Goal: Task Accomplishment & Management: Use online tool/utility

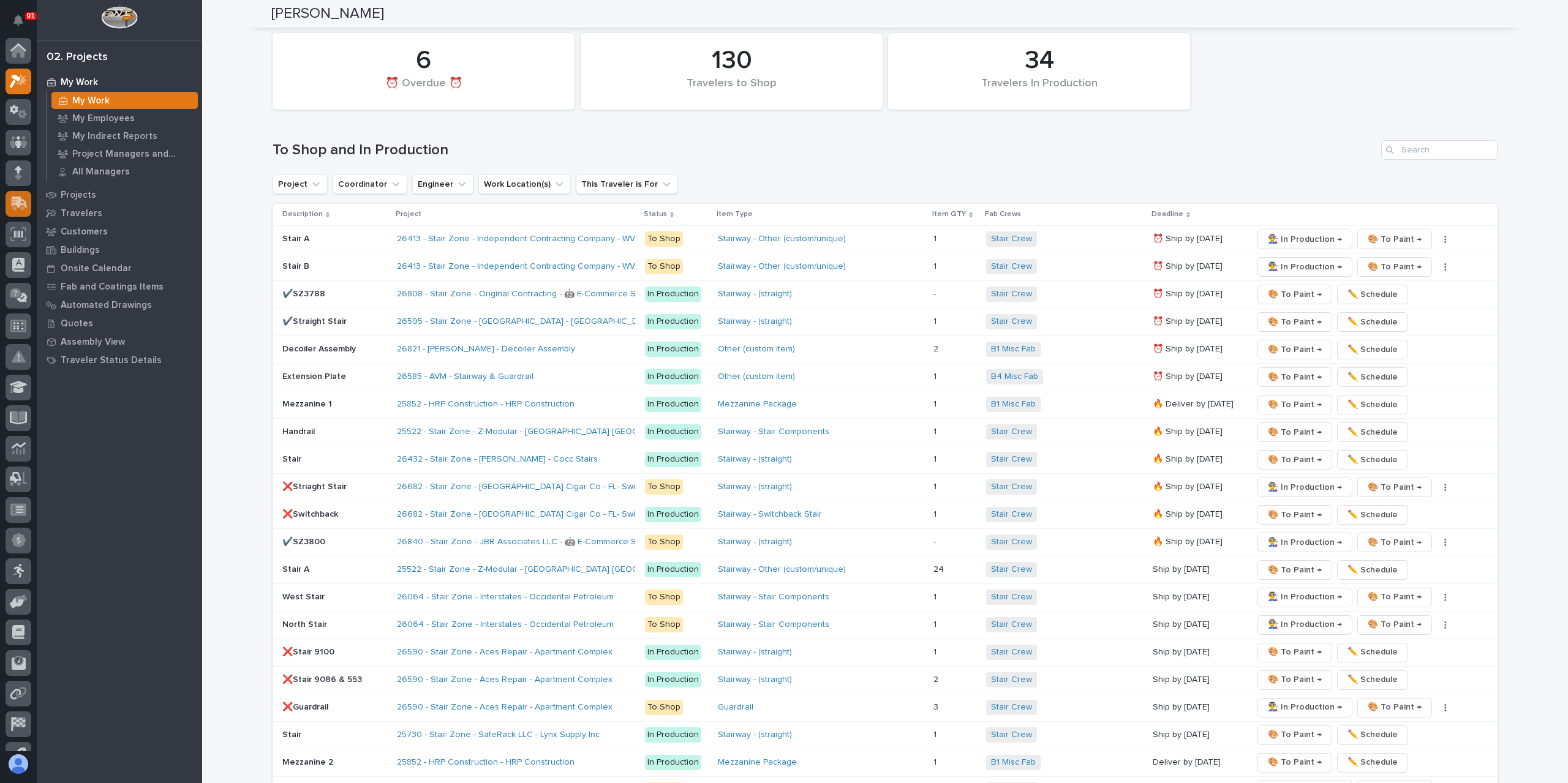
scroll to position [30, 0]
click at [15, 116] on icon at bounding box center [19, 111] width 18 height 14
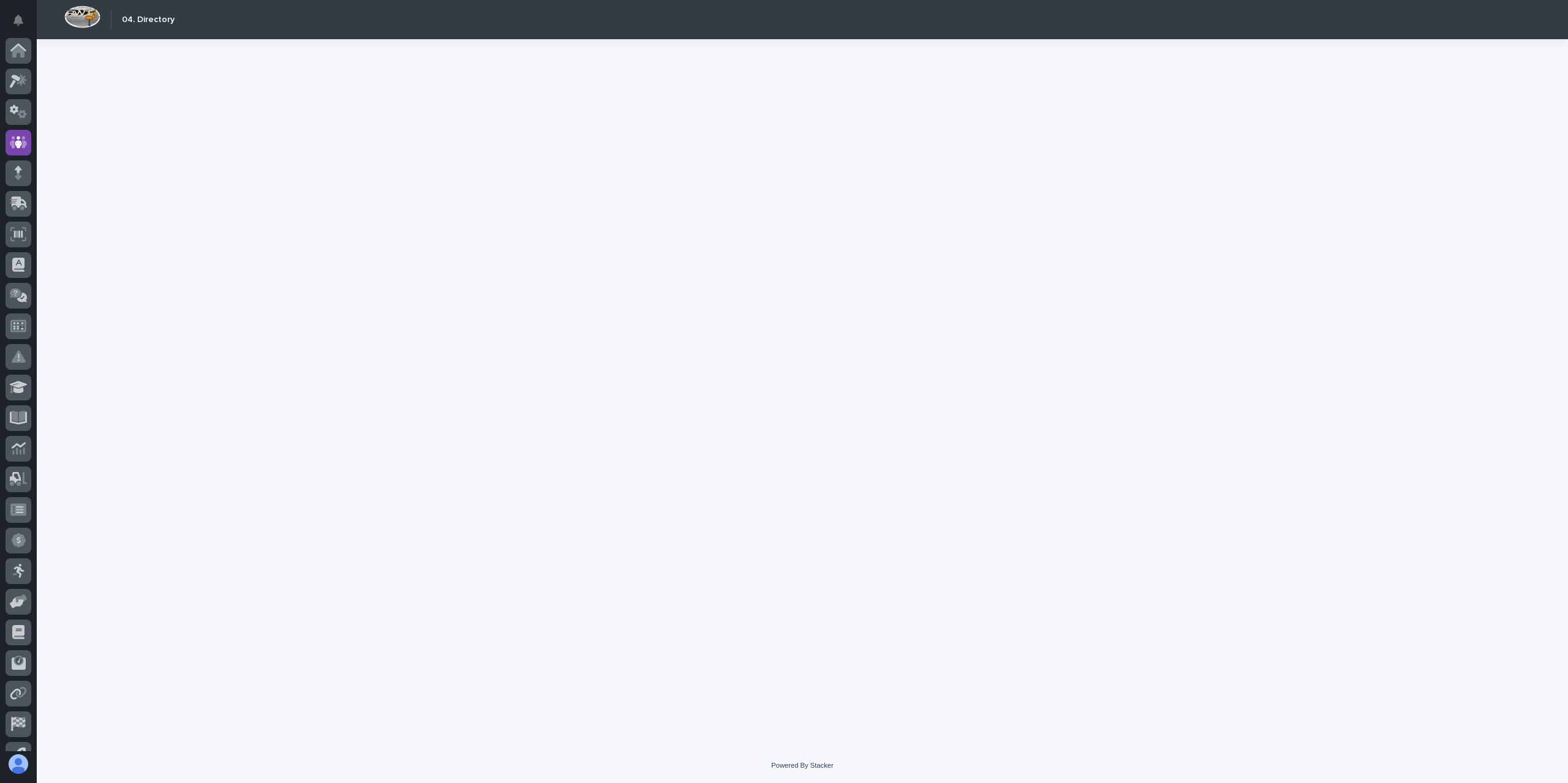
scroll to position [52, 0]
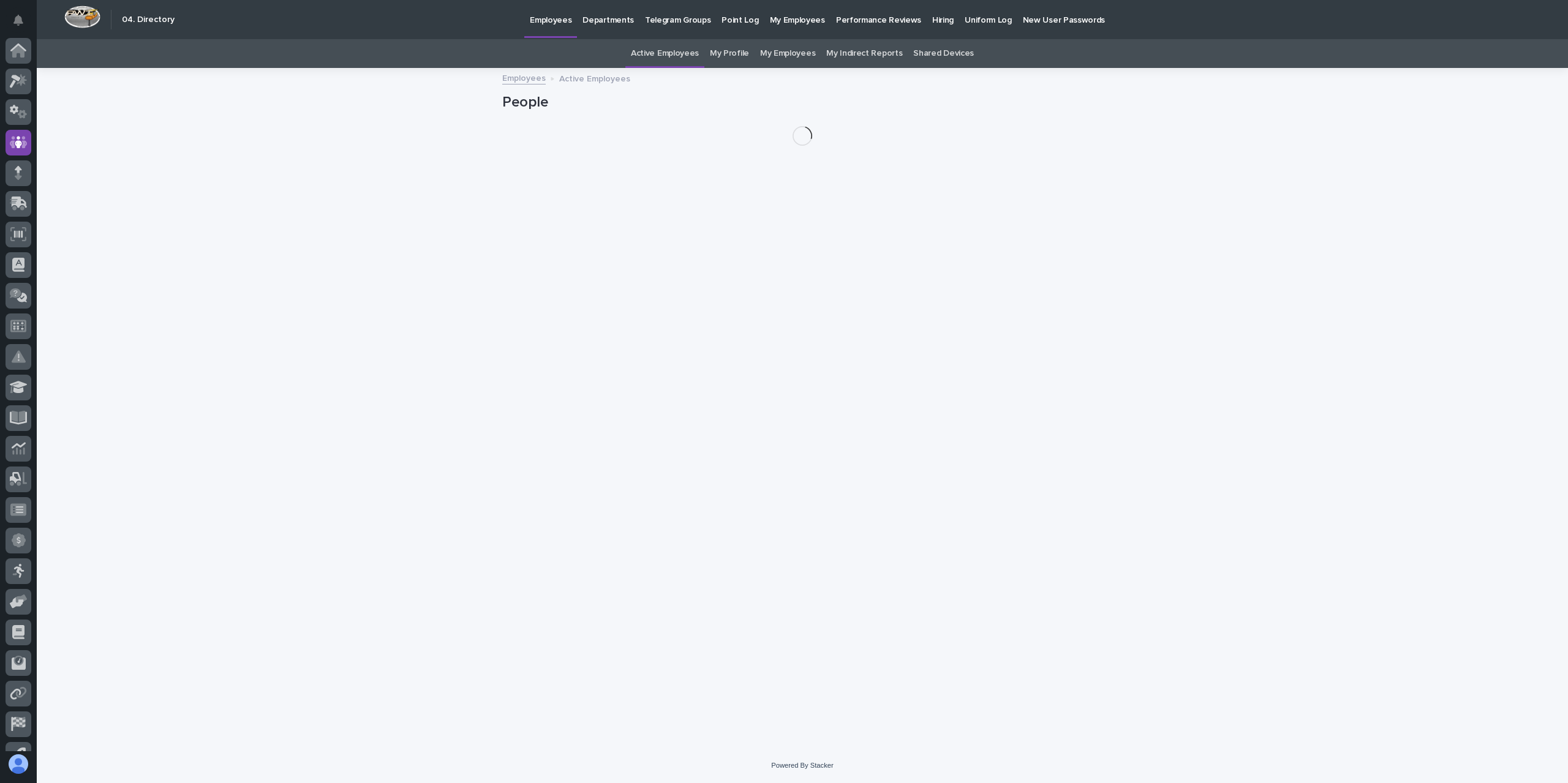
scroll to position [52, 0]
click at [738, 55] on link "My Profile" at bounding box center [729, 54] width 39 height 29
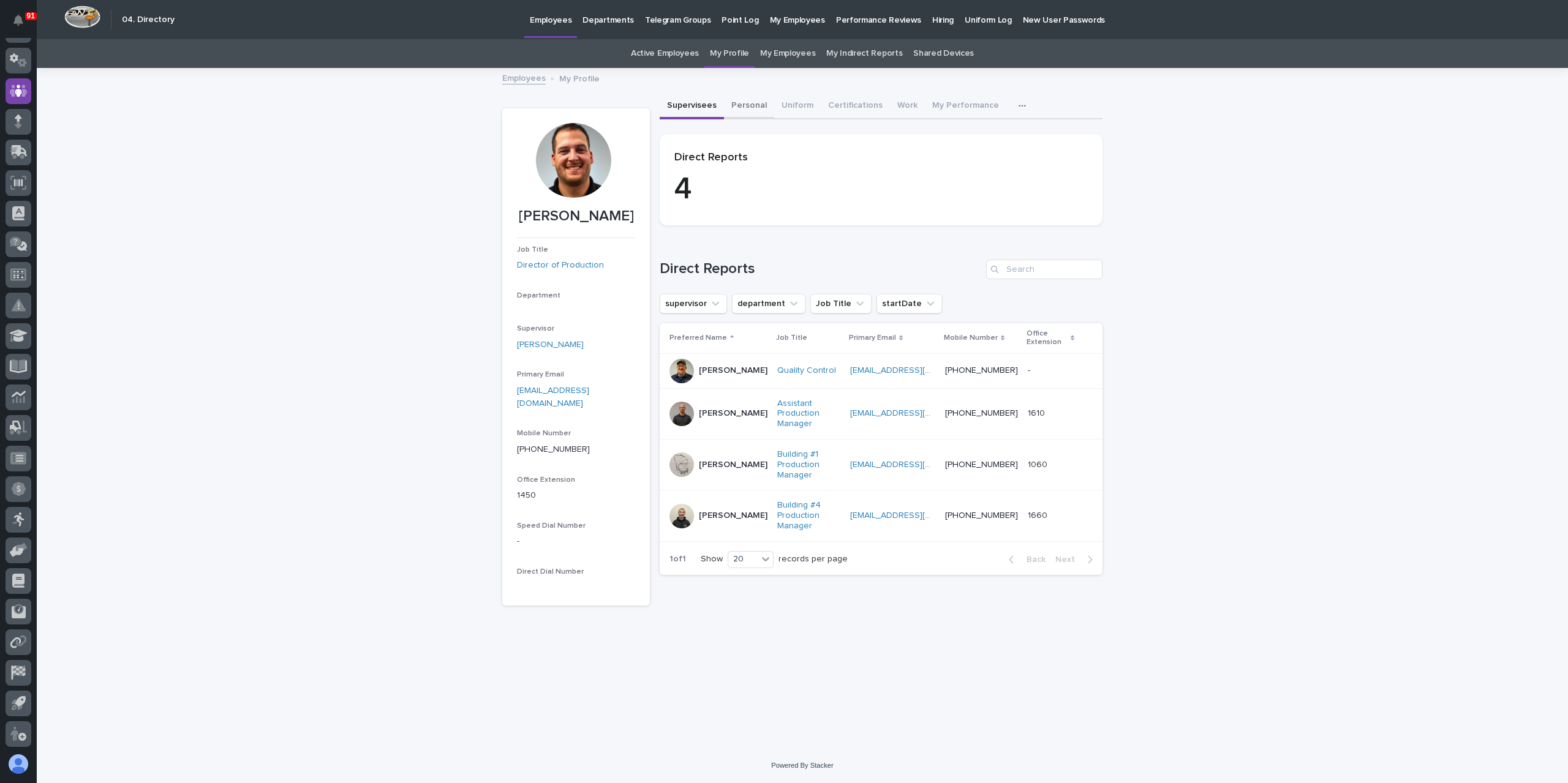
click at [751, 113] on button "Personal" at bounding box center [749, 106] width 51 height 25
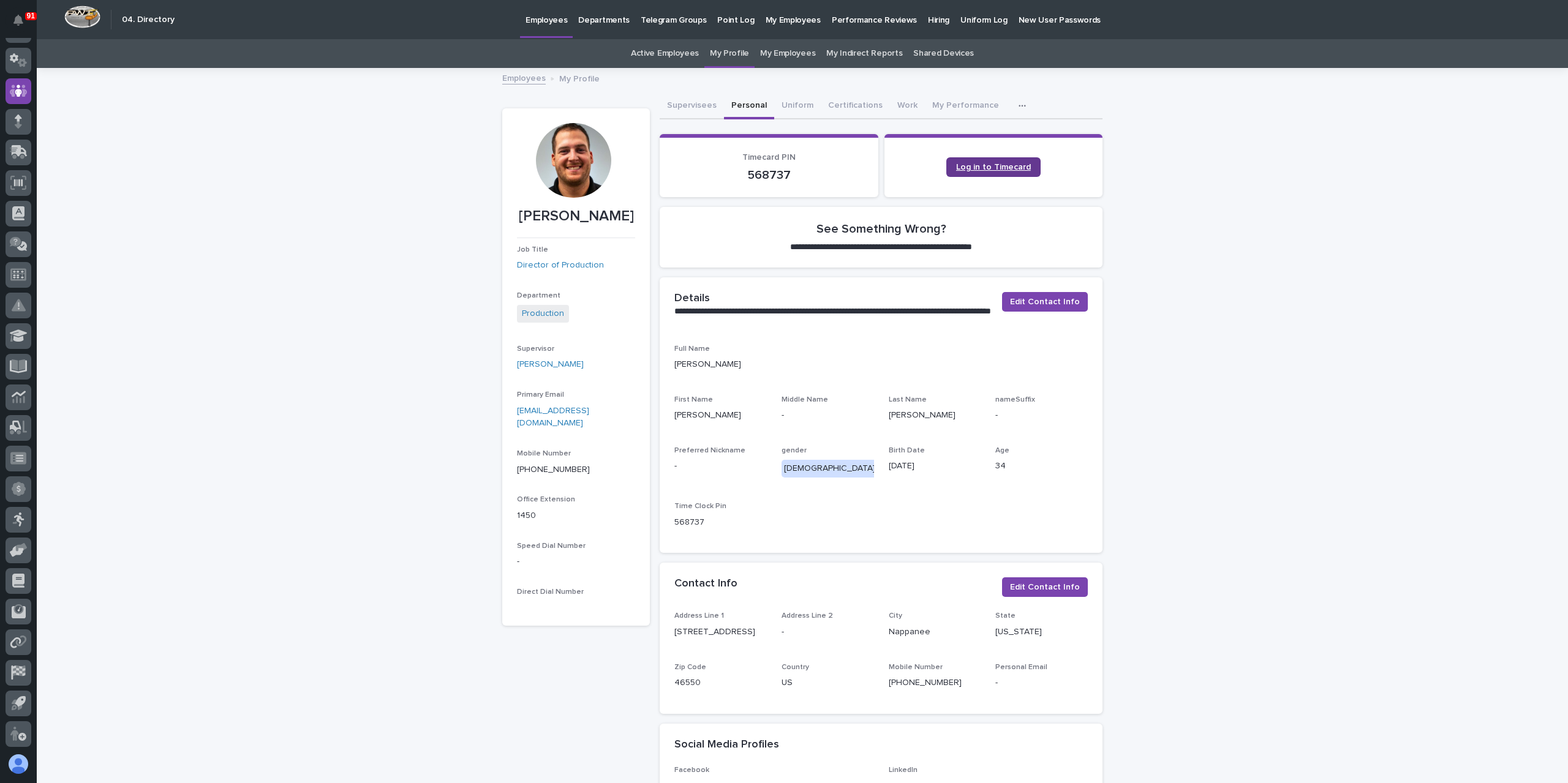
click at [988, 164] on span "Log in to Timecard" at bounding box center [993, 167] width 75 height 9
click at [14, 87] on icon at bounding box center [19, 91] width 18 height 13
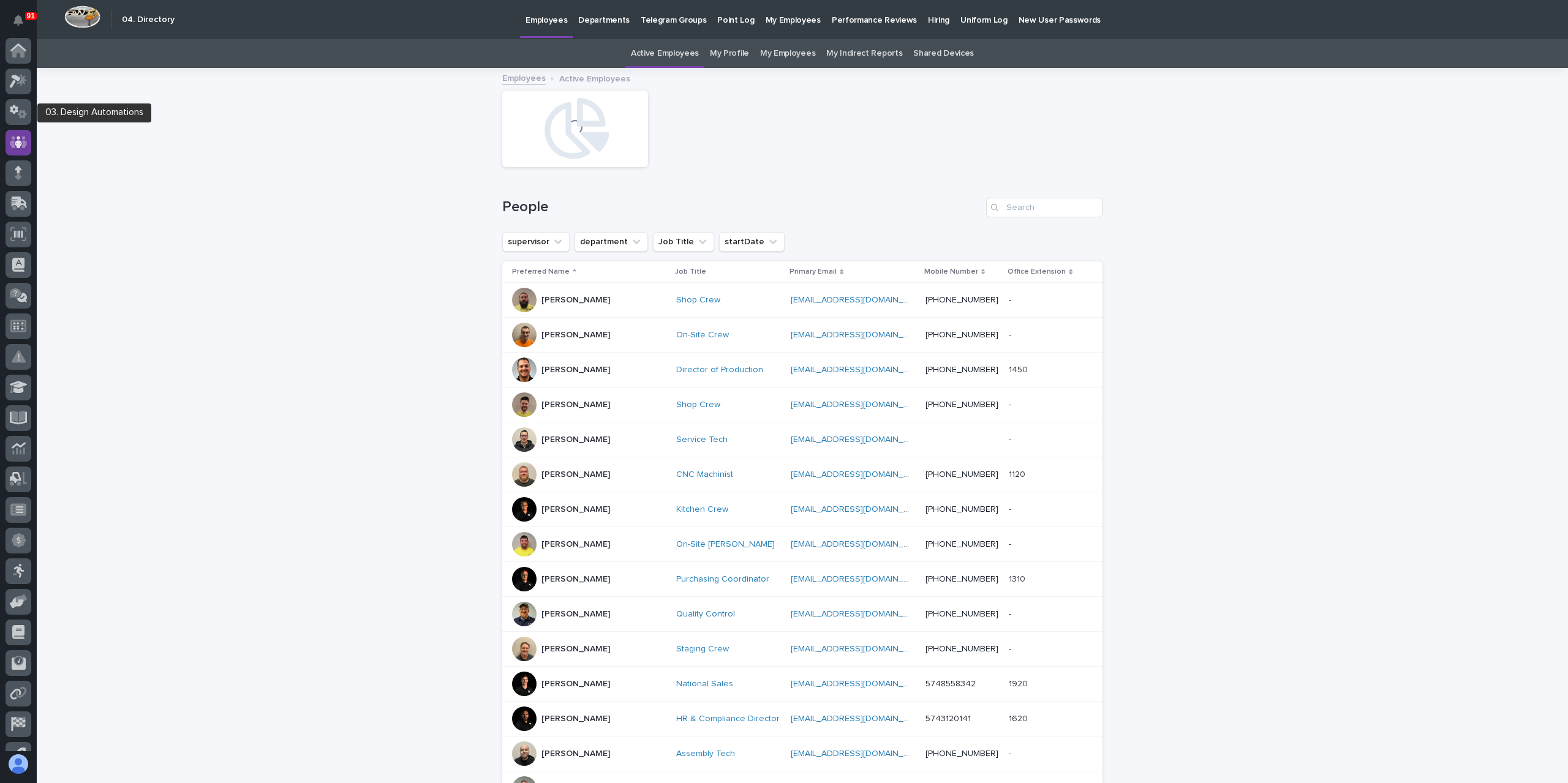
click at [16, 87] on icon at bounding box center [19, 81] width 18 height 14
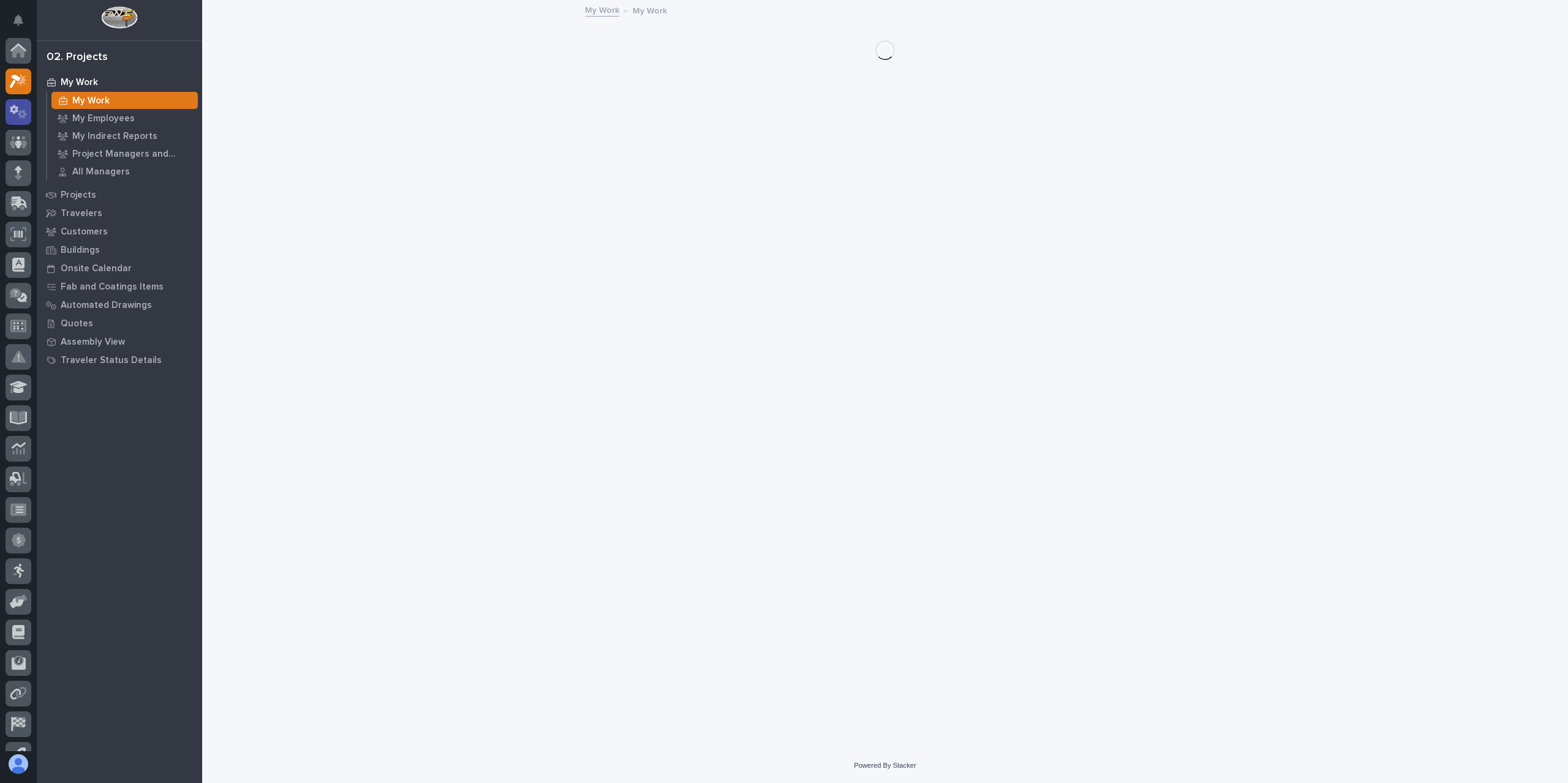
scroll to position [30, 0]
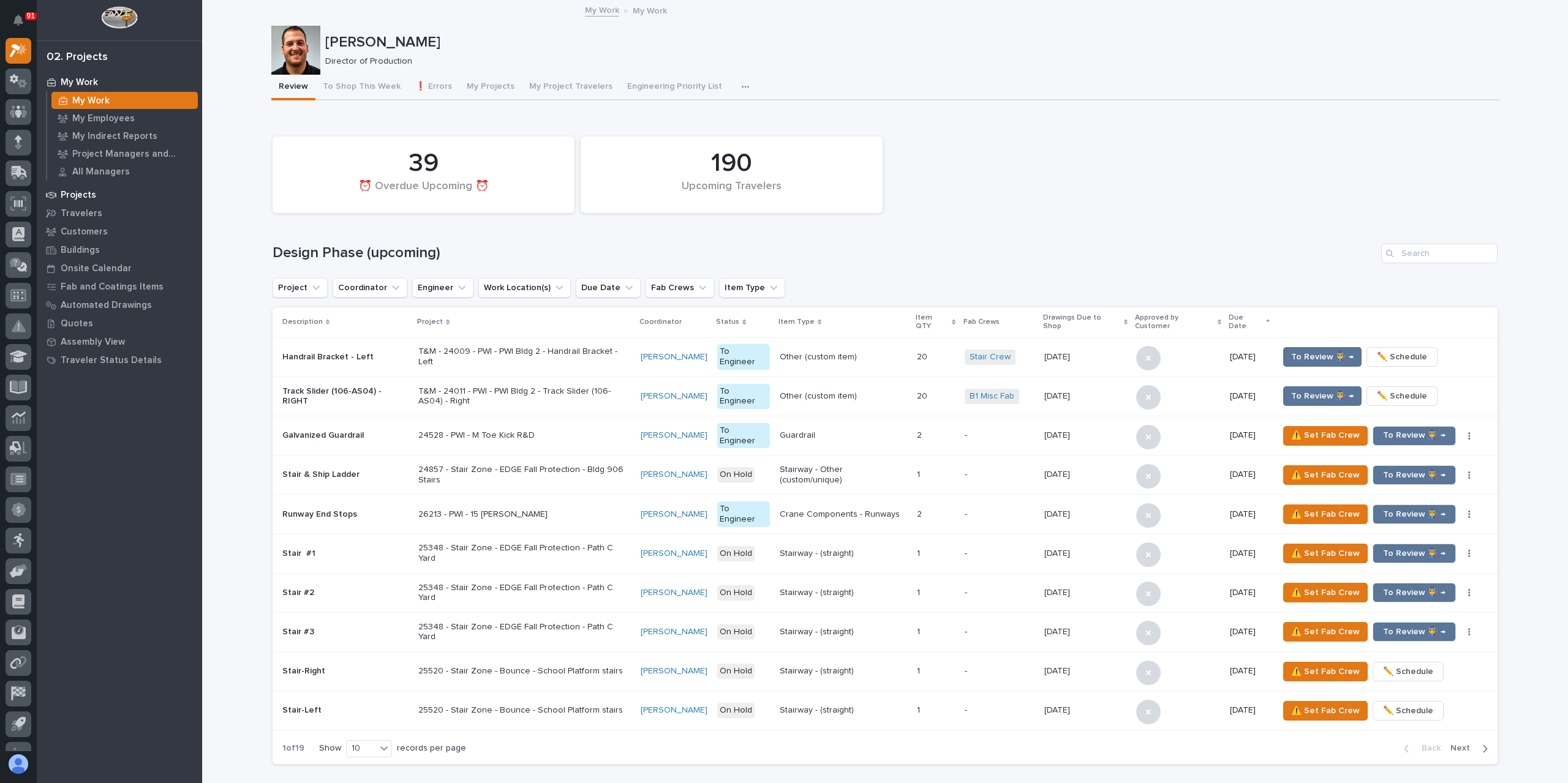
click at [68, 199] on p "Projects" at bounding box center [78, 195] width 35 height 11
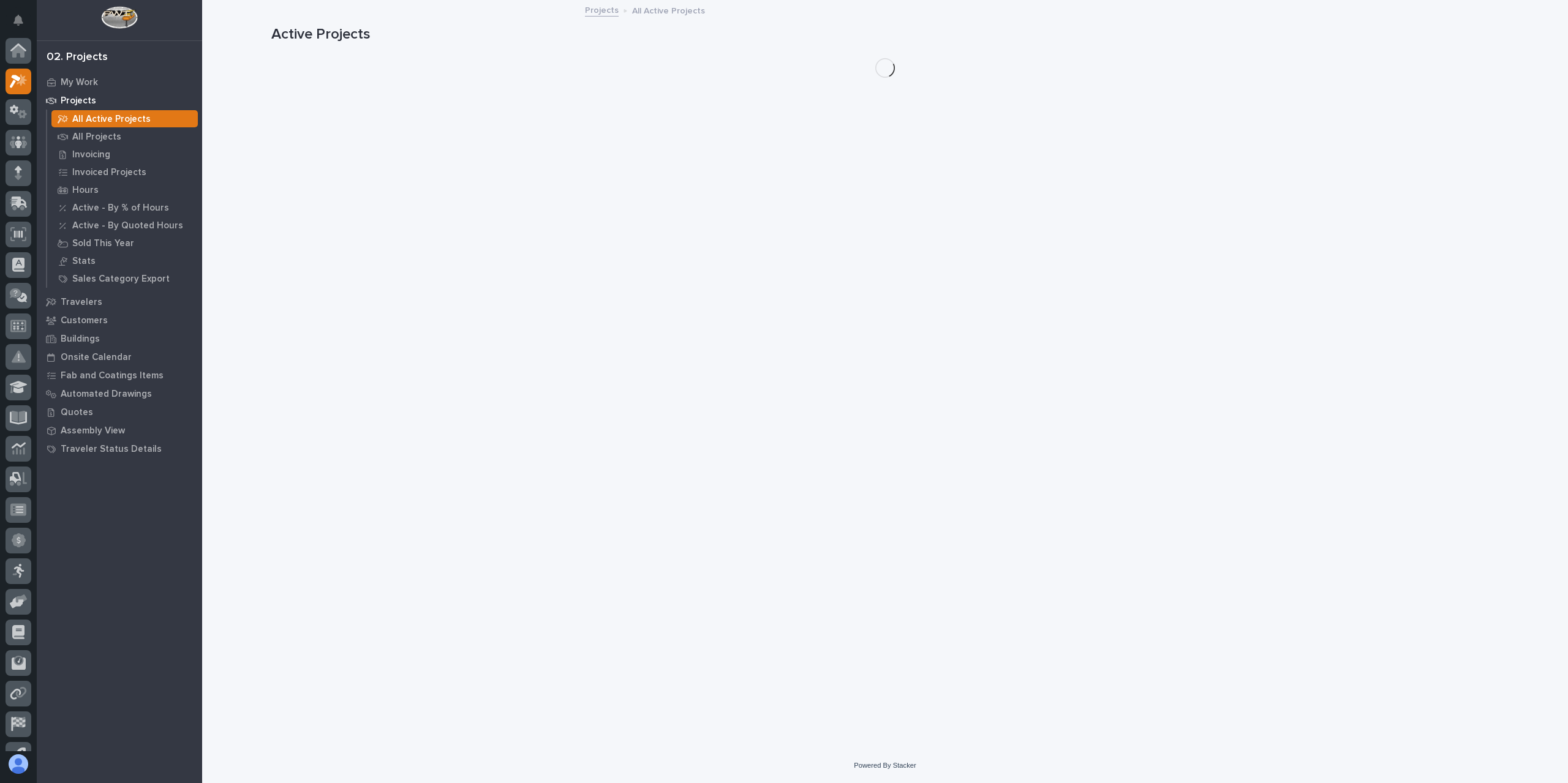
scroll to position [30, 0]
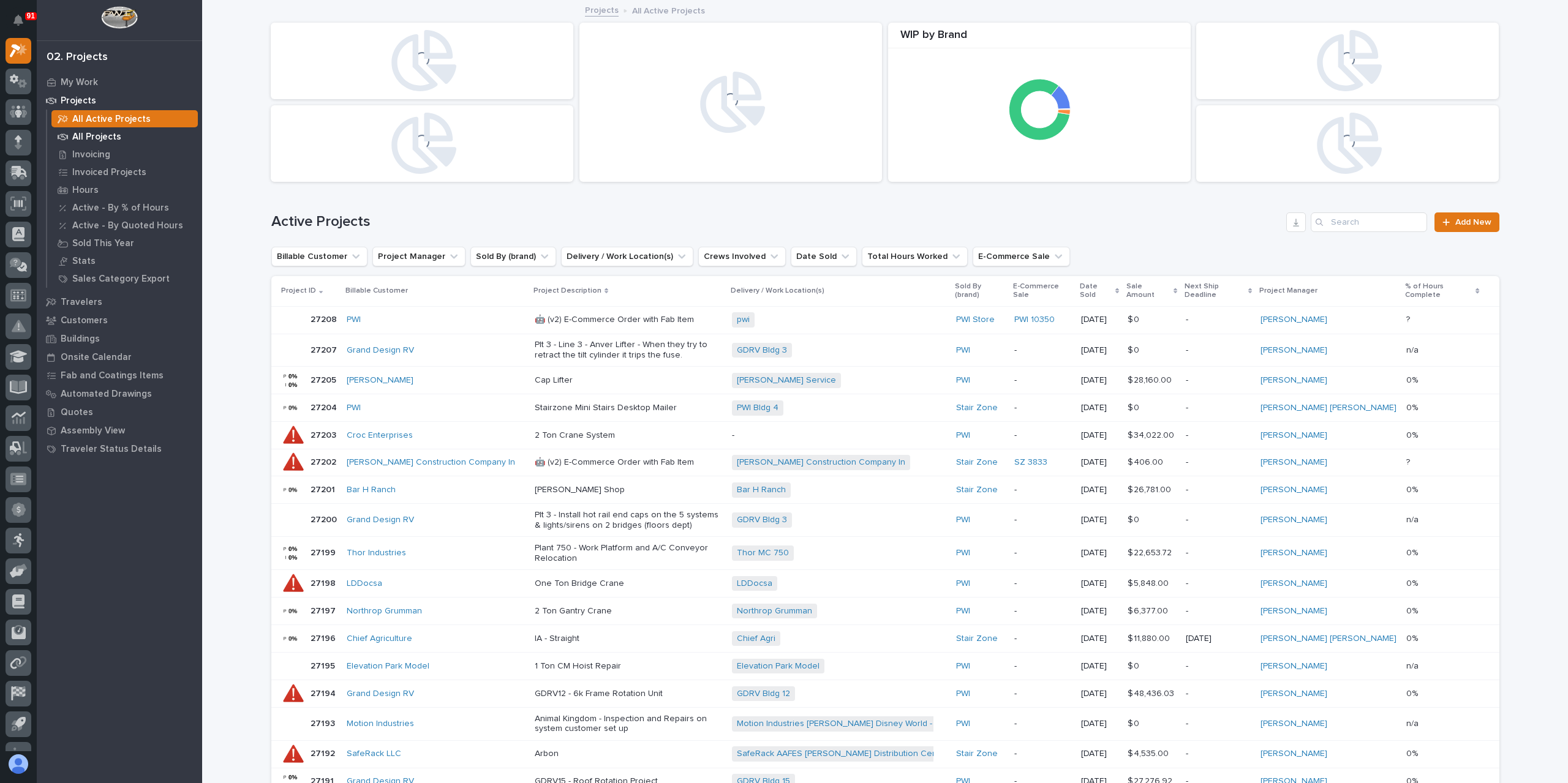
click at [81, 133] on p "All Projects" at bounding box center [97, 137] width 49 height 11
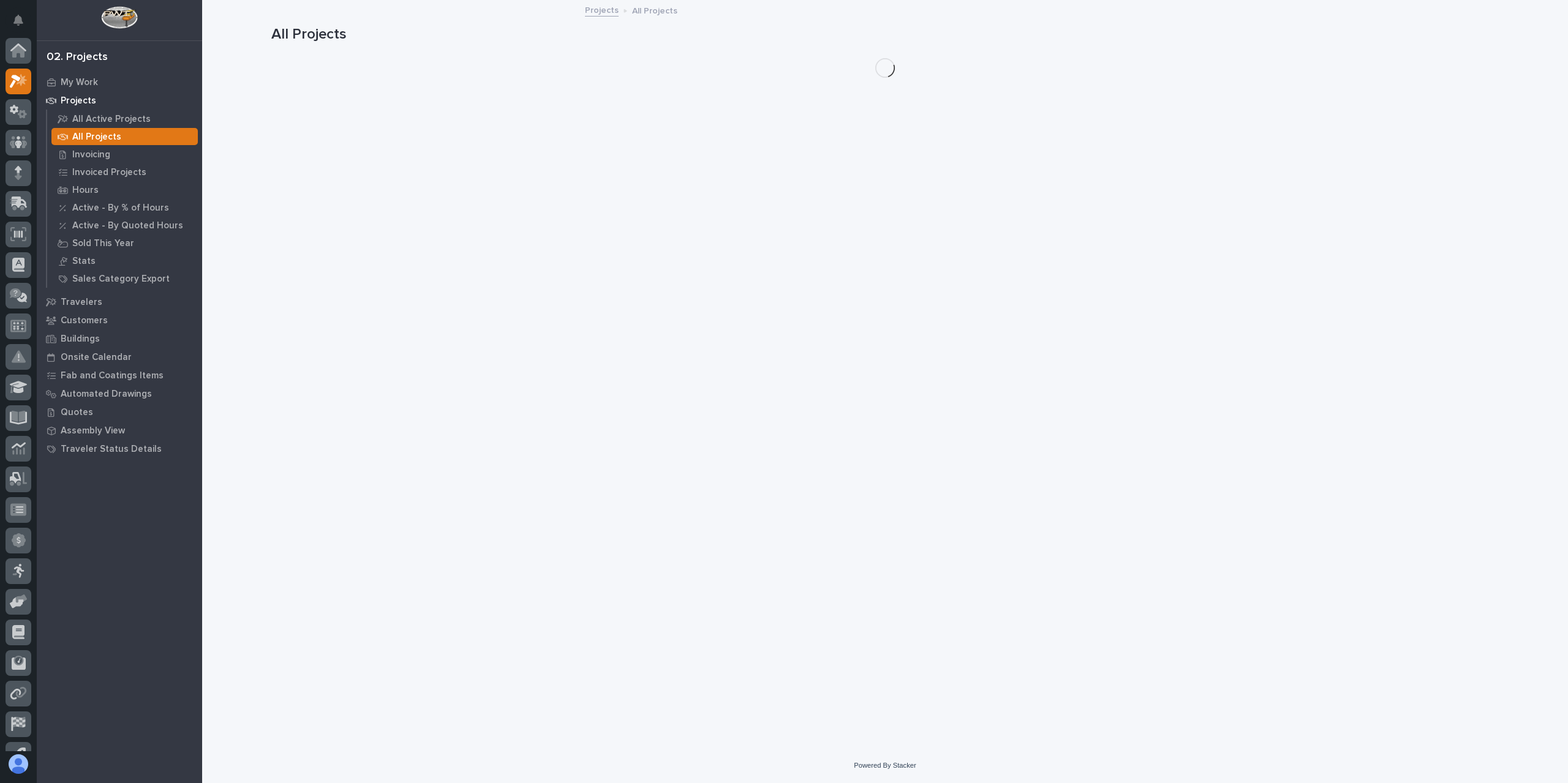
scroll to position [30, 0]
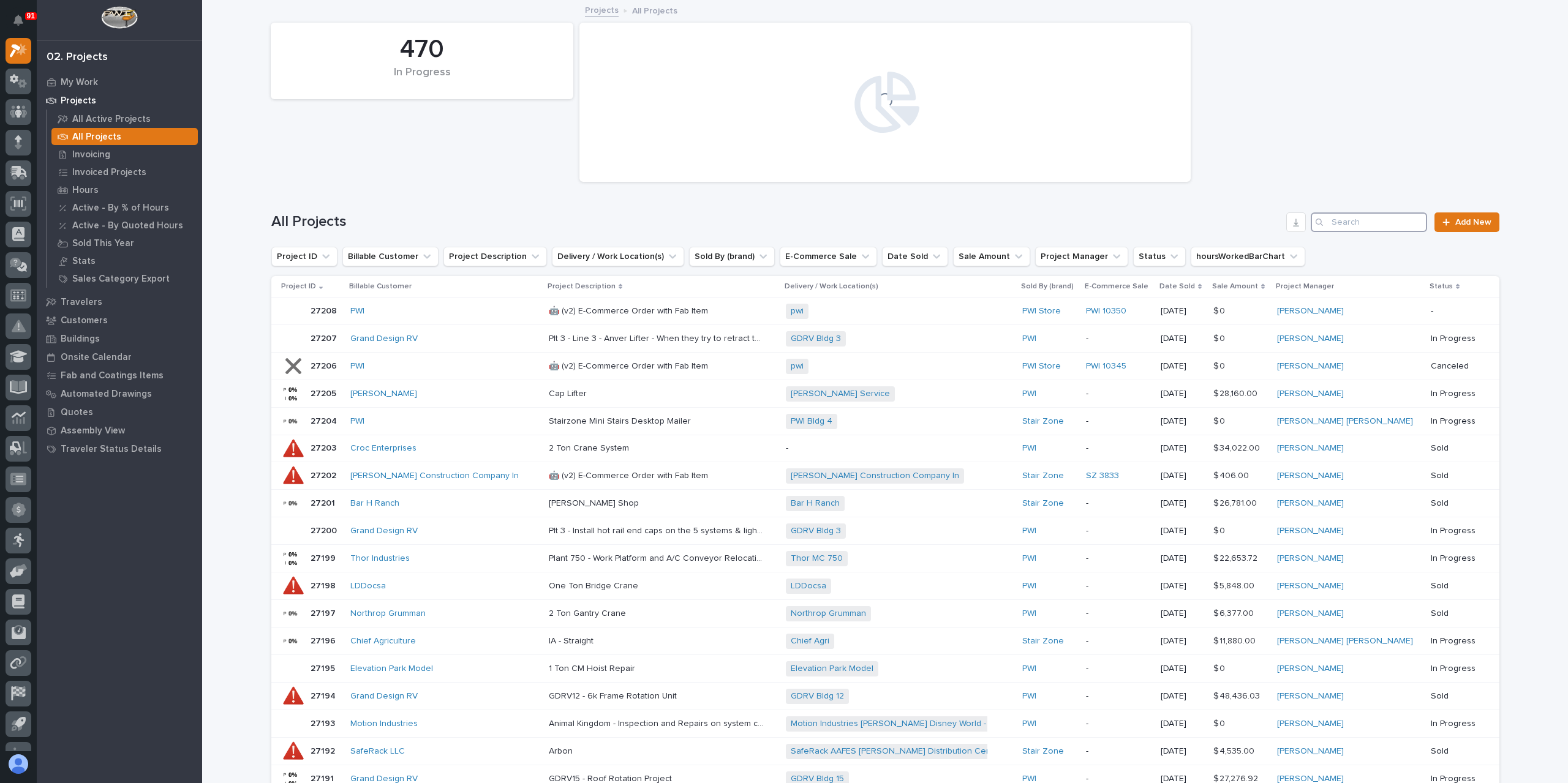
click at [1363, 223] on input "Search" at bounding box center [1368, 222] width 116 height 20
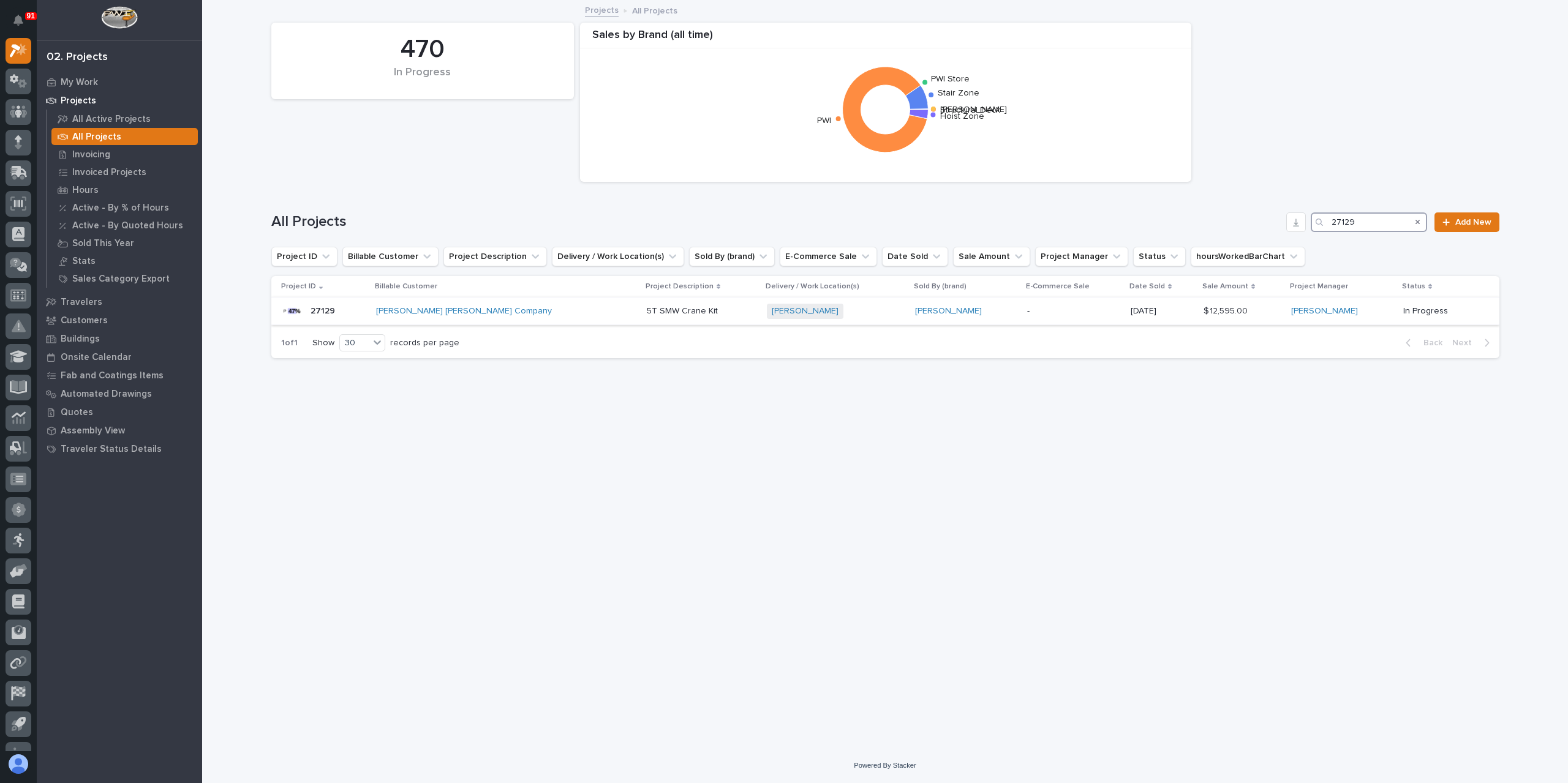
type input "27129"
click at [647, 312] on p "5T SMW Crane Kit" at bounding box center [683, 310] width 73 height 13
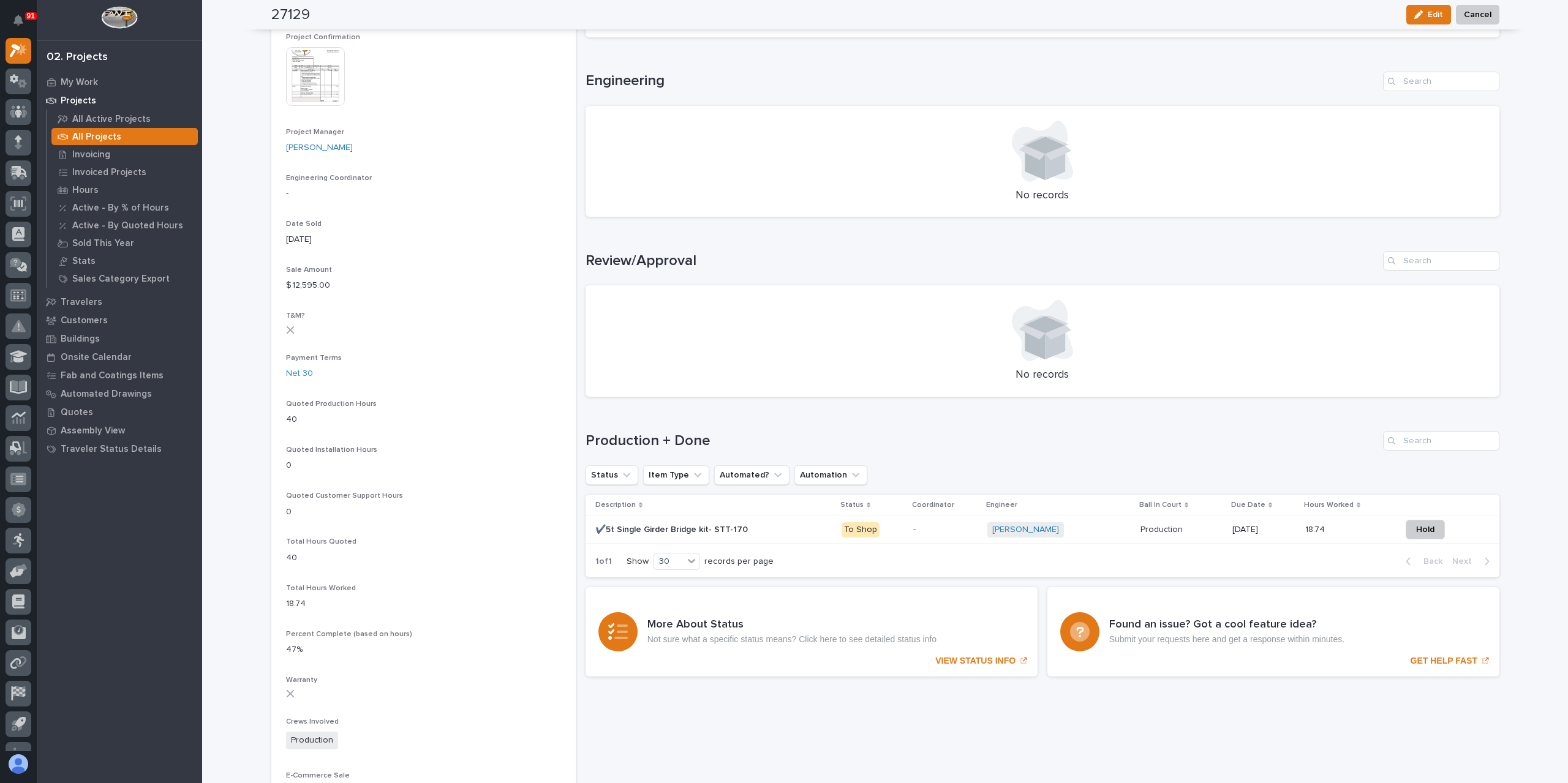
scroll to position [489, 0]
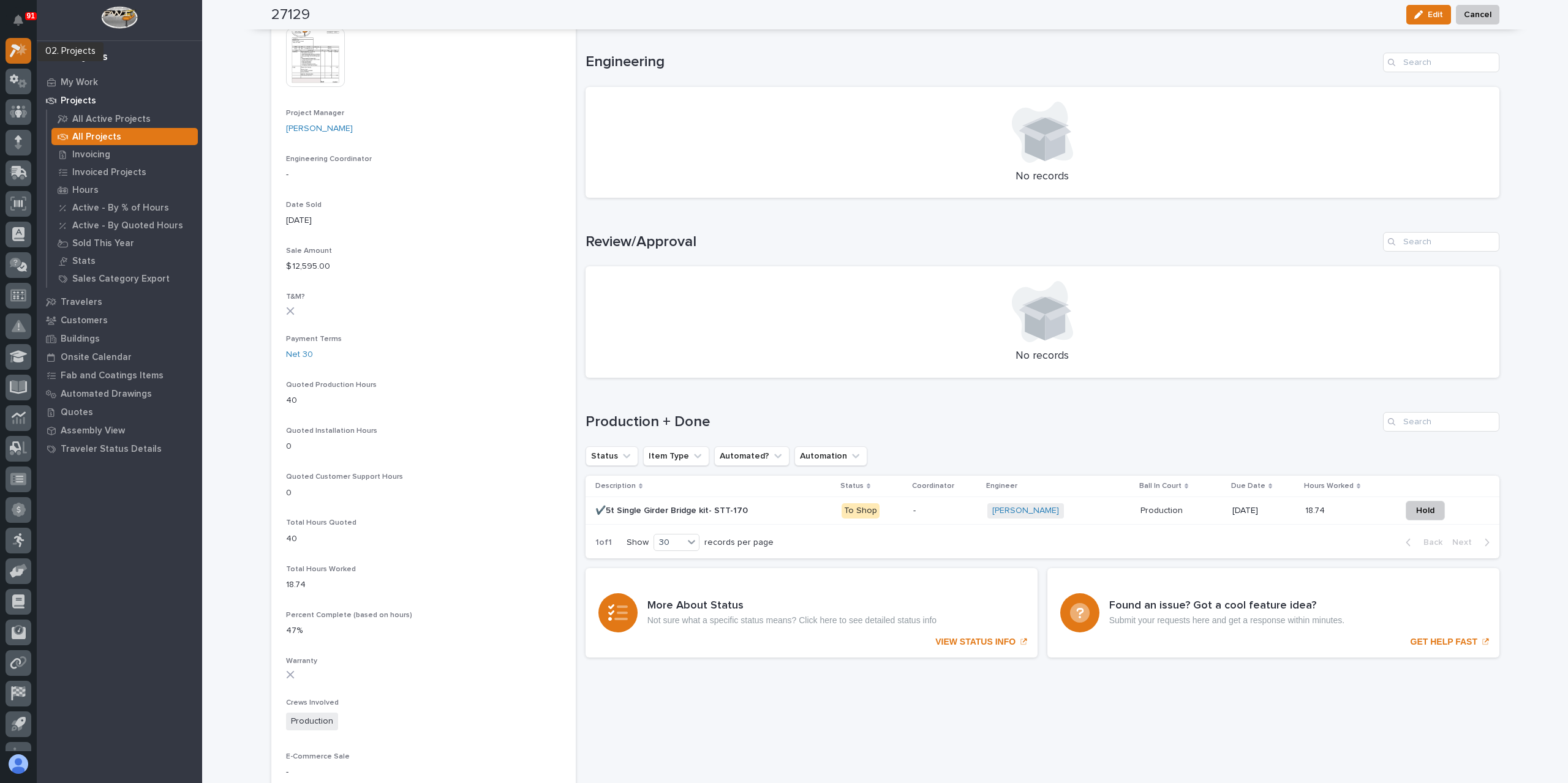
click at [19, 50] on icon at bounding box center [15, 51] width 11 height 14
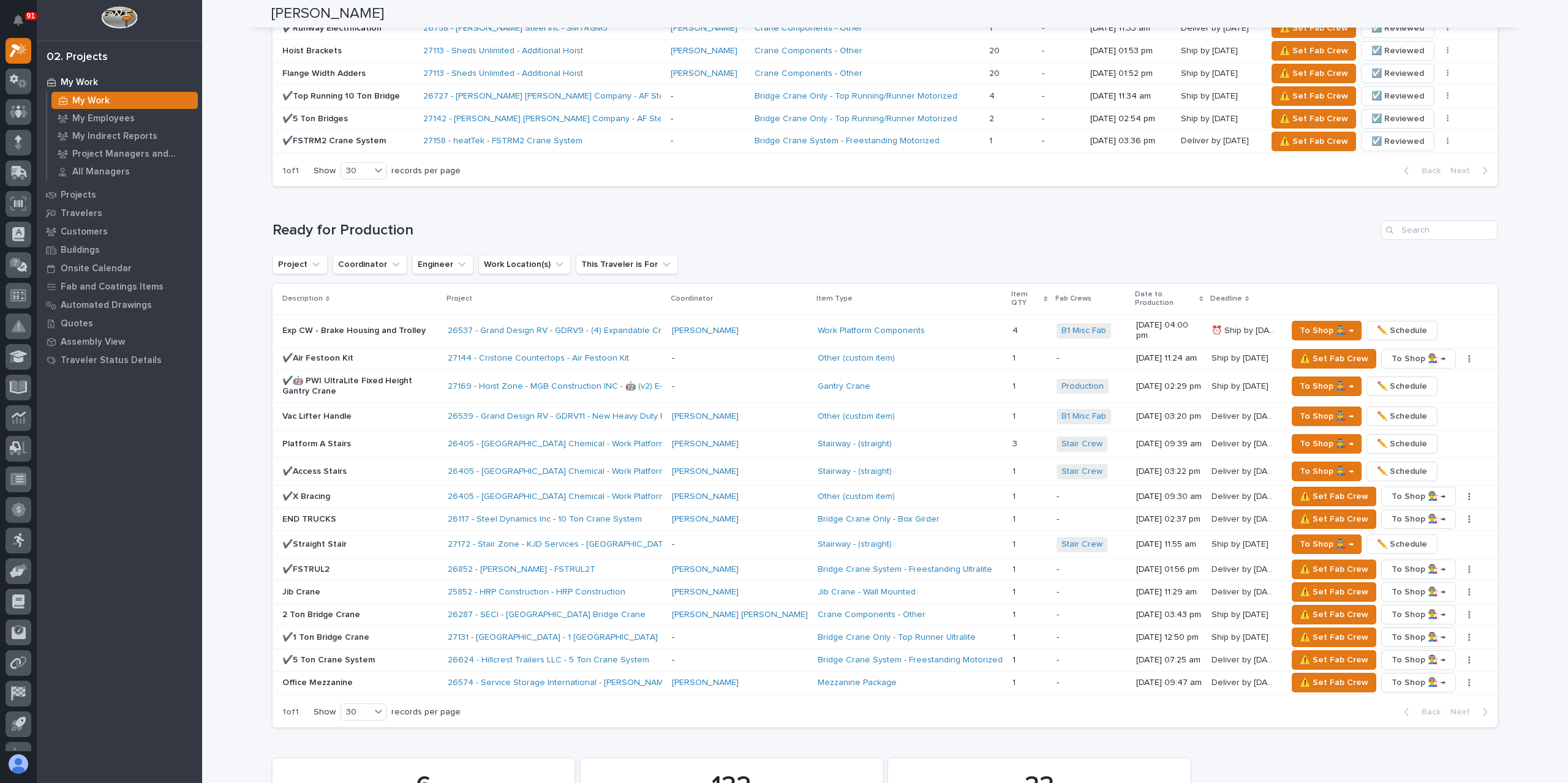
scroll to position [1584, 0]
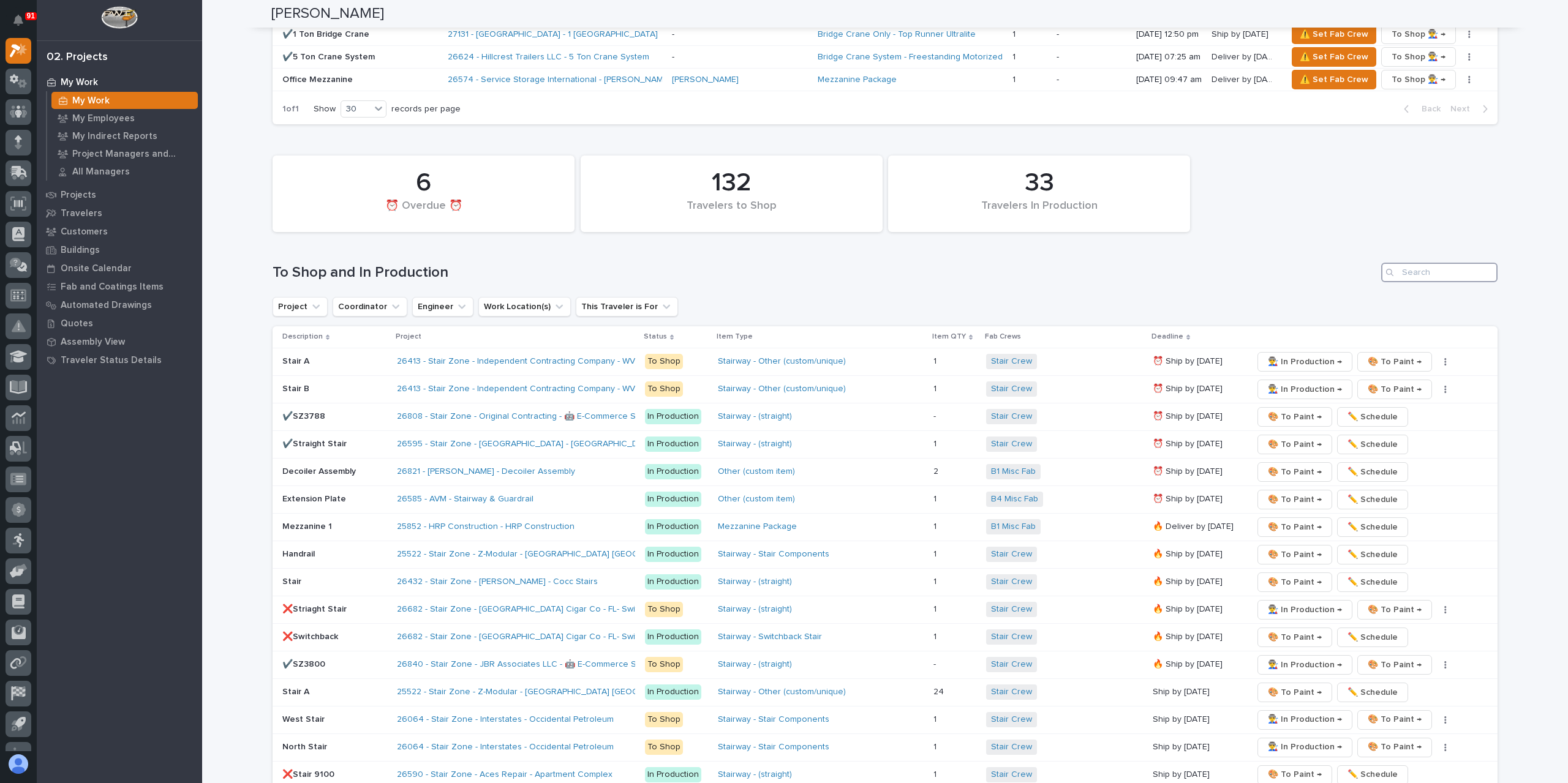
click at [1416, 262] on input "Search" at bounding box center [1438, 272] width 116 height 20
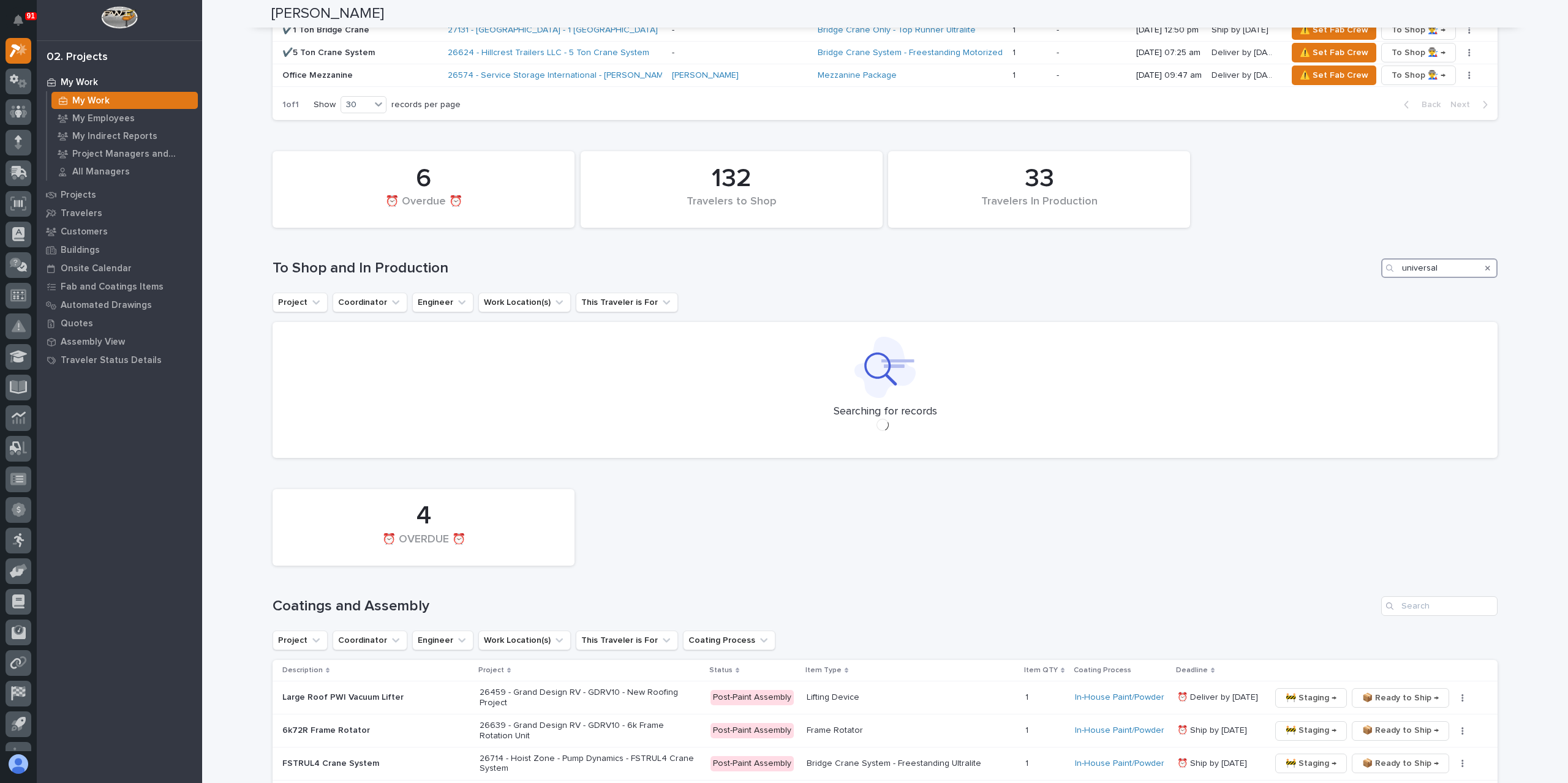
scroll to position [1575, 0]
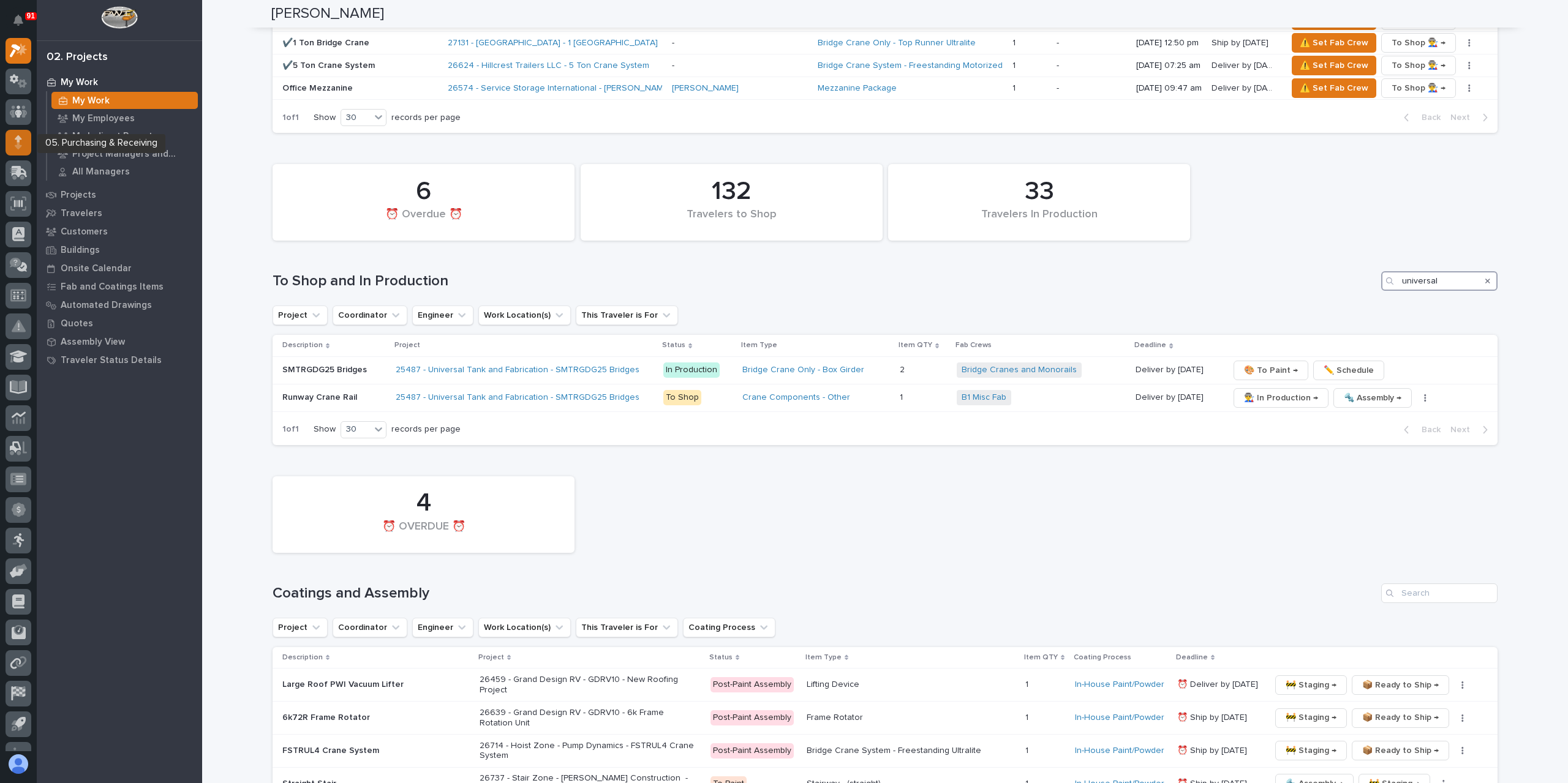
type input "universal"
click at [14, 149] on div at bounding box center [19, 142] width 25 height 25
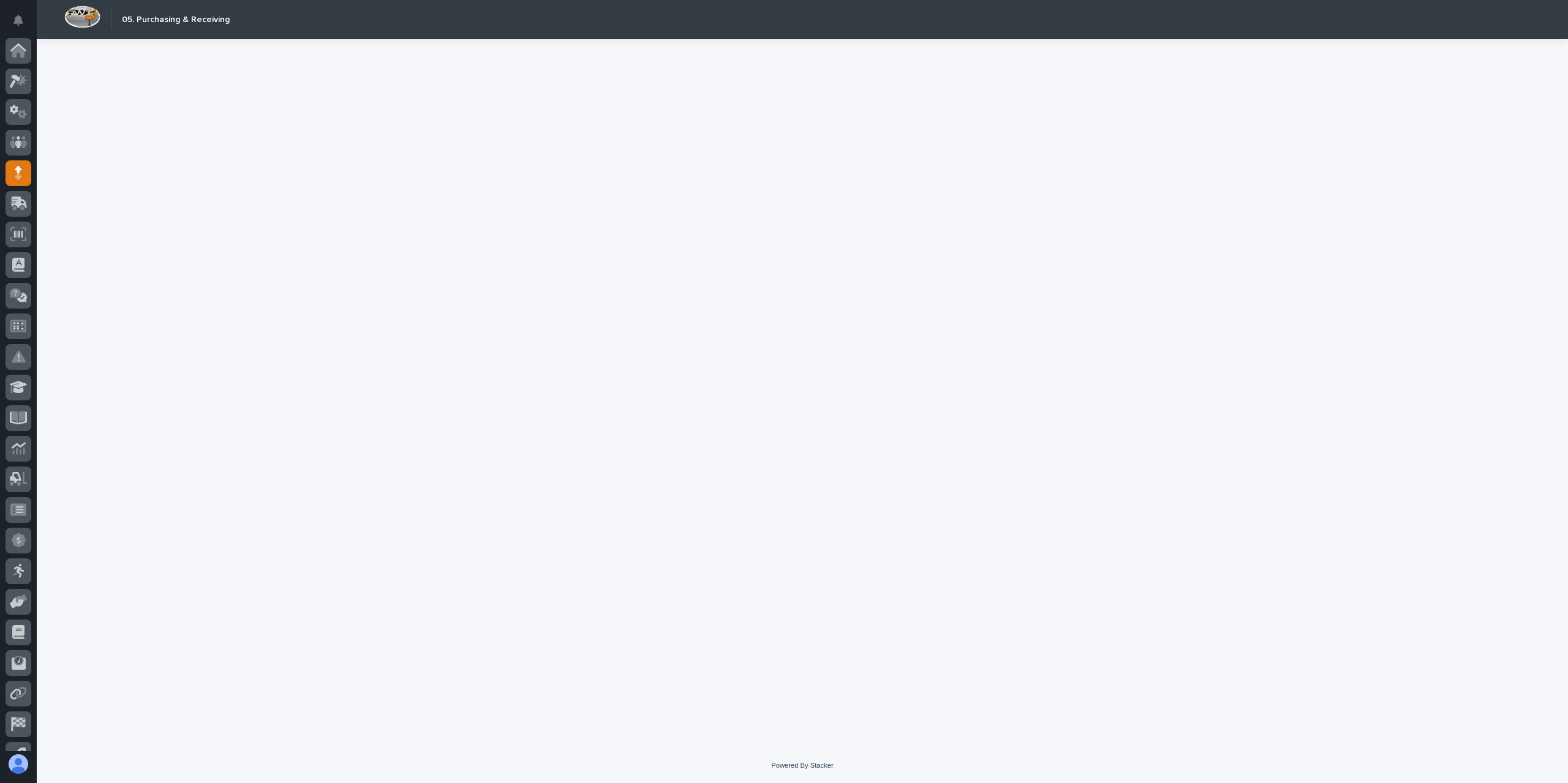
scroll to position [52, 0]
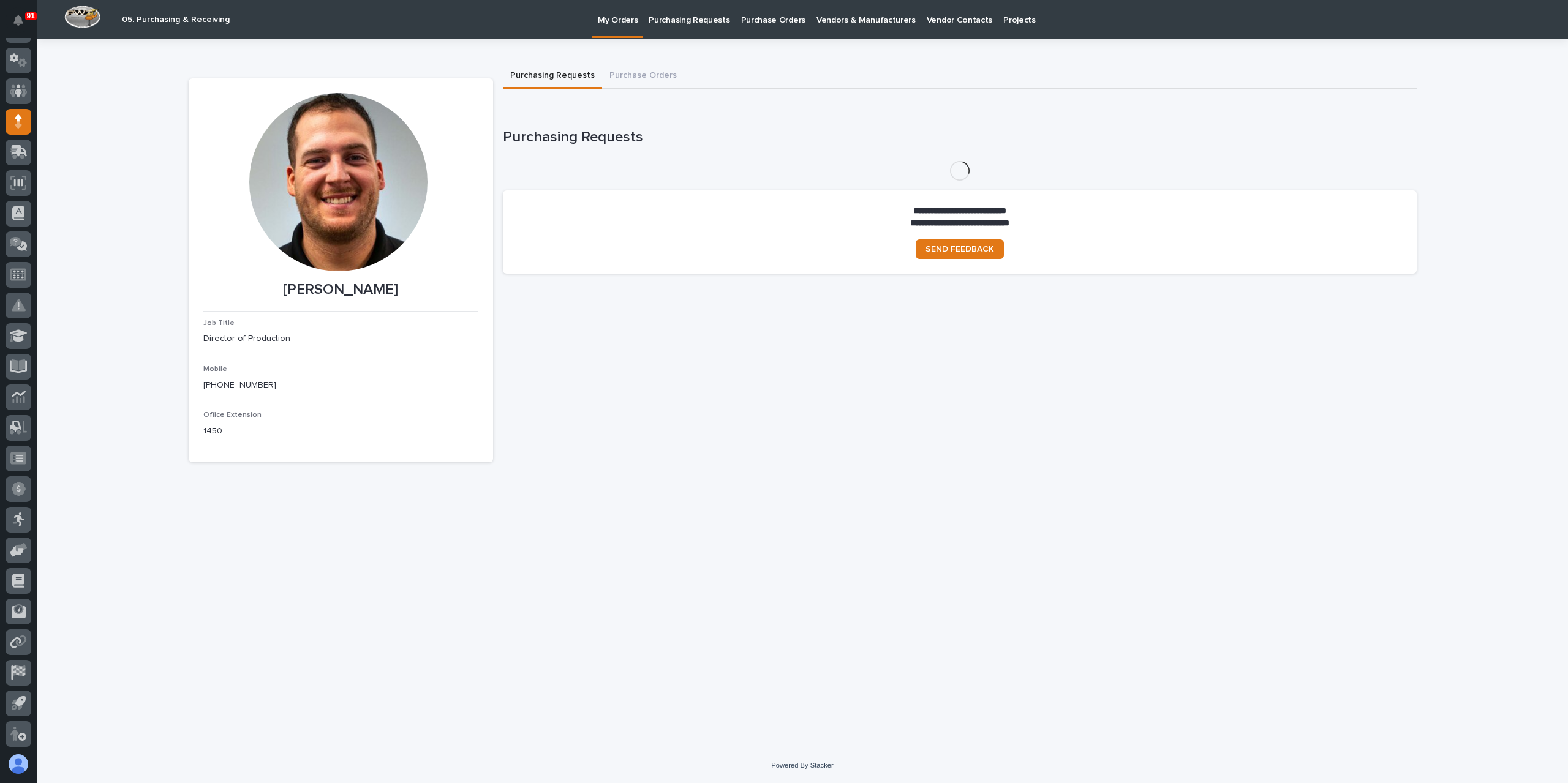
click at [682, 22] on p "Purchasing Requests" at bounding box center [688, 13] width 81 height 25
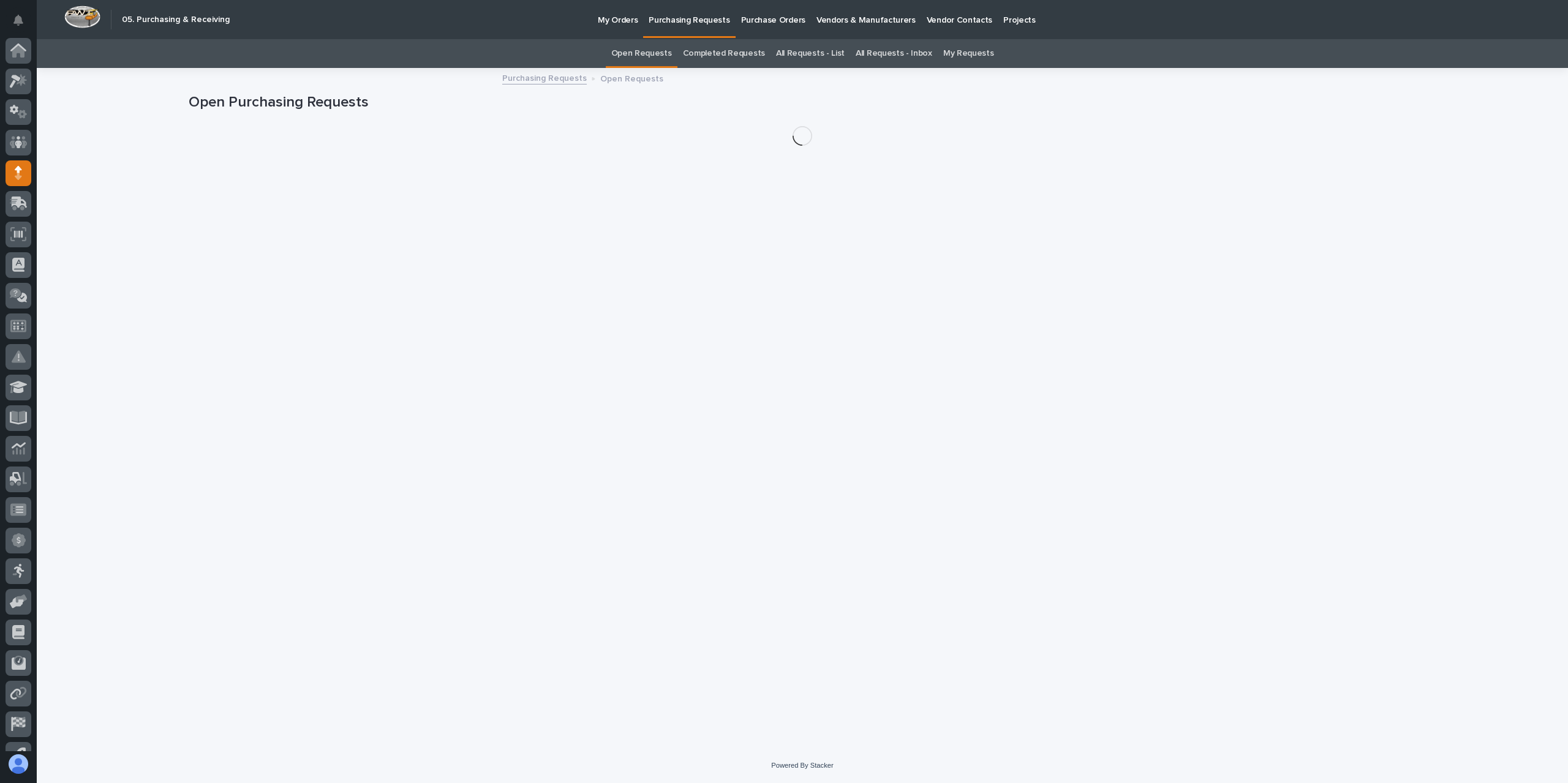
scroll to position [52, 0]
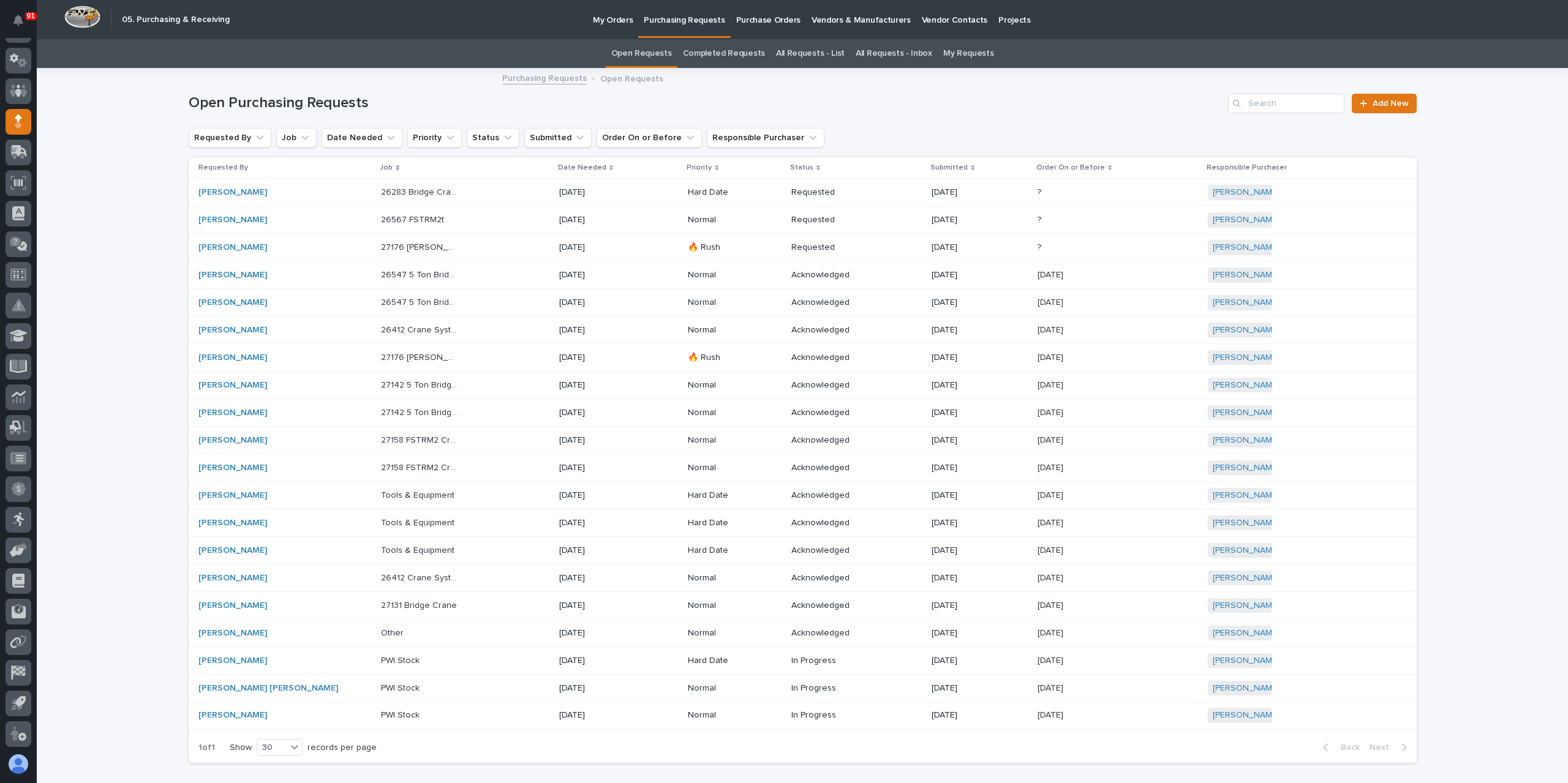
click at [799, 54] on link "All Requests - List" at bounding box center [810, 54] width 68 height 29
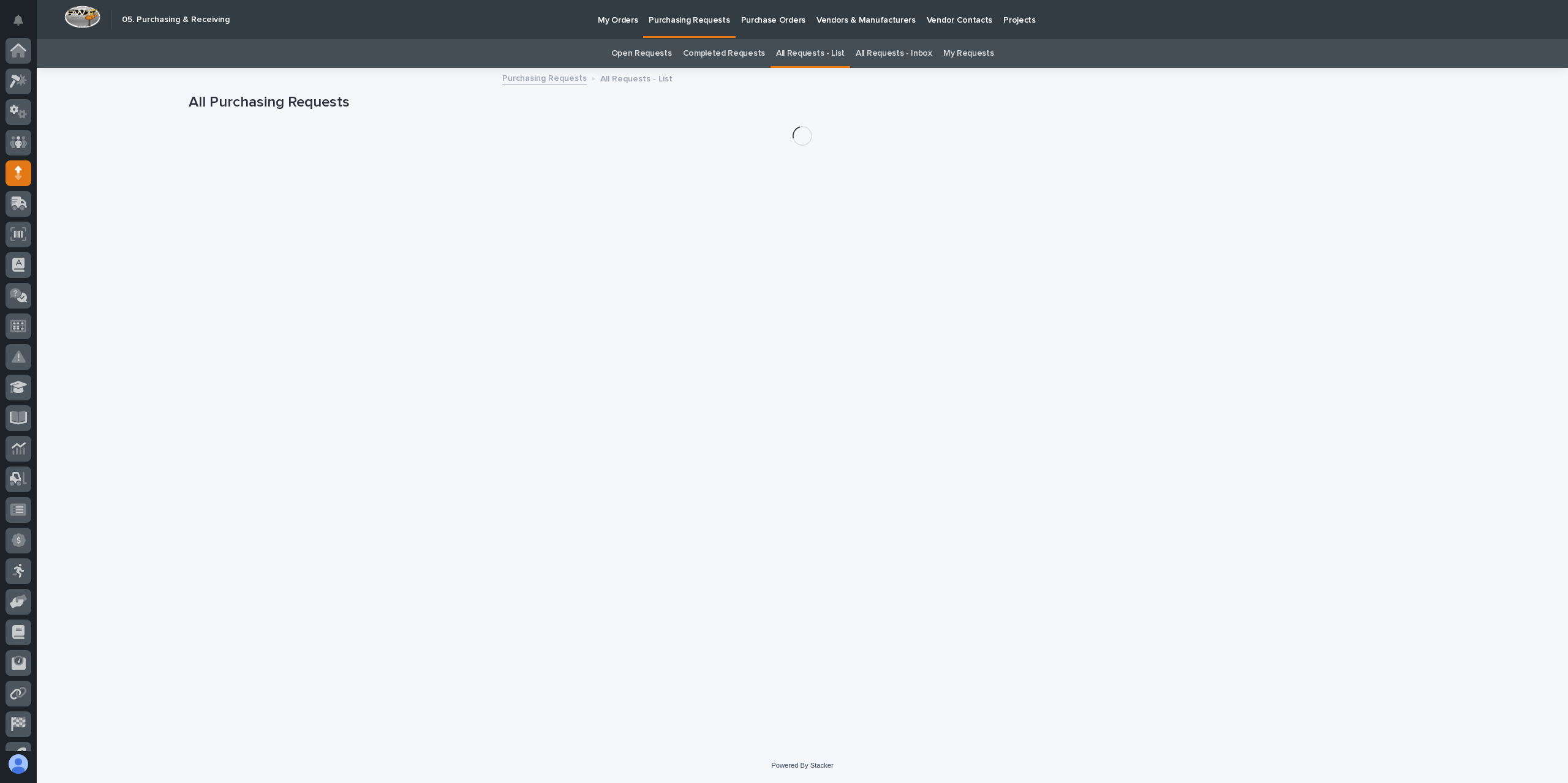
scroll to position [52, 0]
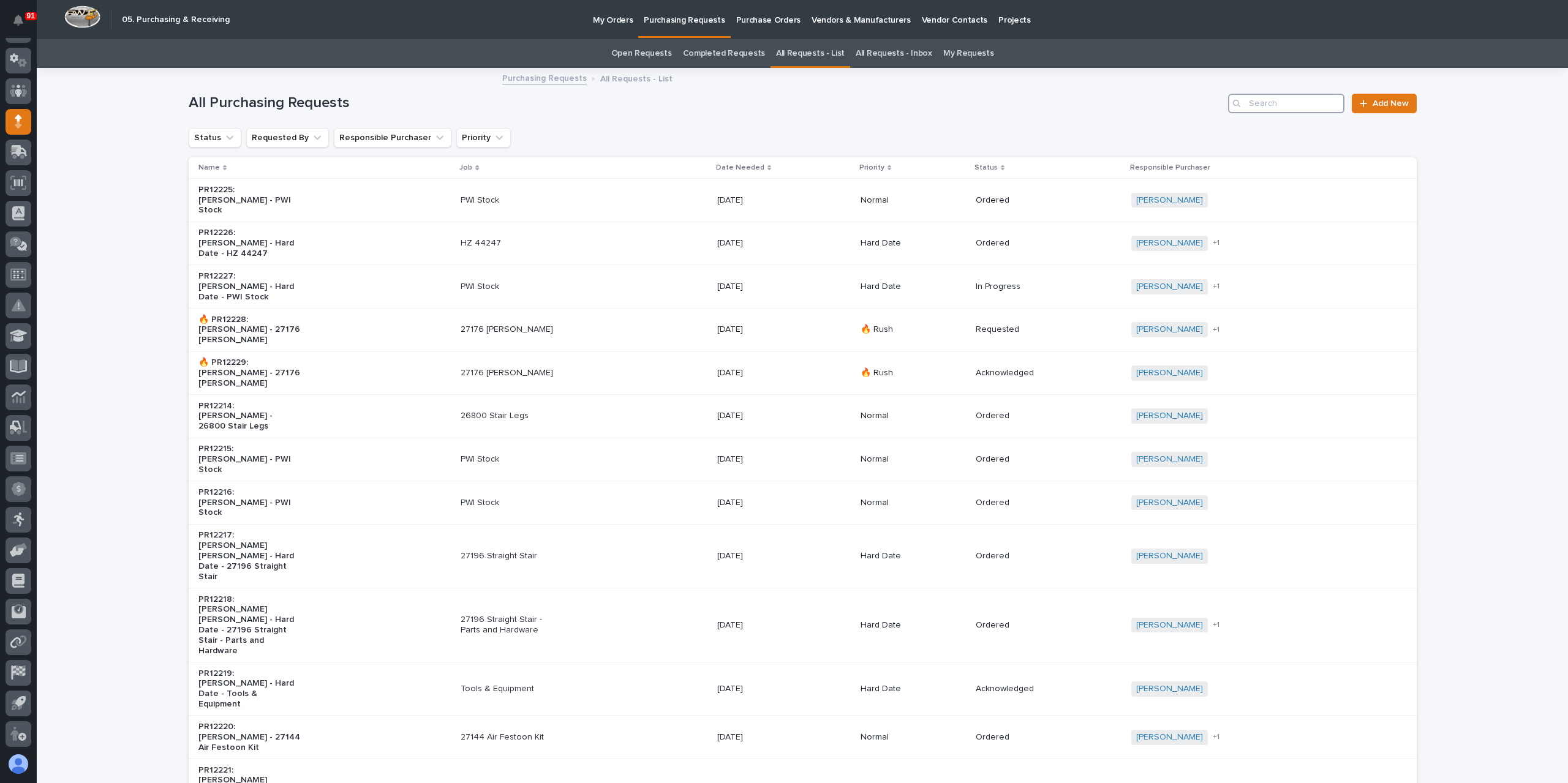
click at [1276, 111] on input "Search" at bounding box center [1285, 103] width 116 height 20
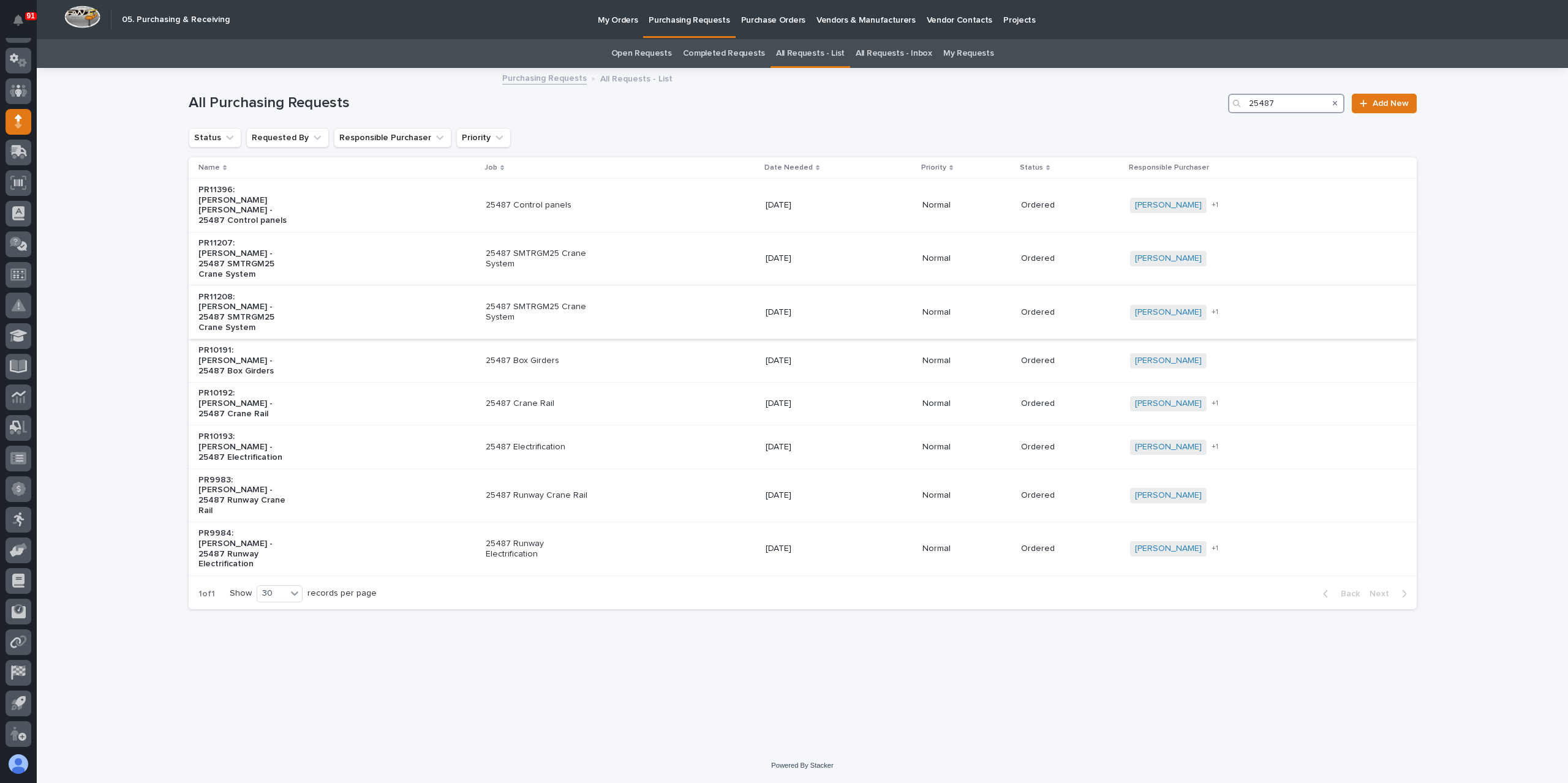
type input "25487"
click at [550, 302] on p "25487 SMTRGM25 Crane System" at bounding box center [536, 312] width 102 height 20
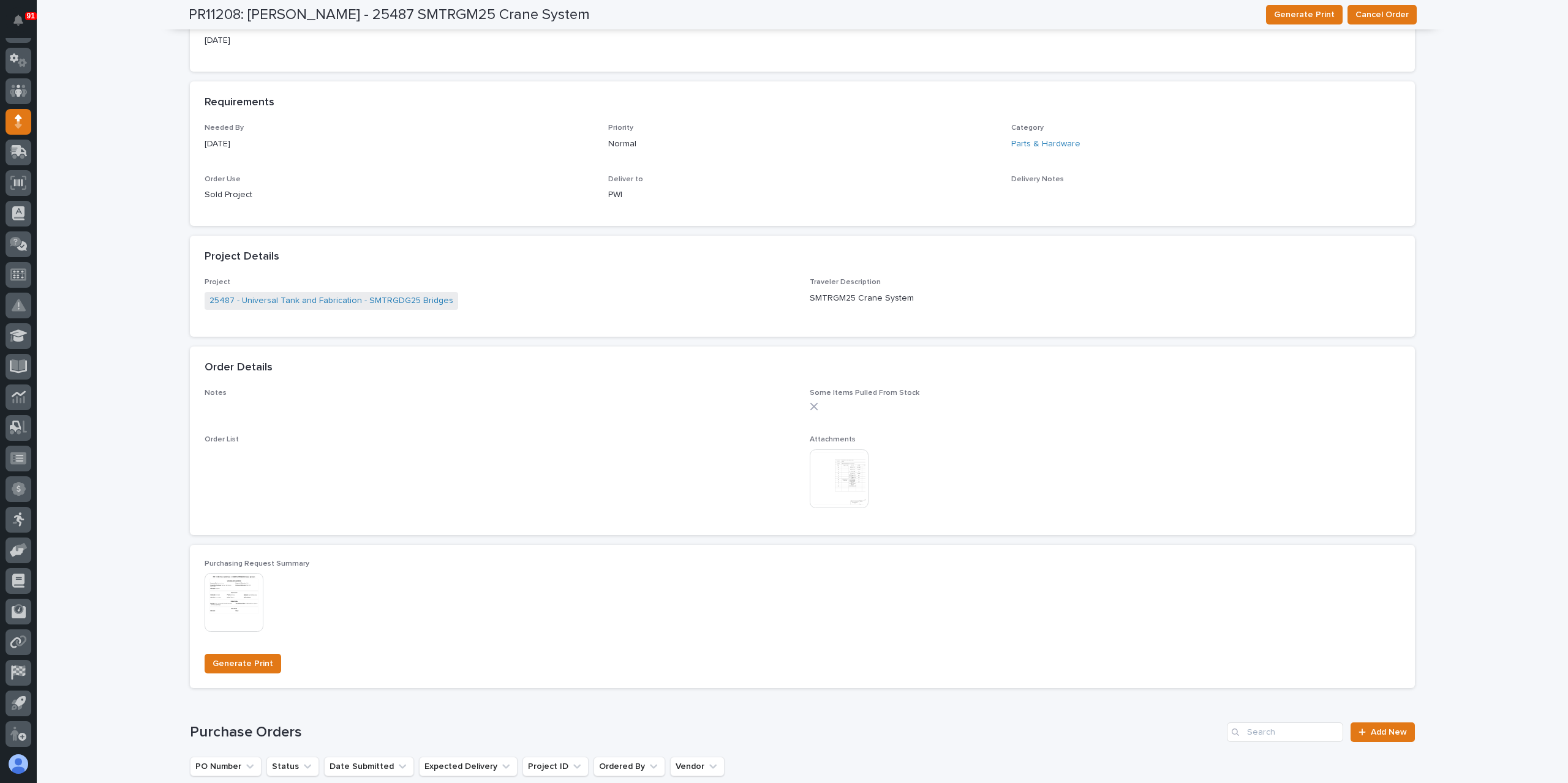
scroll to position [489, 0]
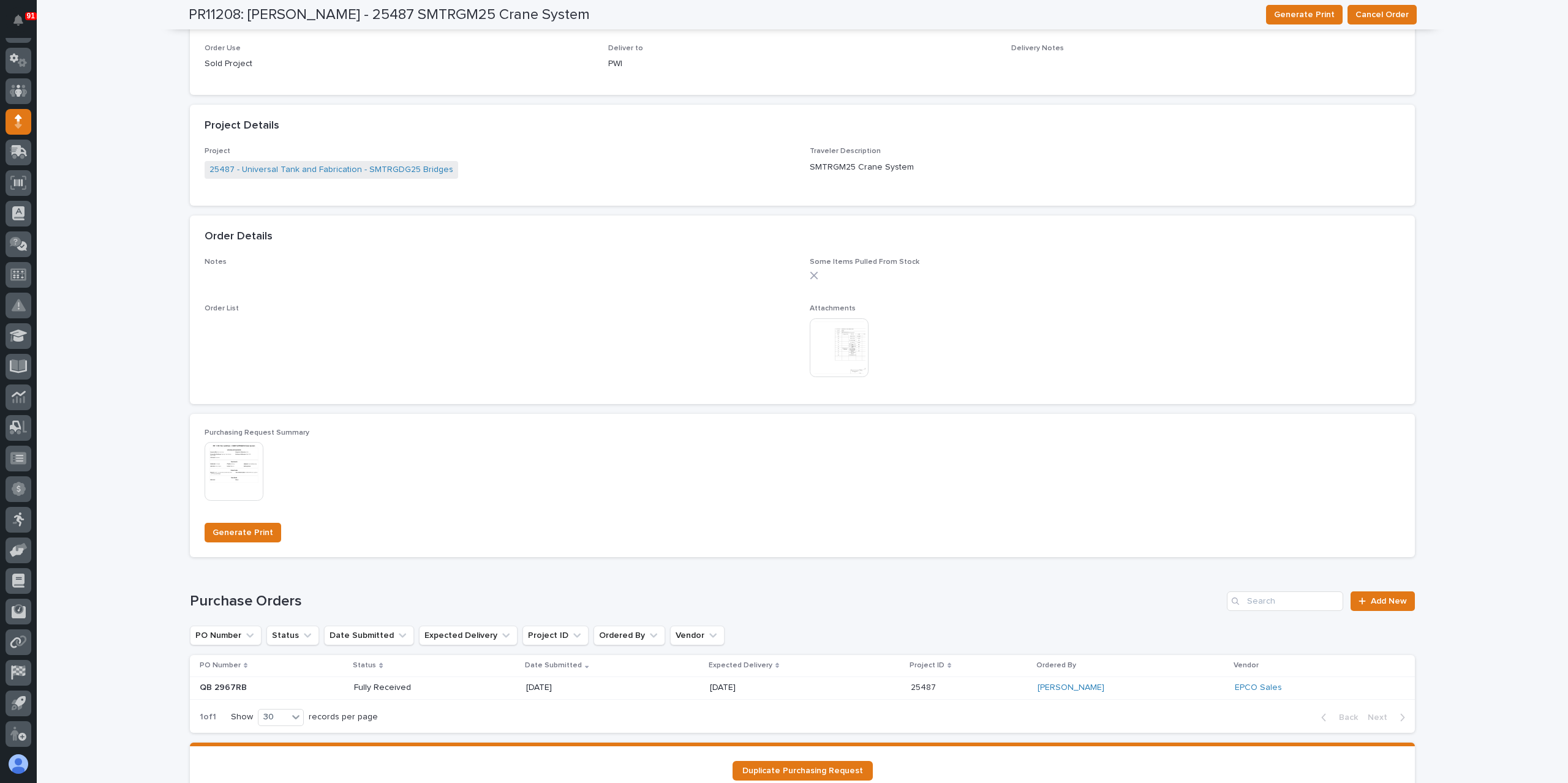
click at [854, 347] on img at bounding box center [839, 348] width 59 height 59
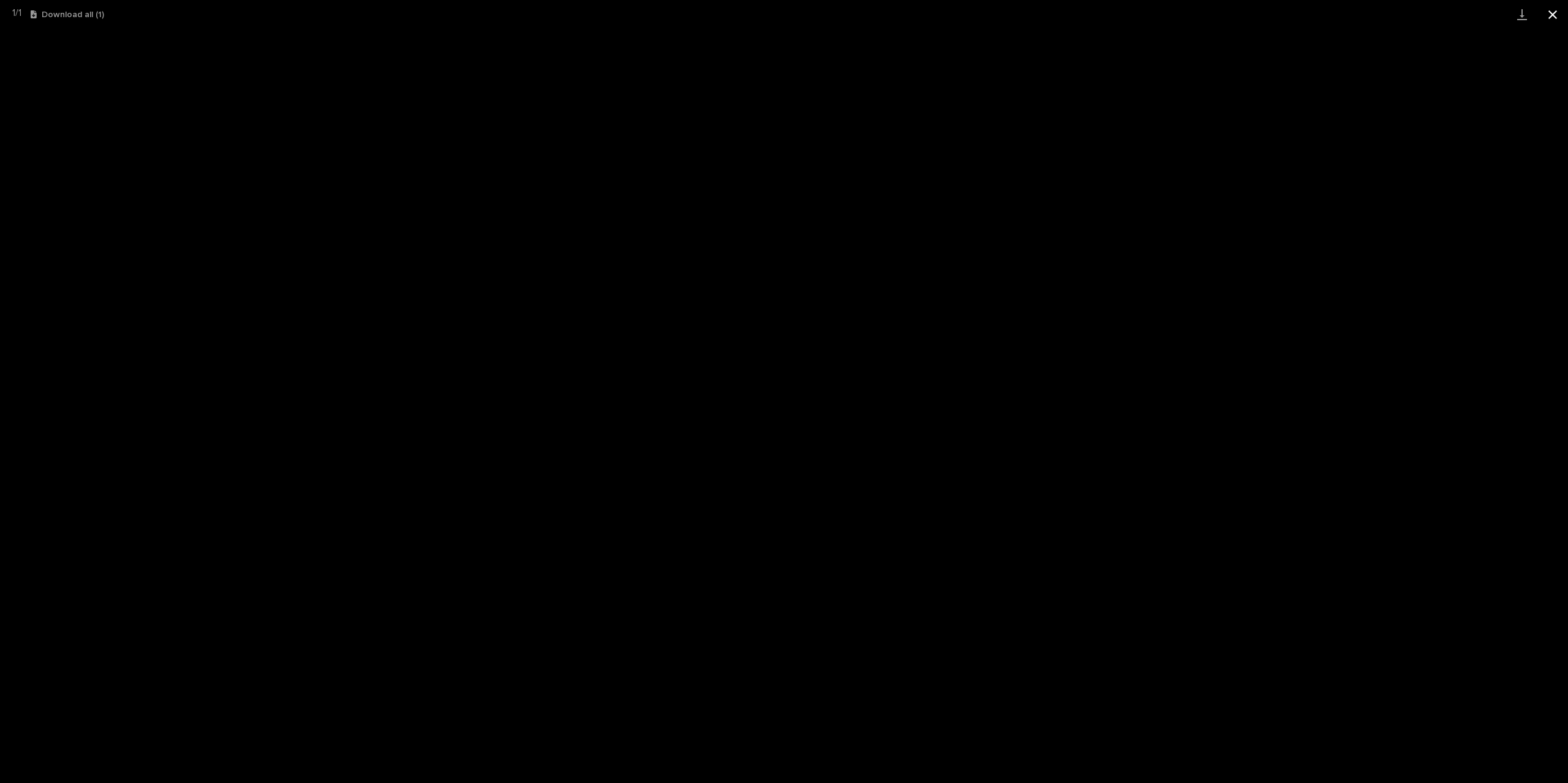
click at [1546, 16] on button "Close gallery" at bounding box center [1552, 15] width 30 height 29
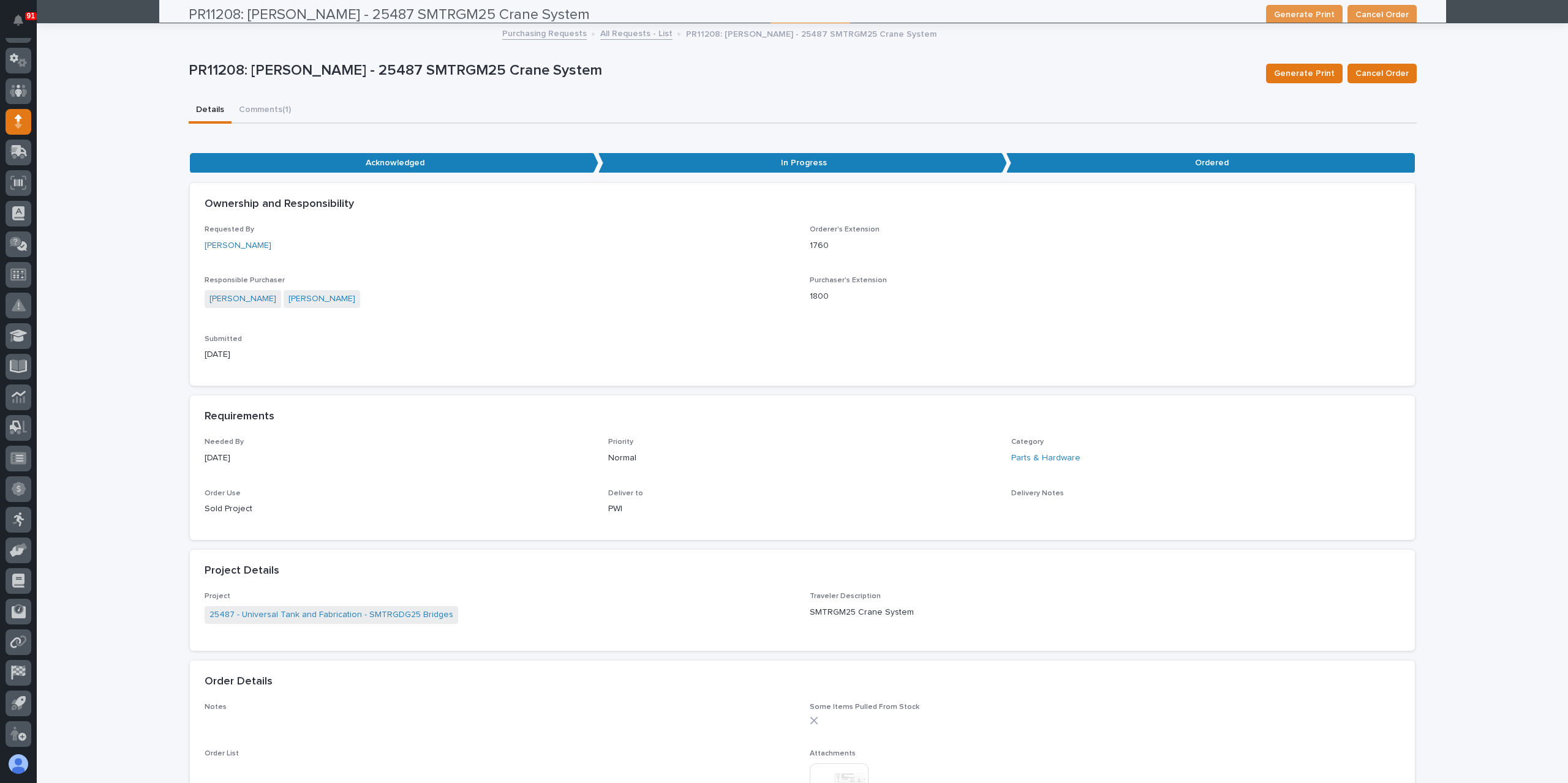
scroll to position [0, 0]
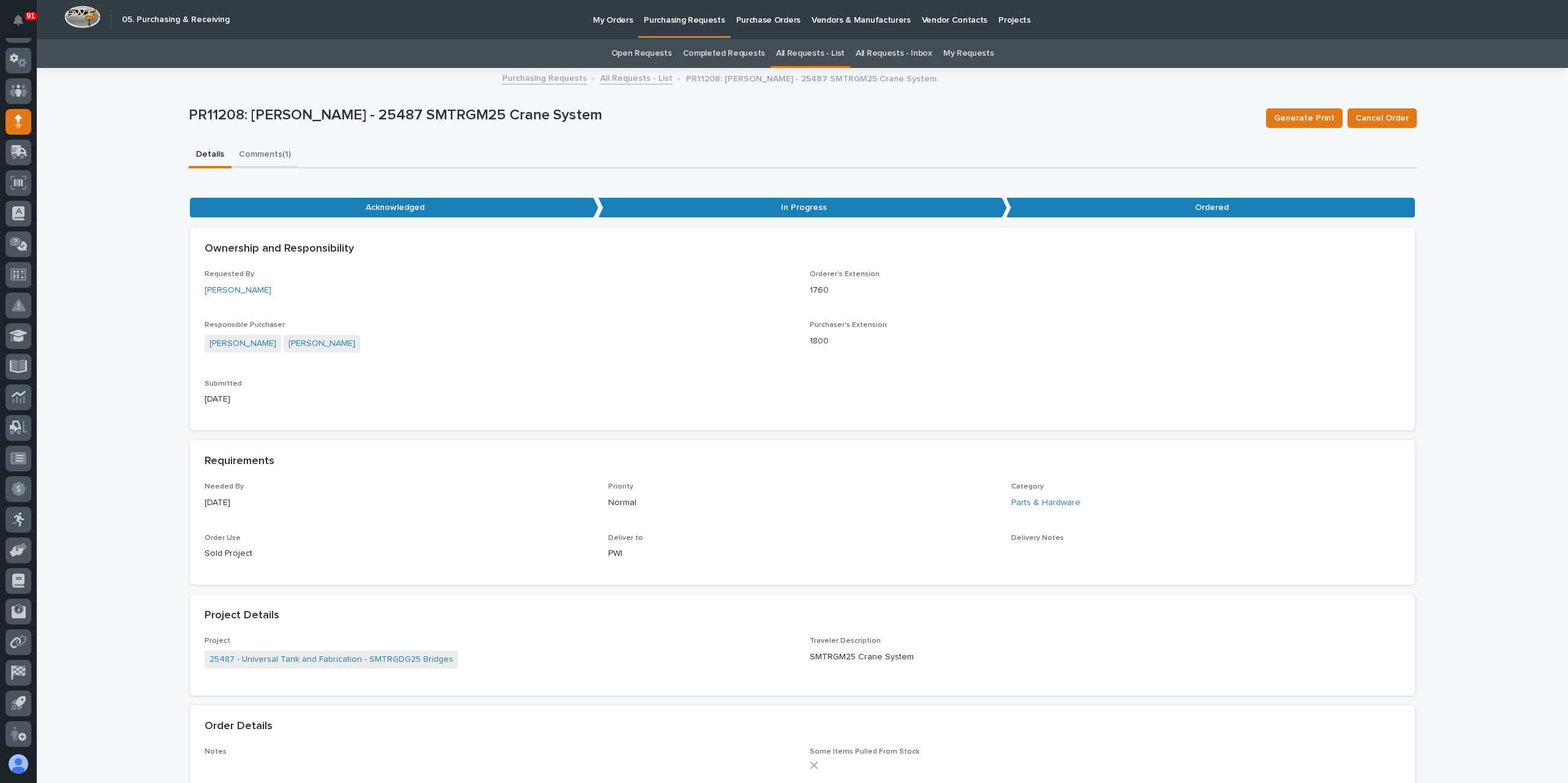
click at [263, 157] on button "Comments (1)" at bounding box center [264, 155] width 66 height 25
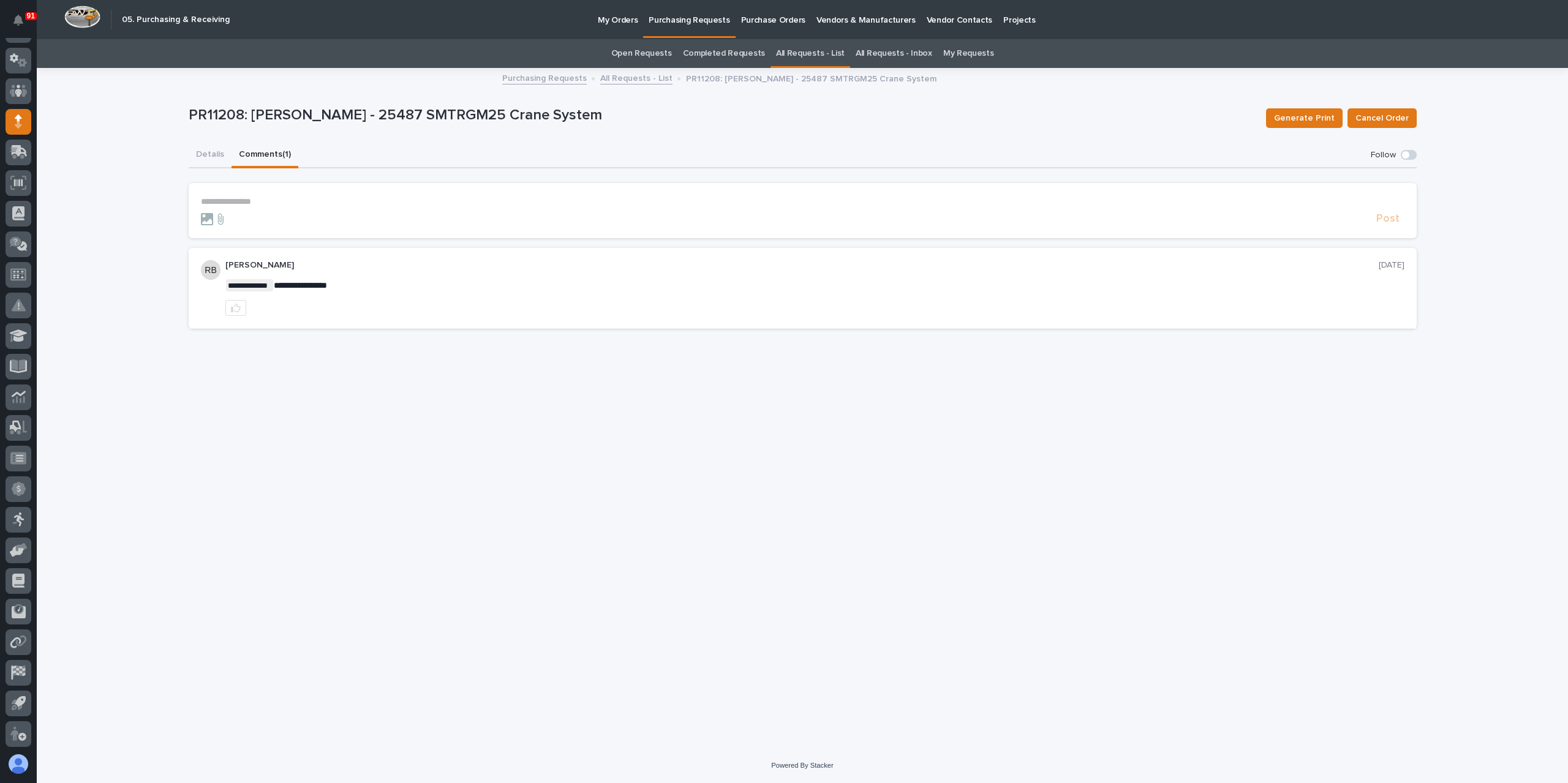
click at [292, 203] on p "**********" at bounding box center [803, 202] width 1203 height 11
click at [1400, 223] on button "Post" at bounding box center [1388, 224] width 33 height 14
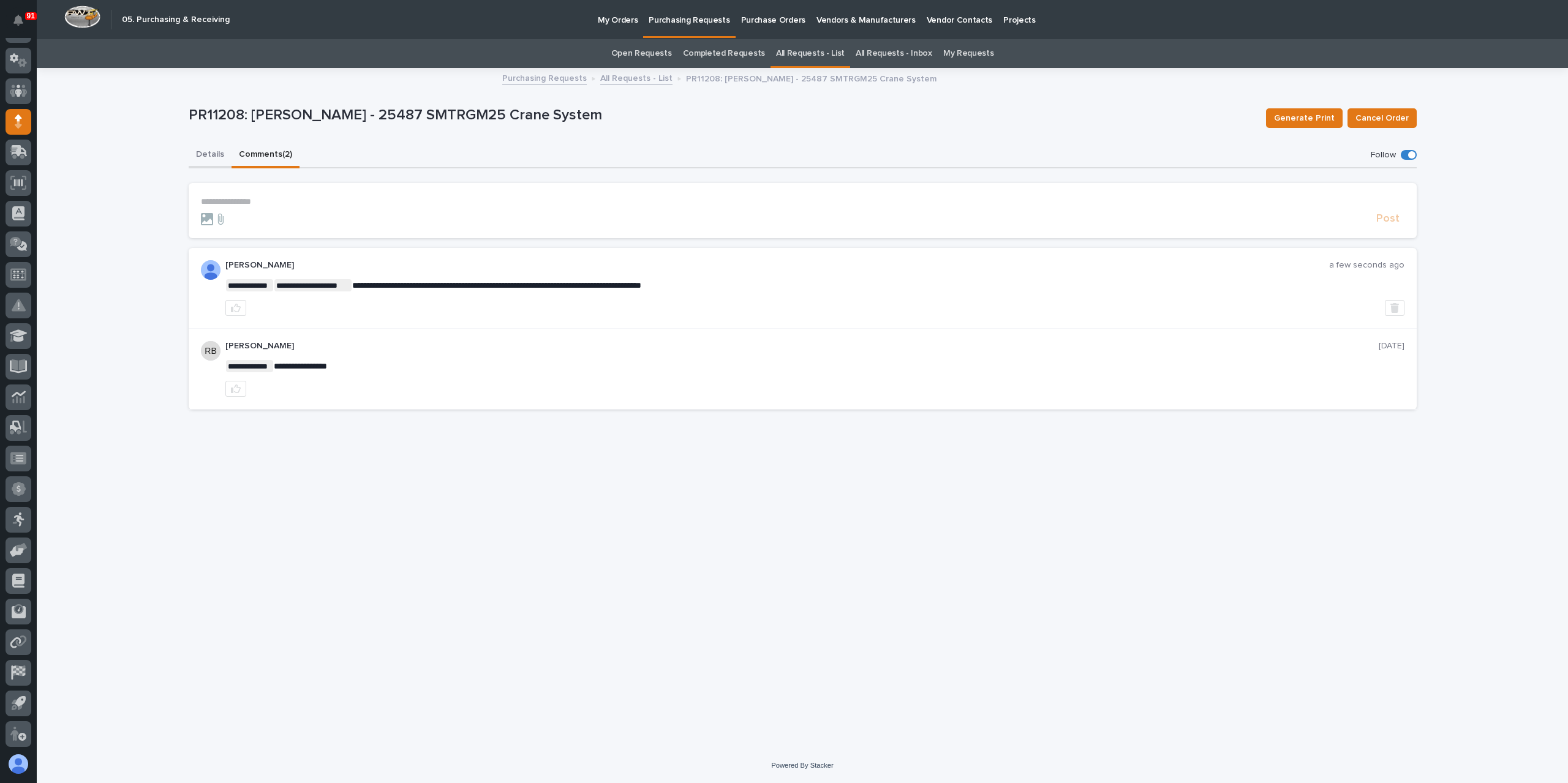
drag, startPoint x: 224, startPoint y: 155, endPoint x: 352, endPoint y: 146, distance: 128.3
click at [224, 155] on button "Details" at bounding box center [210, 155] width 43 height 25
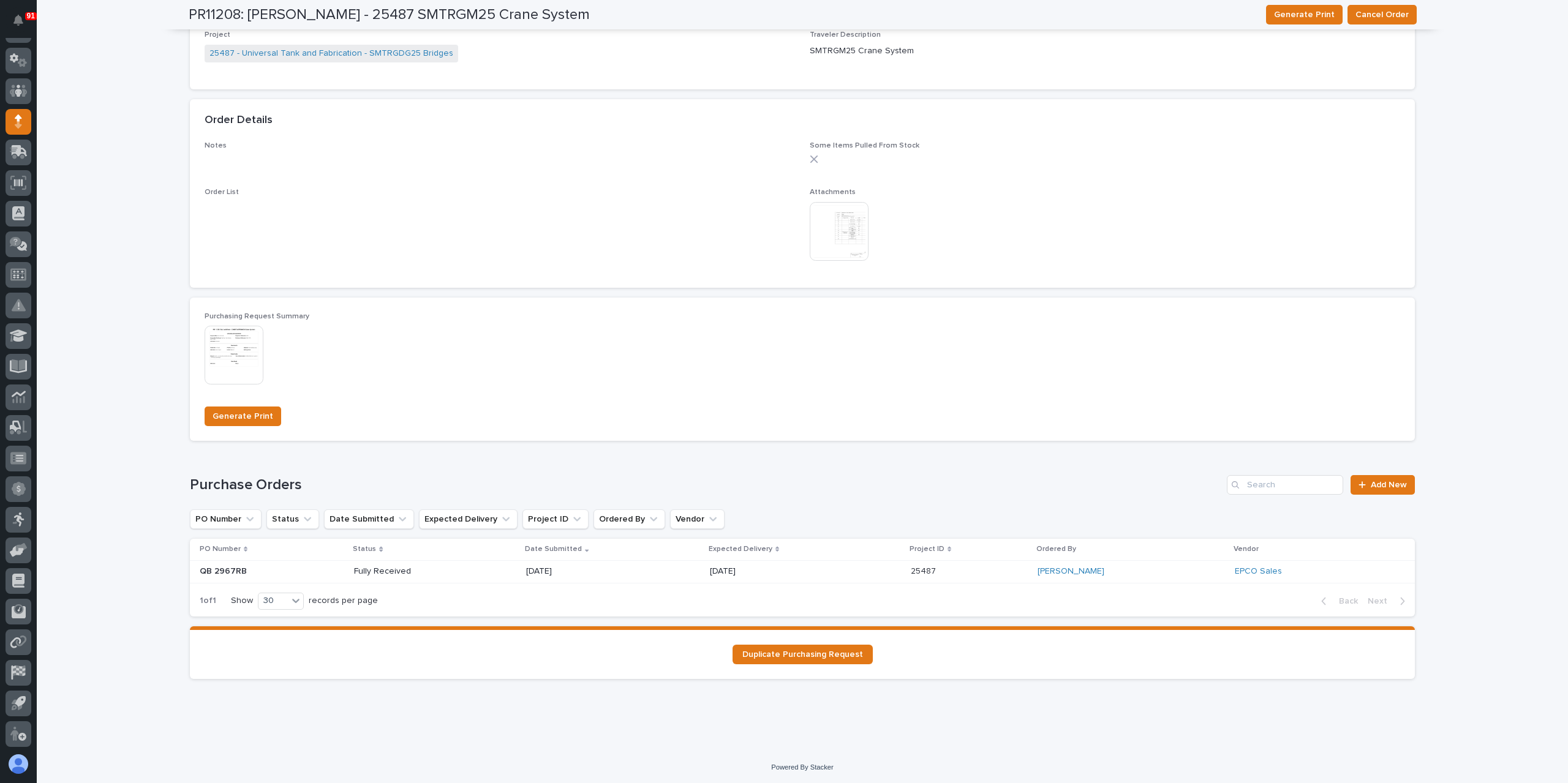
scroll to position [607, 0]
click at [212, 567] on p "QB 2967RB" at bounding box center [224, 568] width 50 height 13
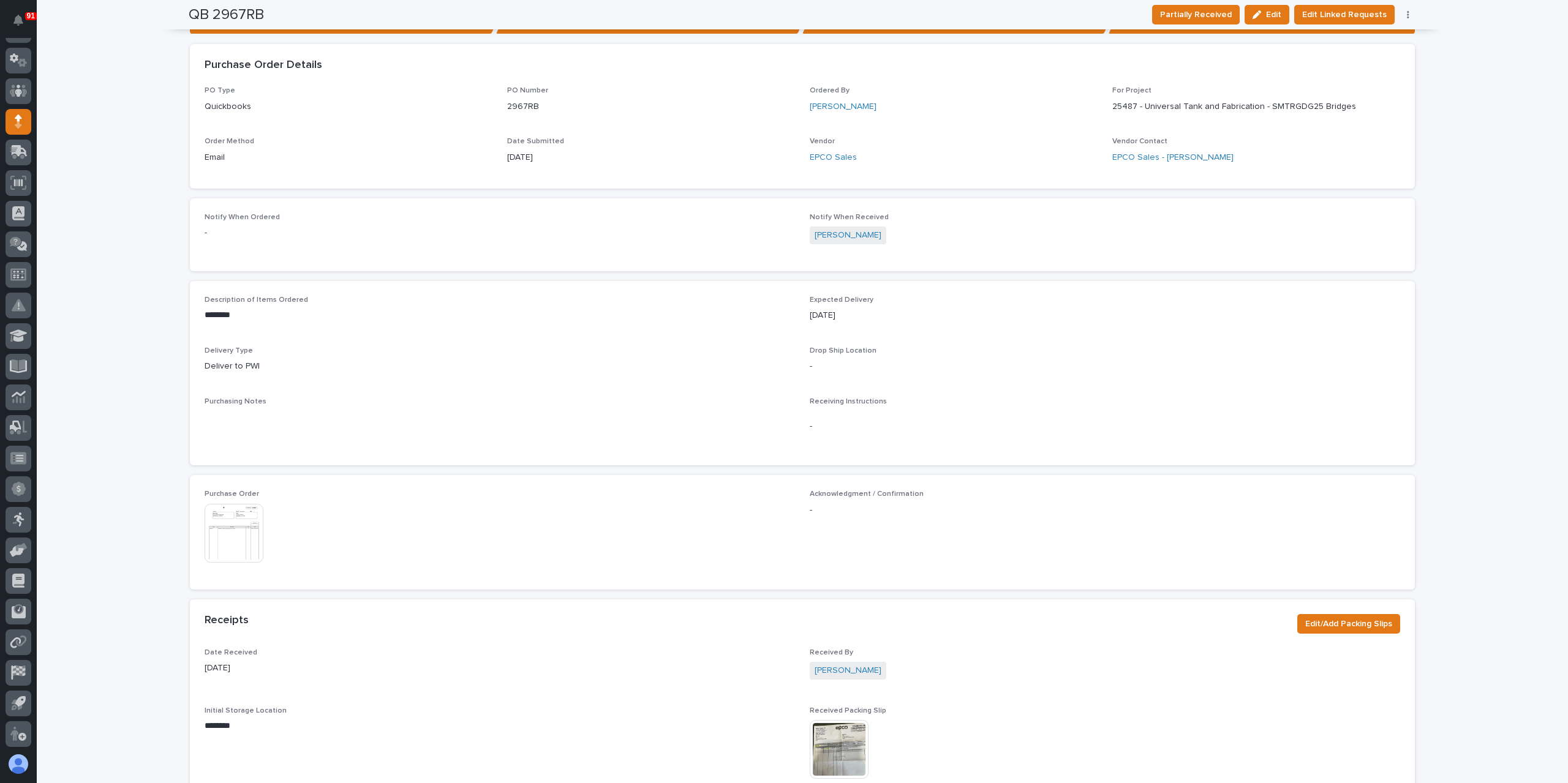
scroll to position [238, 0]
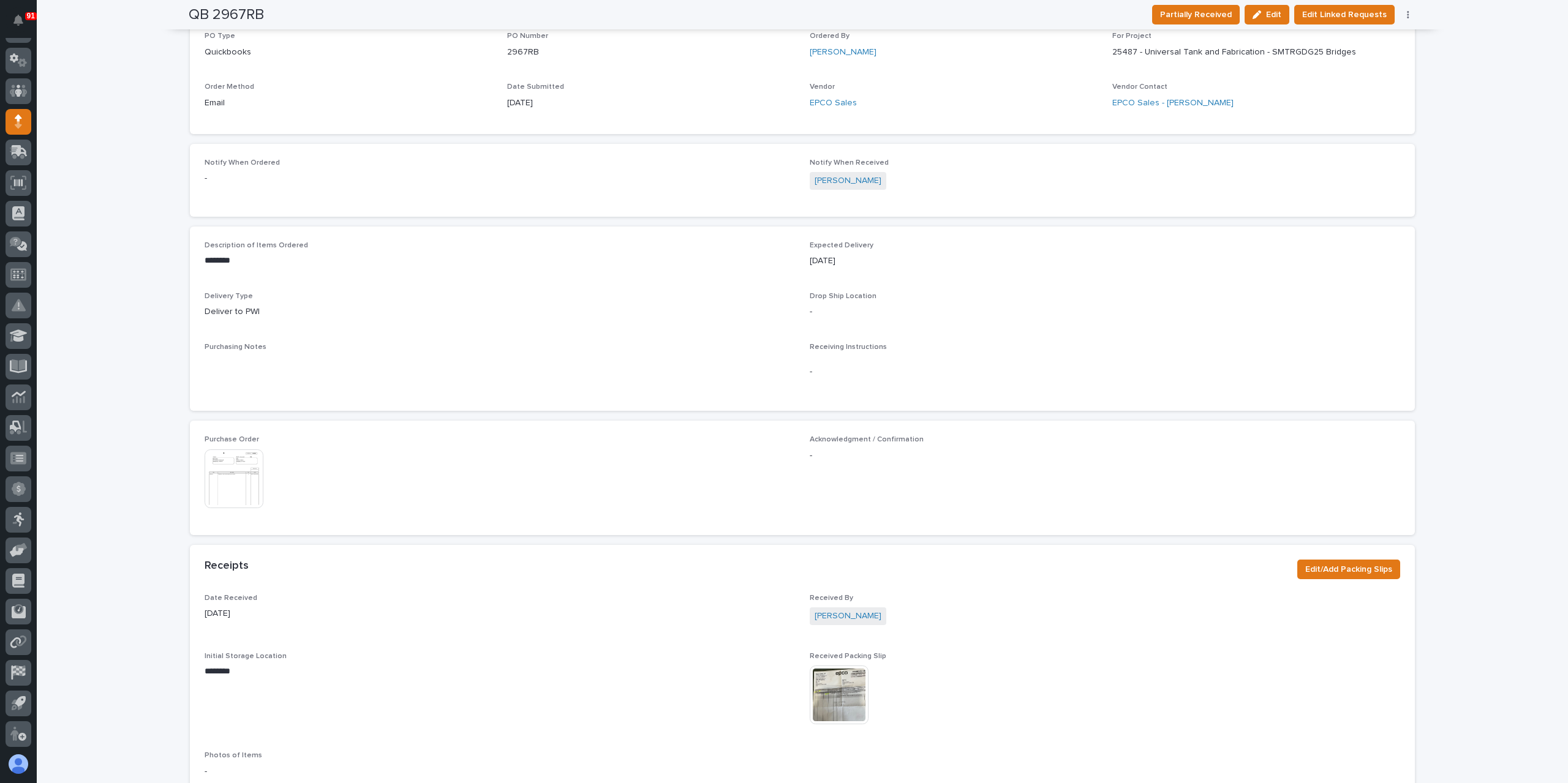
click at [237, 499] on img at bounding box center [234, 479] width 59 height 59
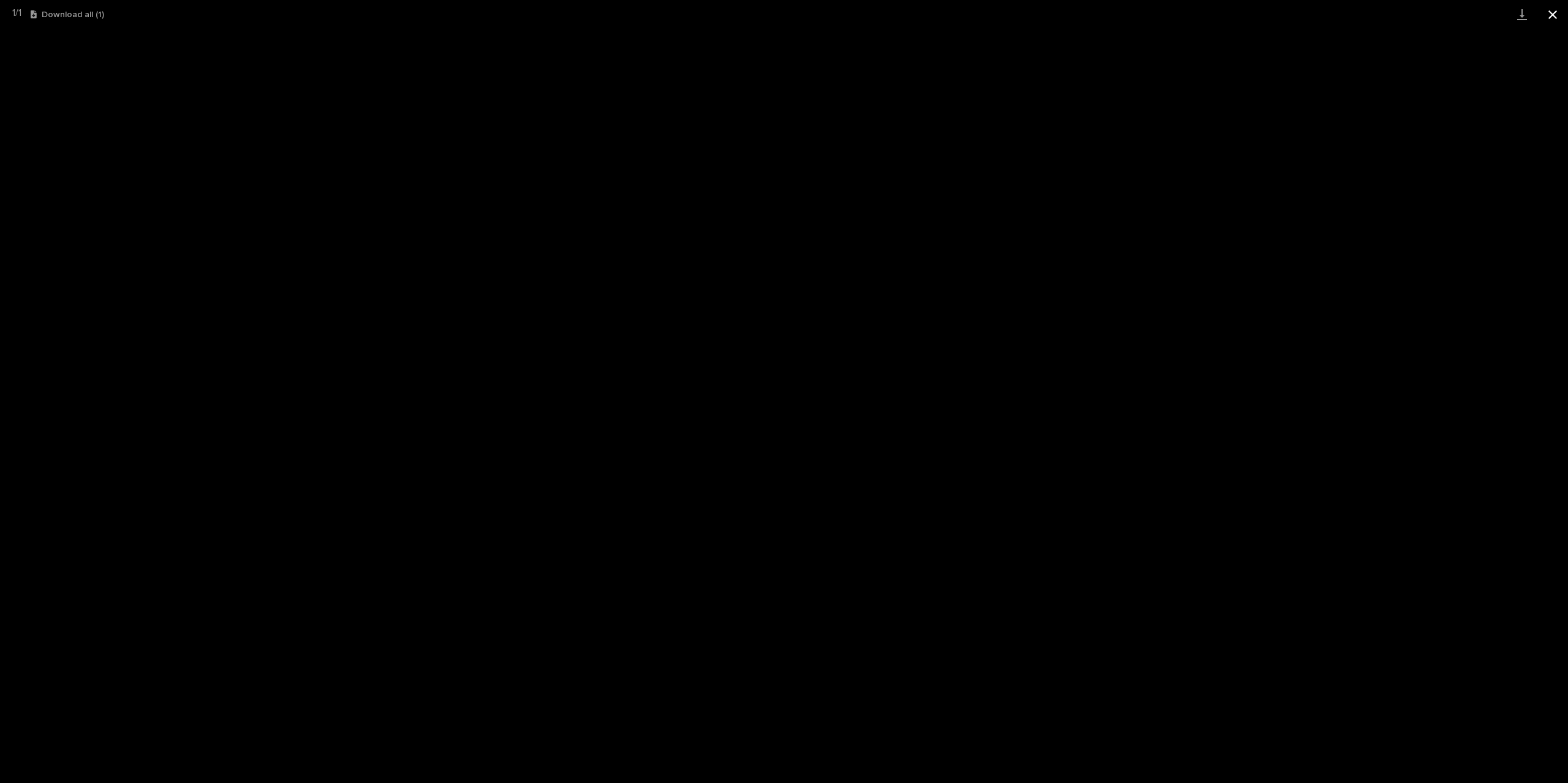
click at [1554, 15] on button "Close gallery" at bounding box center [1552, 15] width 30 height 29
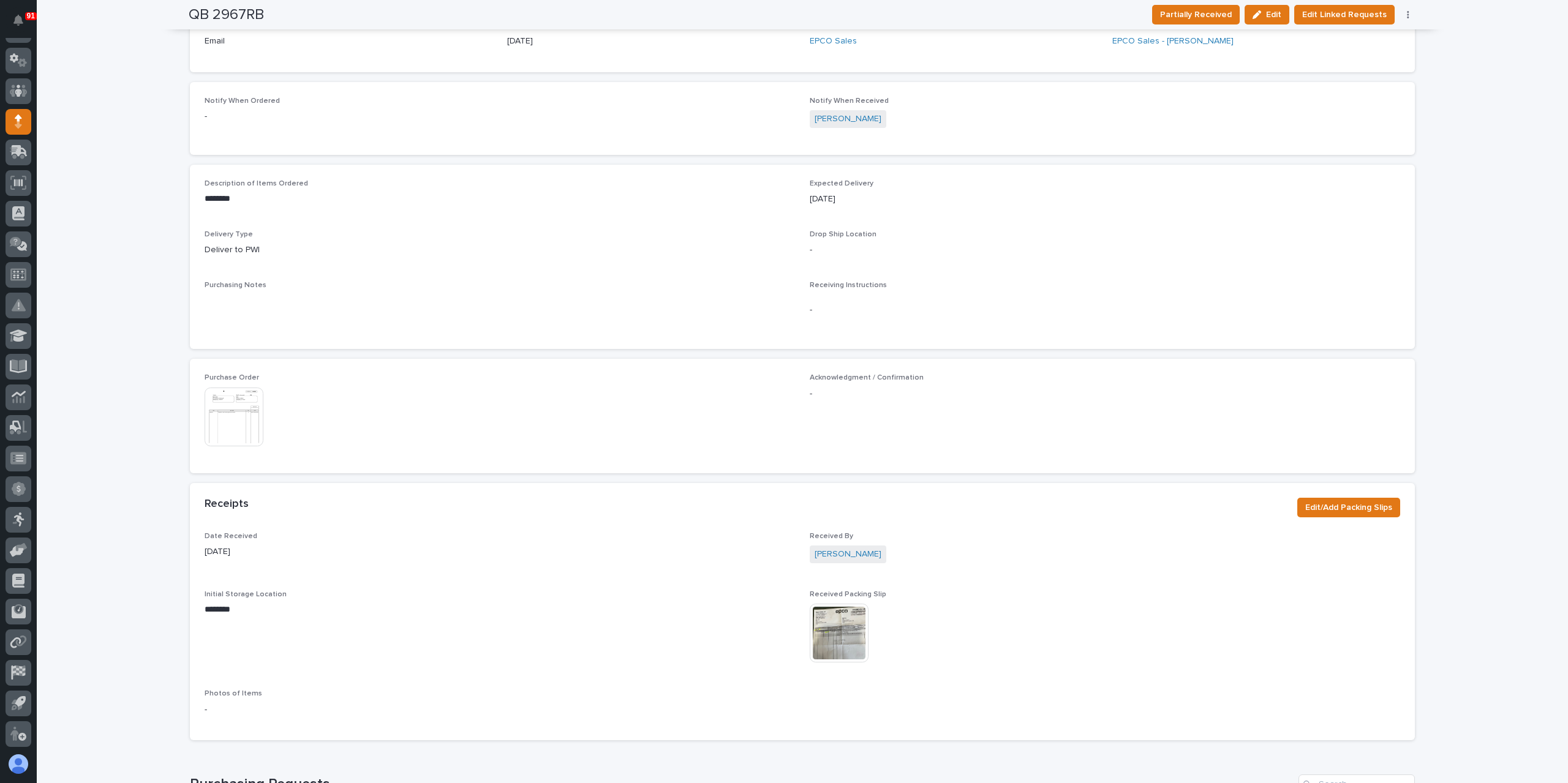
scroll to position [544, 0]
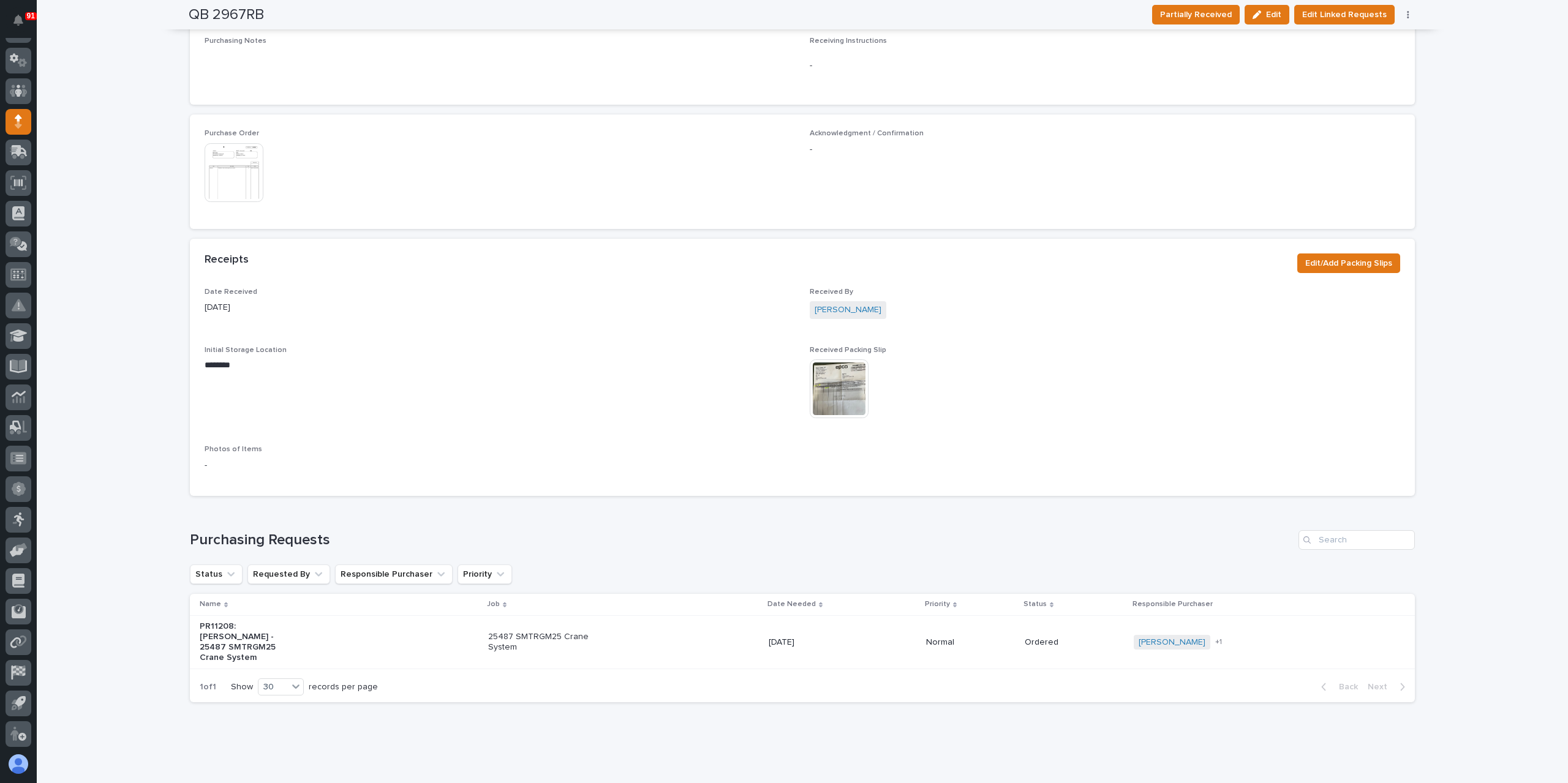
click at [845, 379] on img at bounding box center [839, 389] width 59 height 59
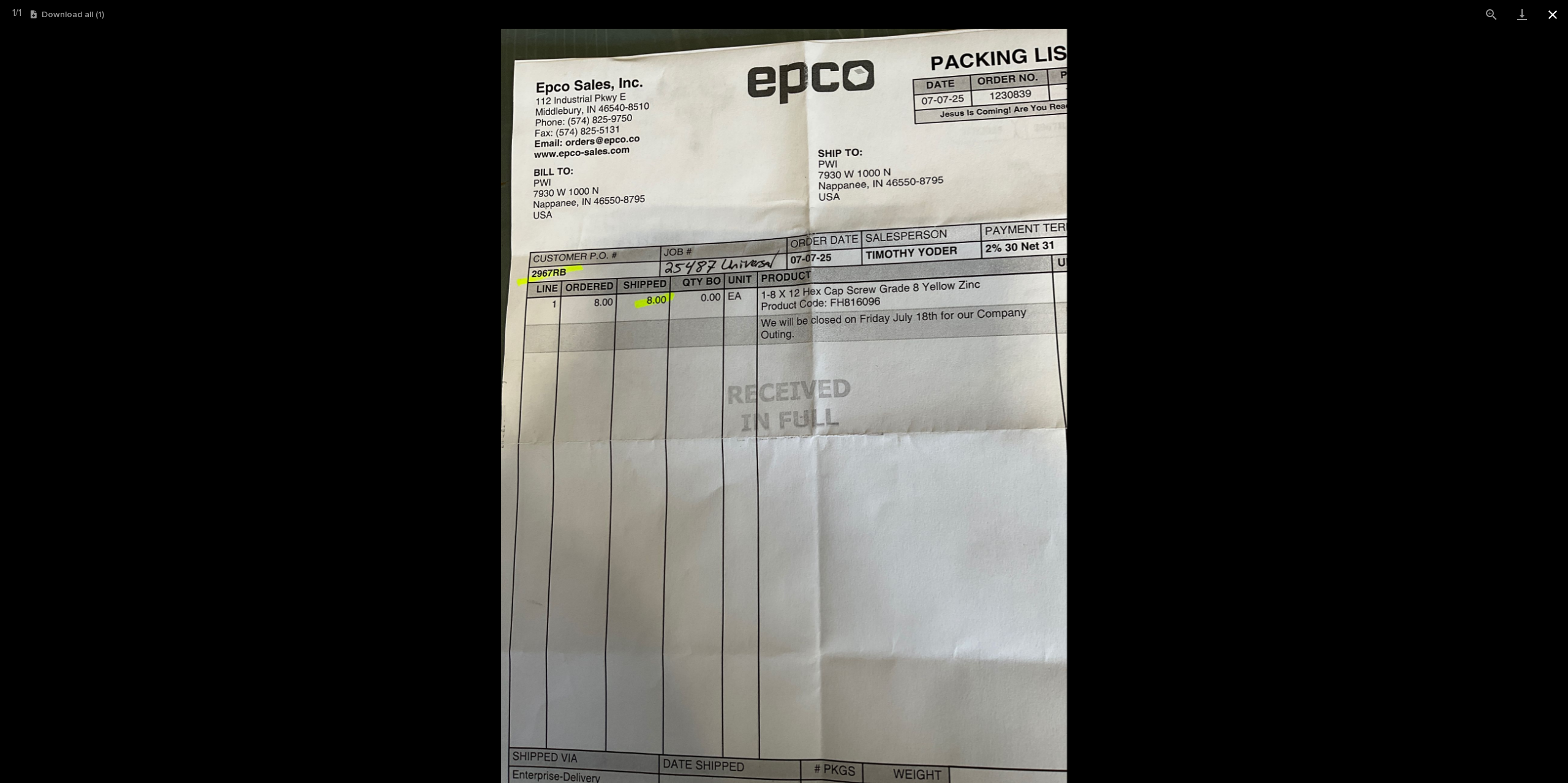
click at [1550, 17] on button "Close gallery" at bounding box center [1552, 15] width 30 height 29
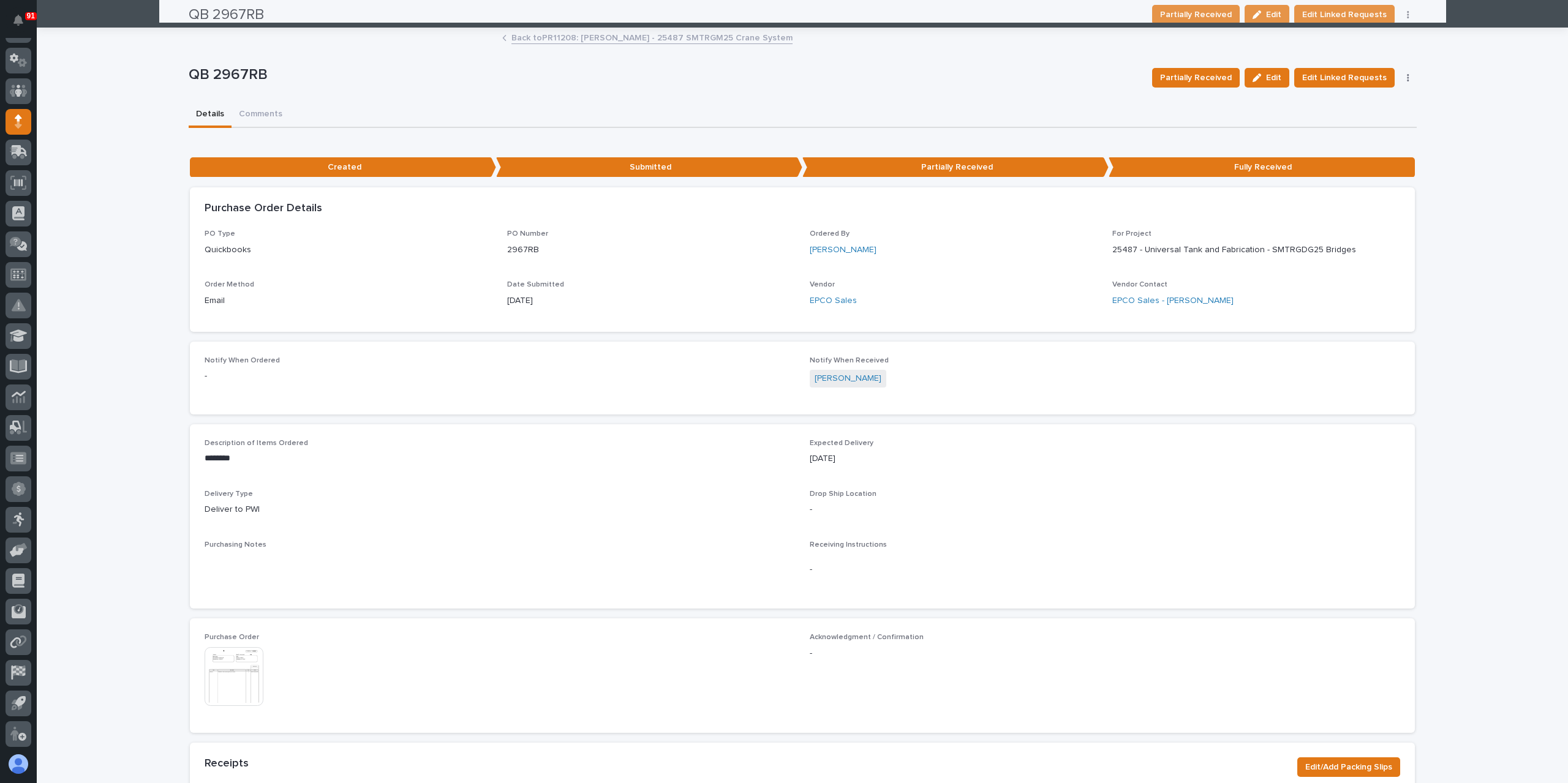
scroll to position [0, 0]
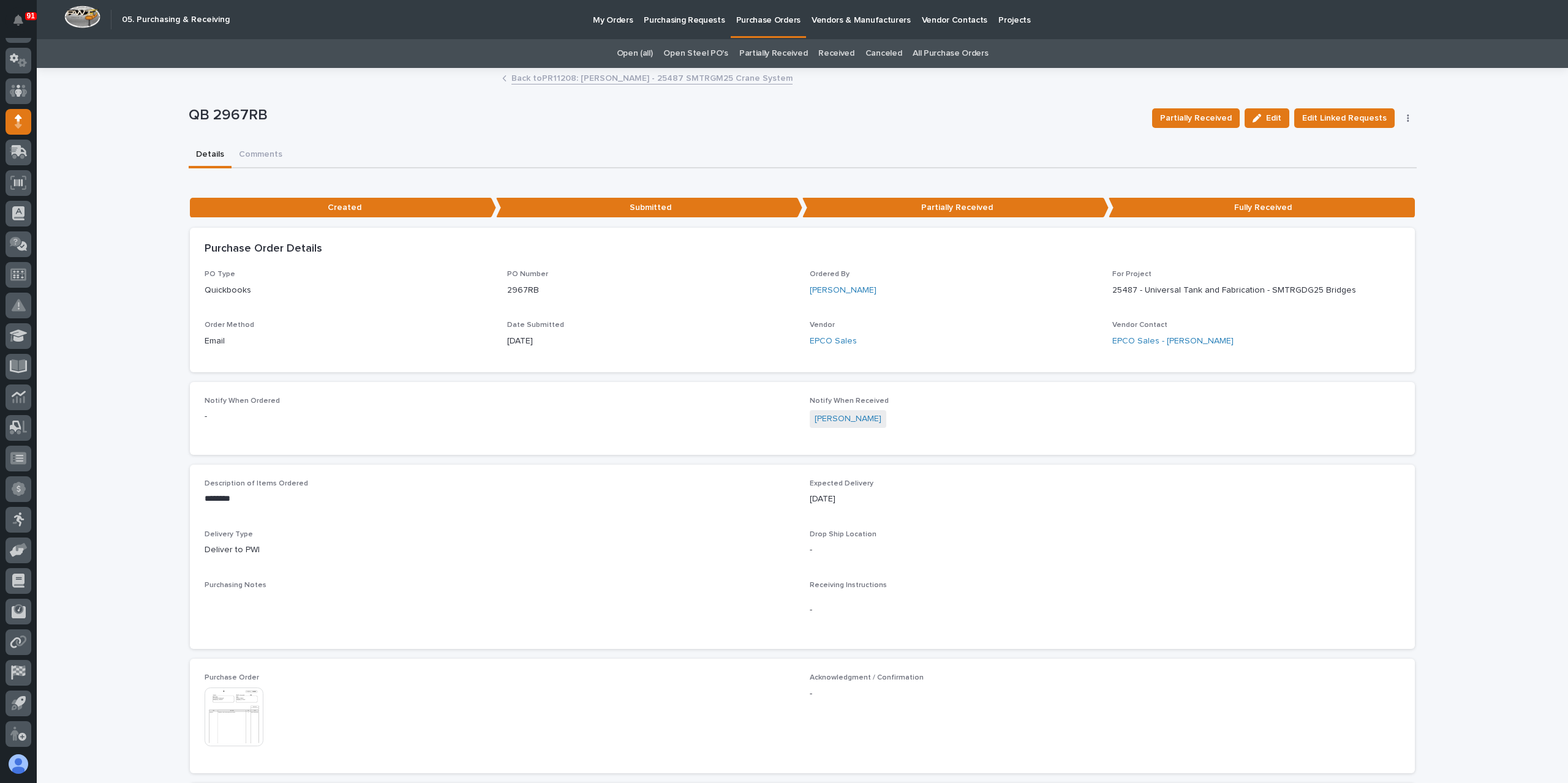
click at [531, 85] on div "Back to PR11208: [PERSON_NAME] - 25487 SMTRGM25 Crane System" at bounding box center [803, 79] width 612 height 18
click at [529, 80] on link "Back to PR11208: [PERSON_NAME] - 25487 SMTRGM25 Crane System" at bounding box center [651, 77] width 281 height 14
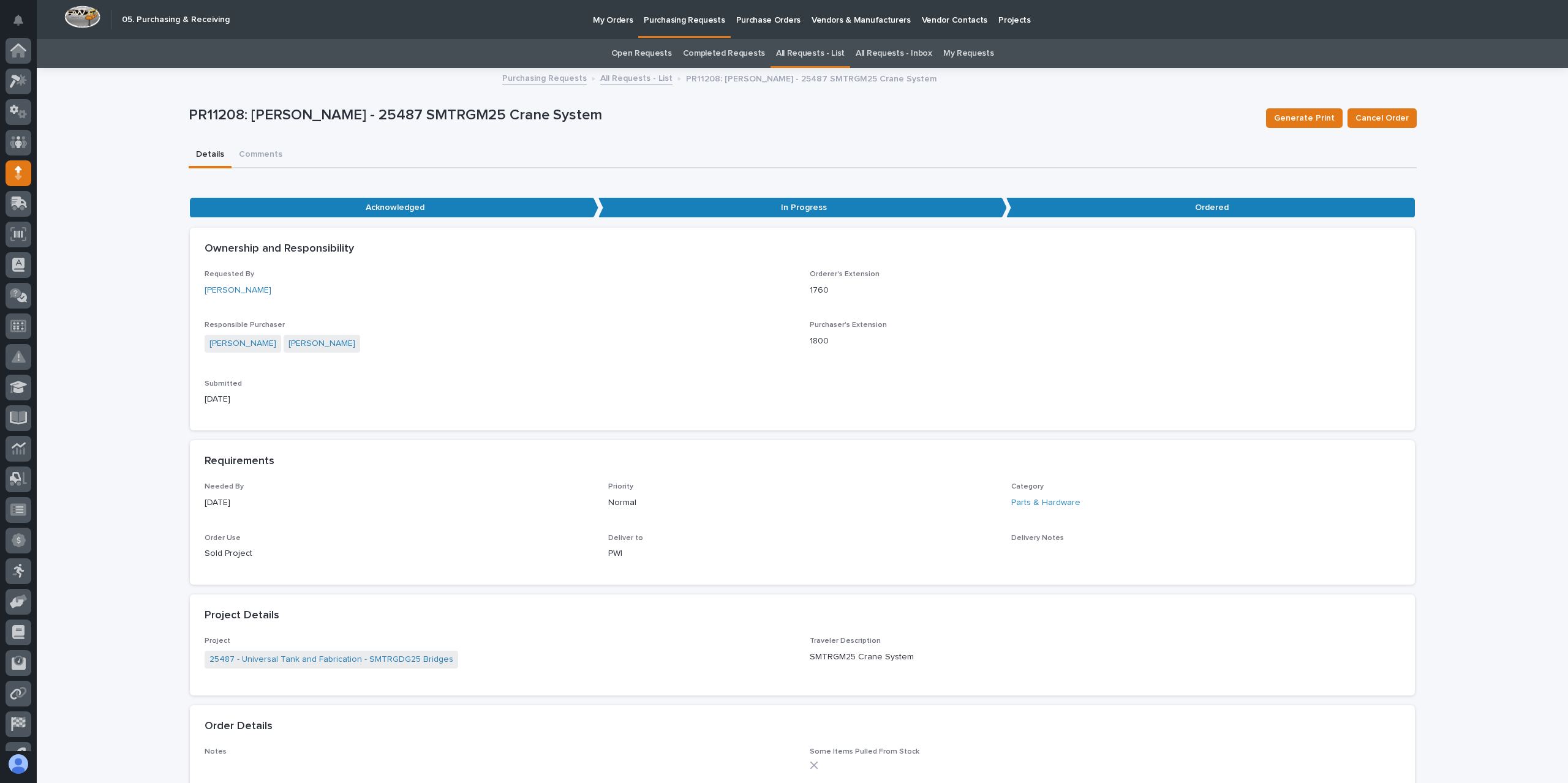
scroll to position [52, 0]
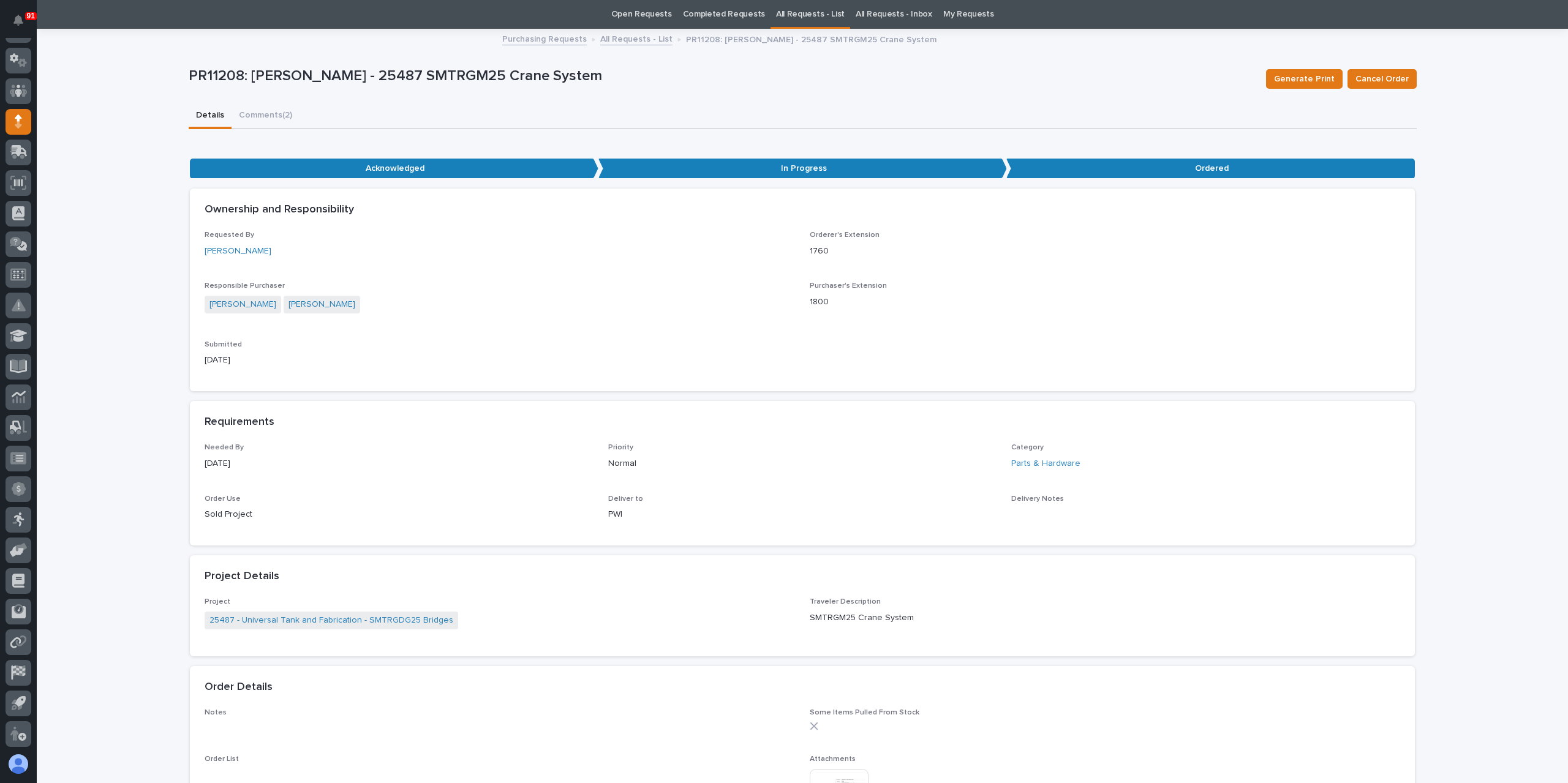
click at [271, 120] on div "**********" at bounding box center [802, 643] width 1228 height 1226
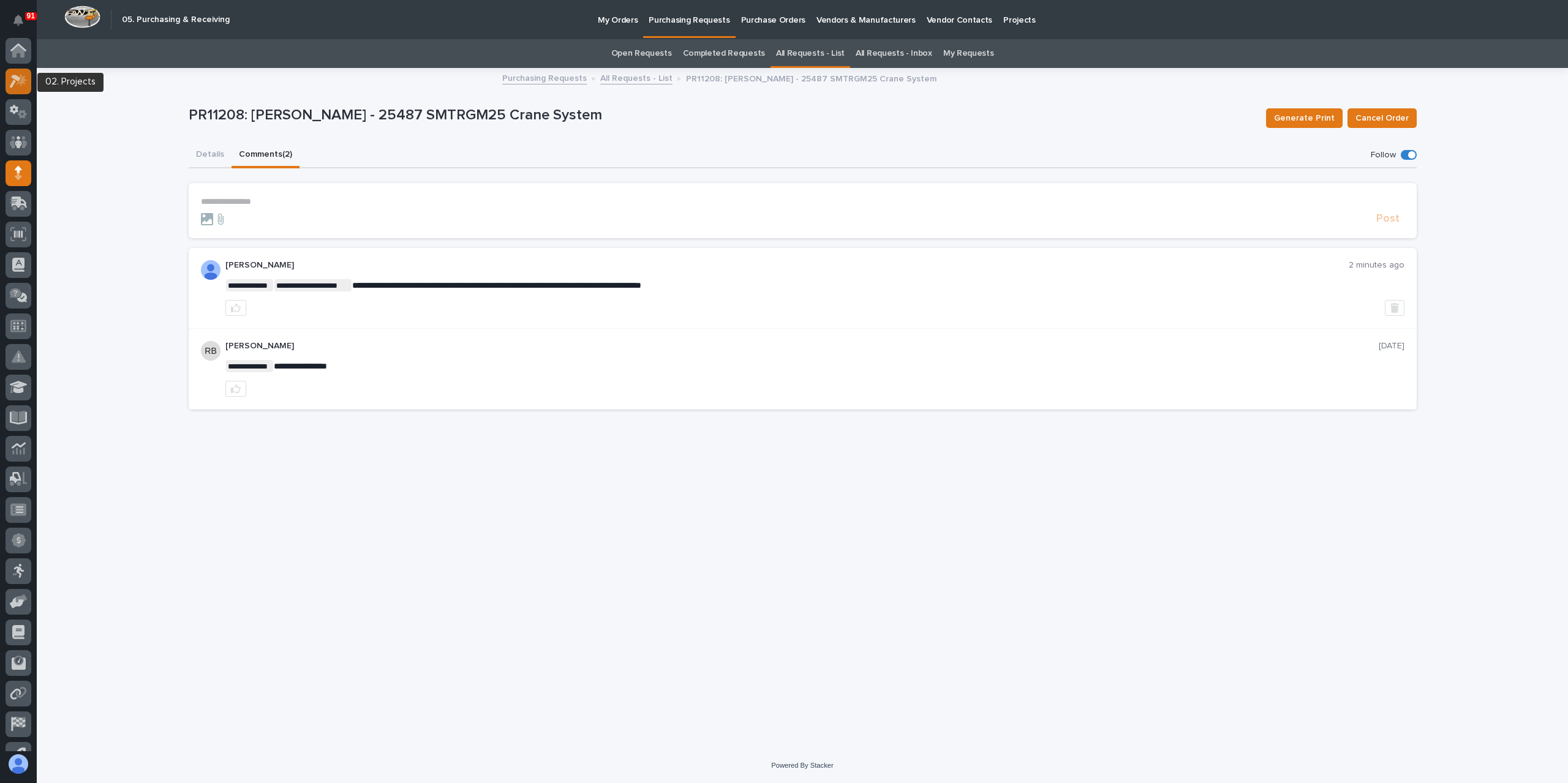
click at [15, 74] on icon at bounding box center [19, 81] width 18 height 14
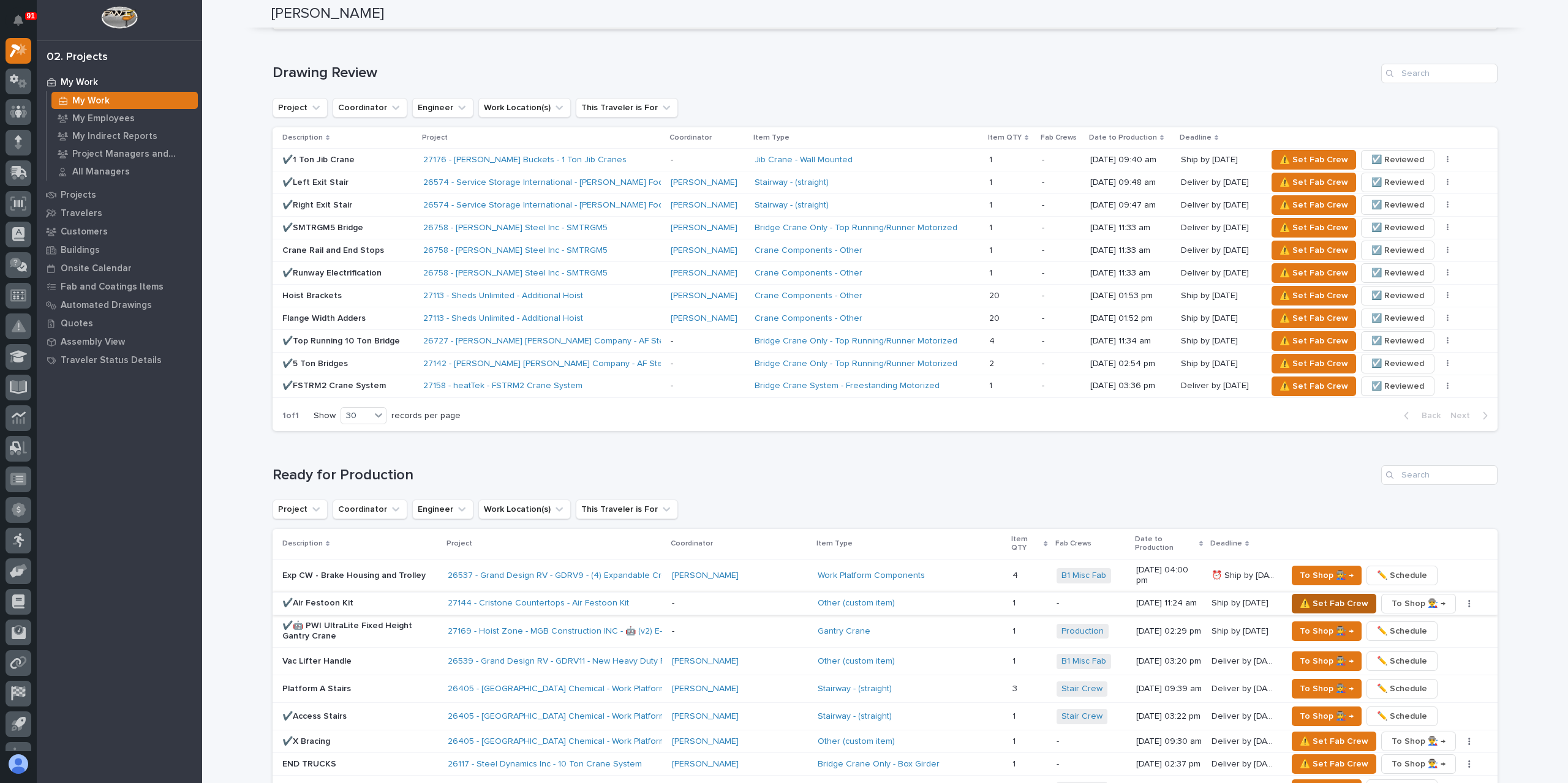
scroll to position [919, 0]
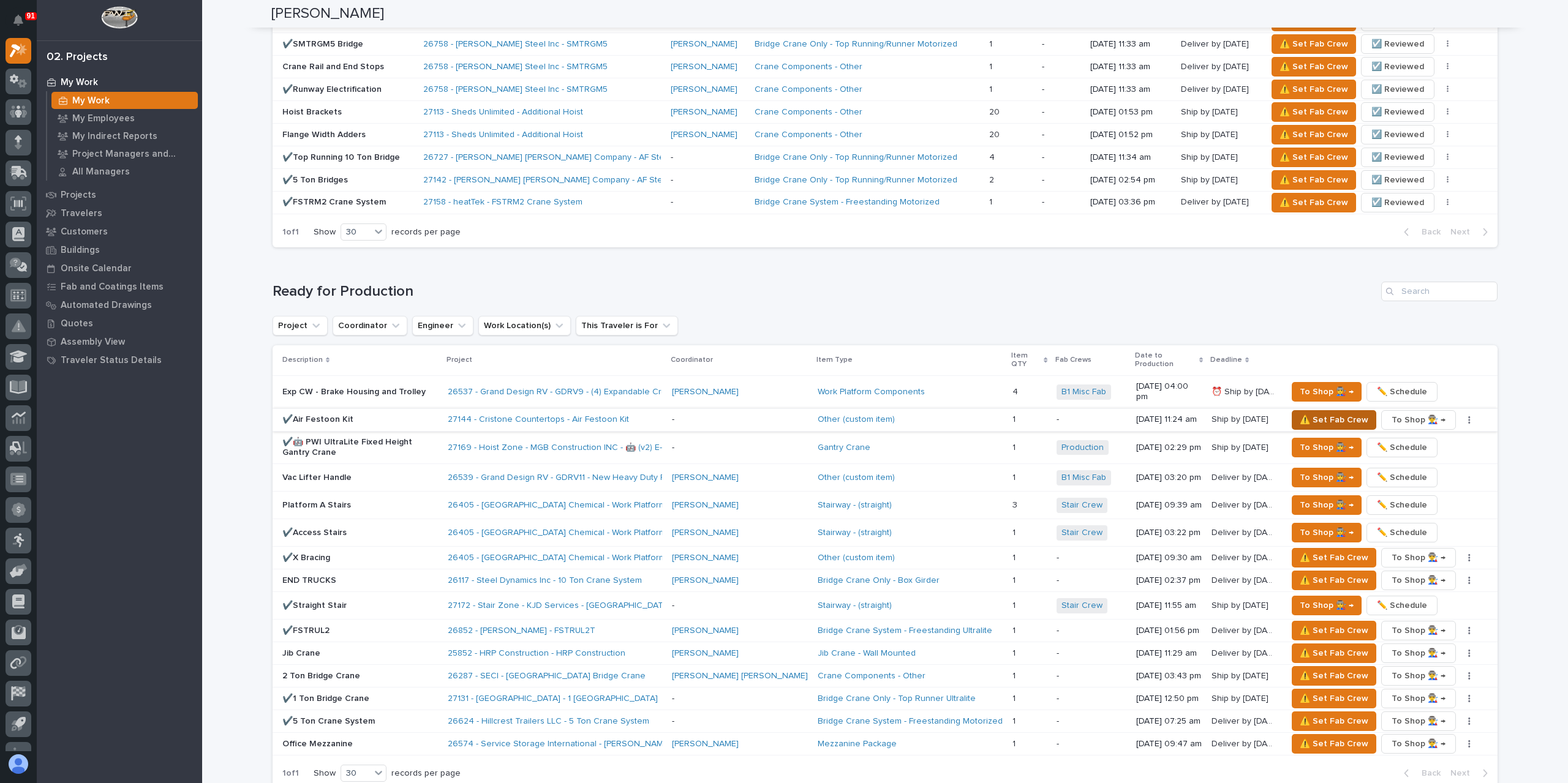
click at [1327, 412] on span "⚠️ Set Fab Crew" at bounding box center [1334, 419] width 68 height 15
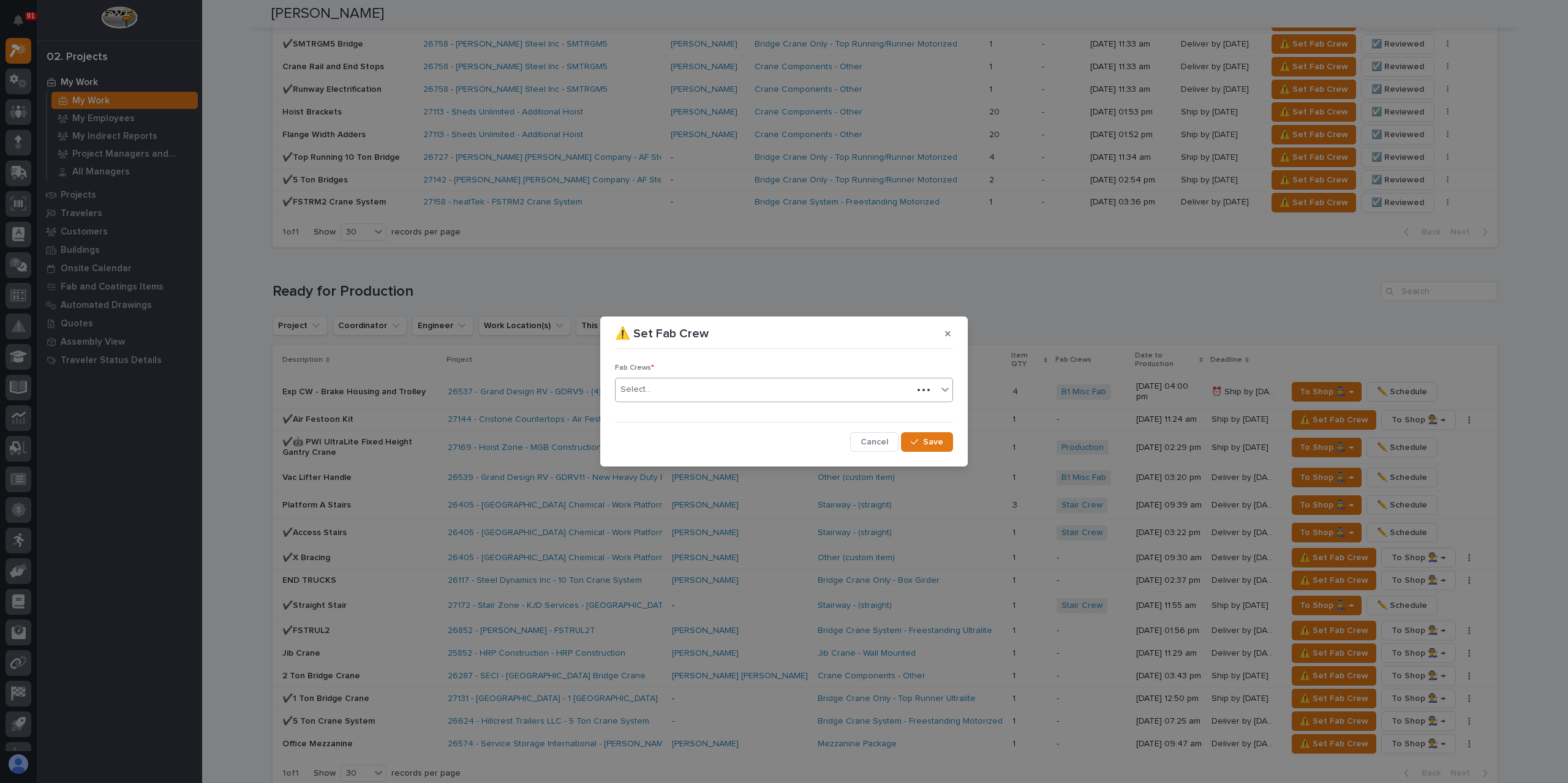
click at [678, 390] on div "Select..." at bounding box center [764, 389] width 297 height 20
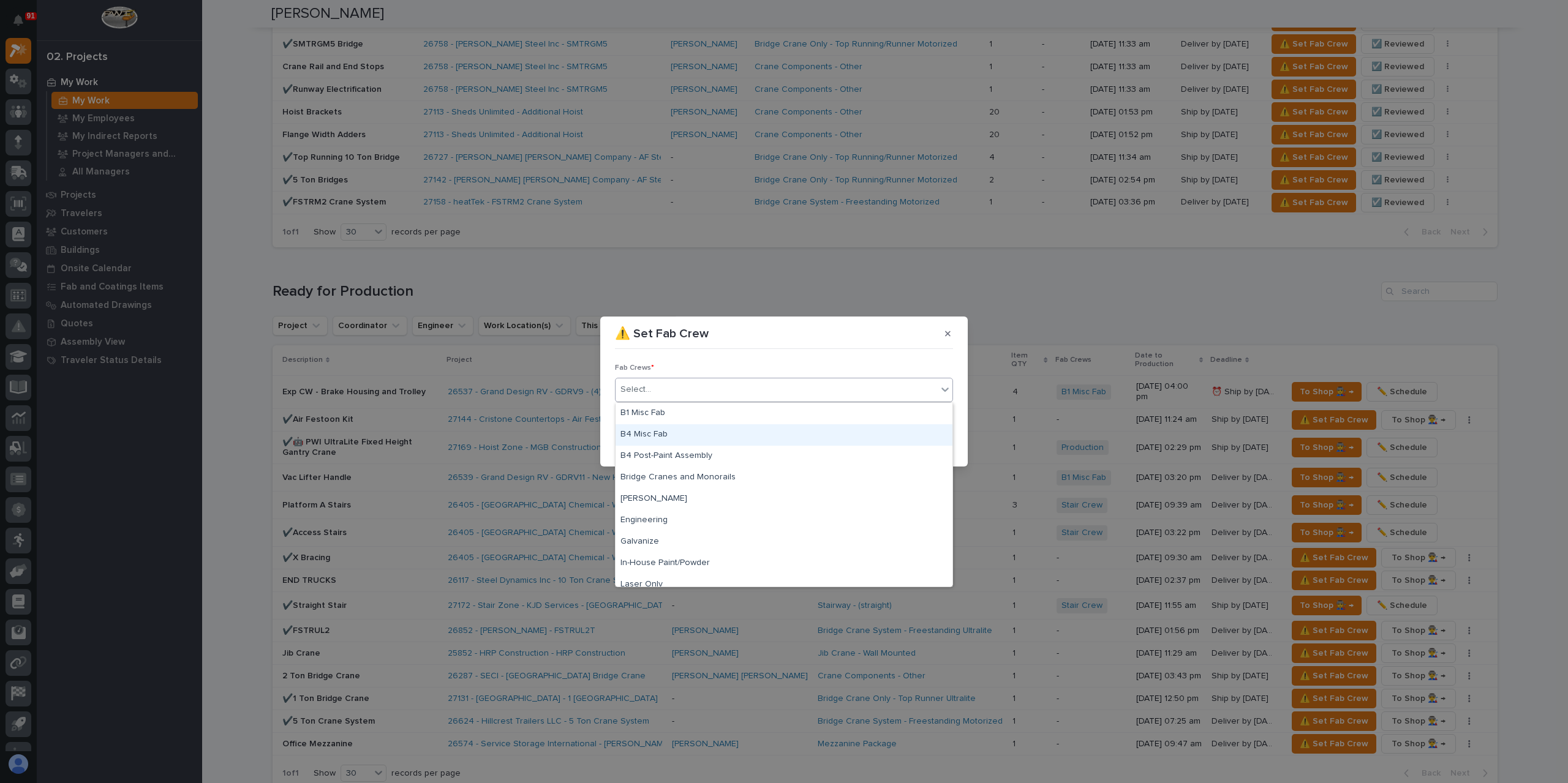
click at [666, 435] on div "B4 Misc Fab" at bounding box center [783, 435] width 336 height 21
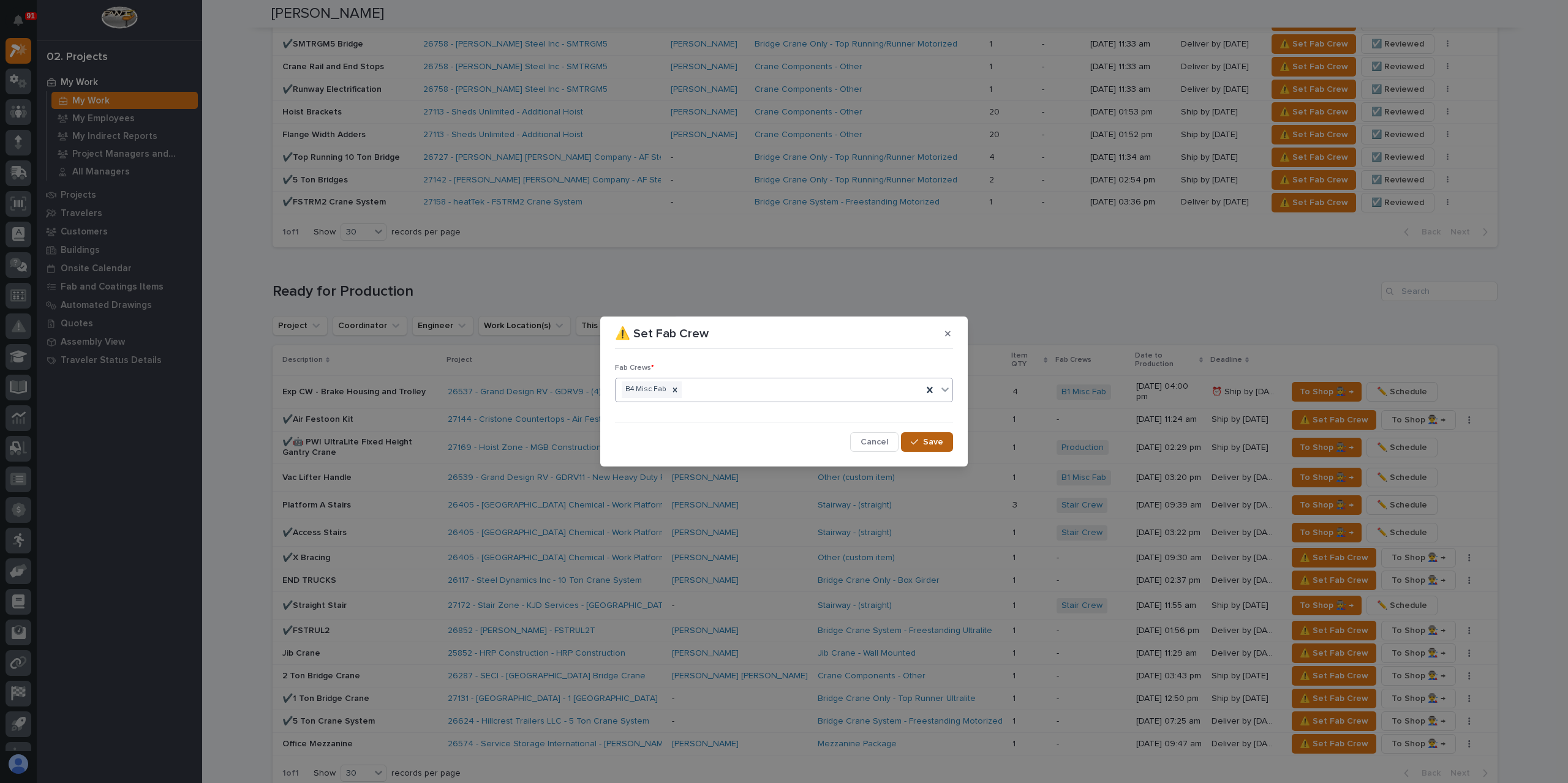
click at [933, 448] on button "Save" at bounding box center [926, 442] width 52 height 20
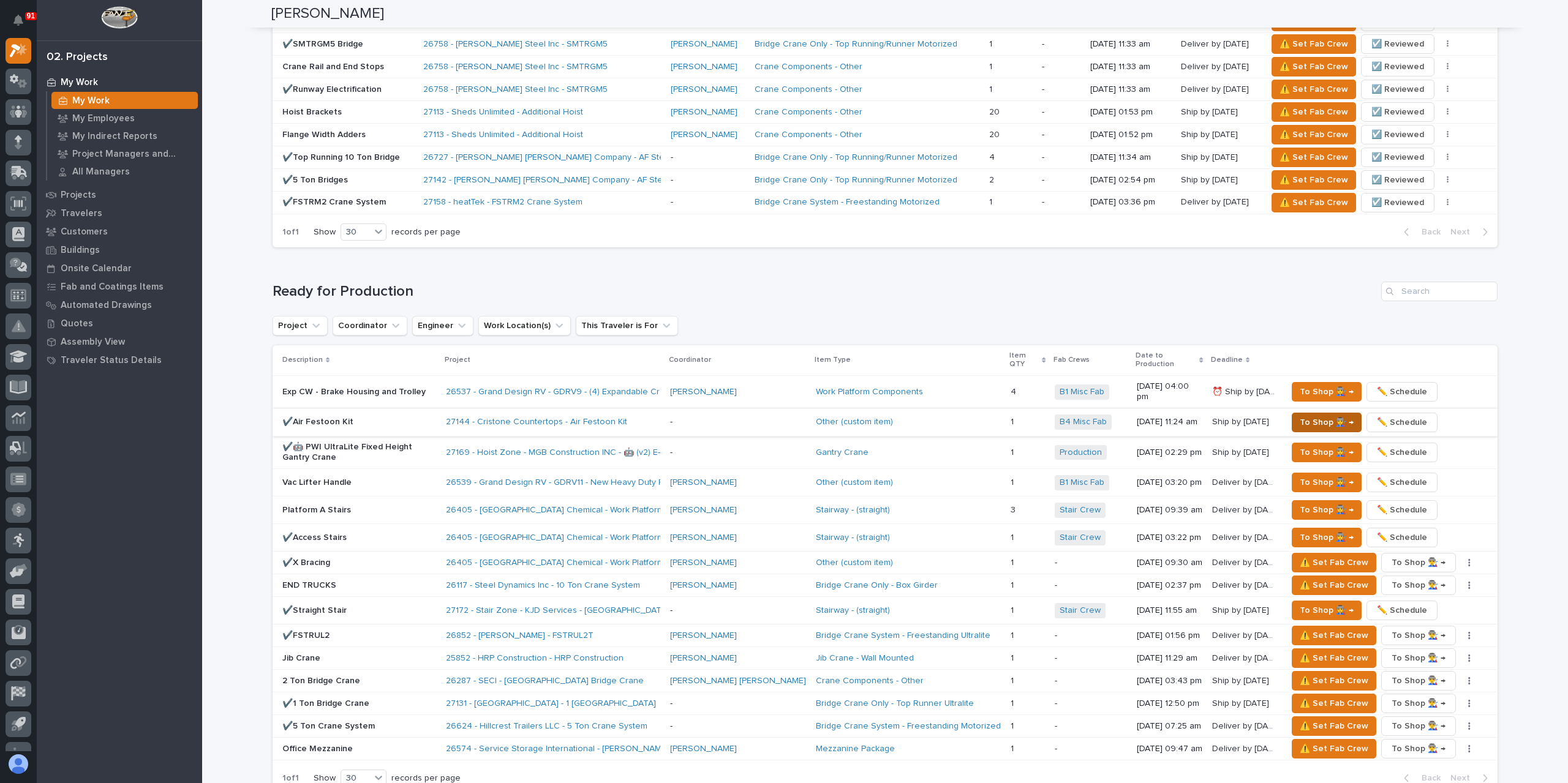
click at [1300, 415] on span "To Shop 👨‍🏭 →" at bounding box center [1326, 422] width 54 height 15
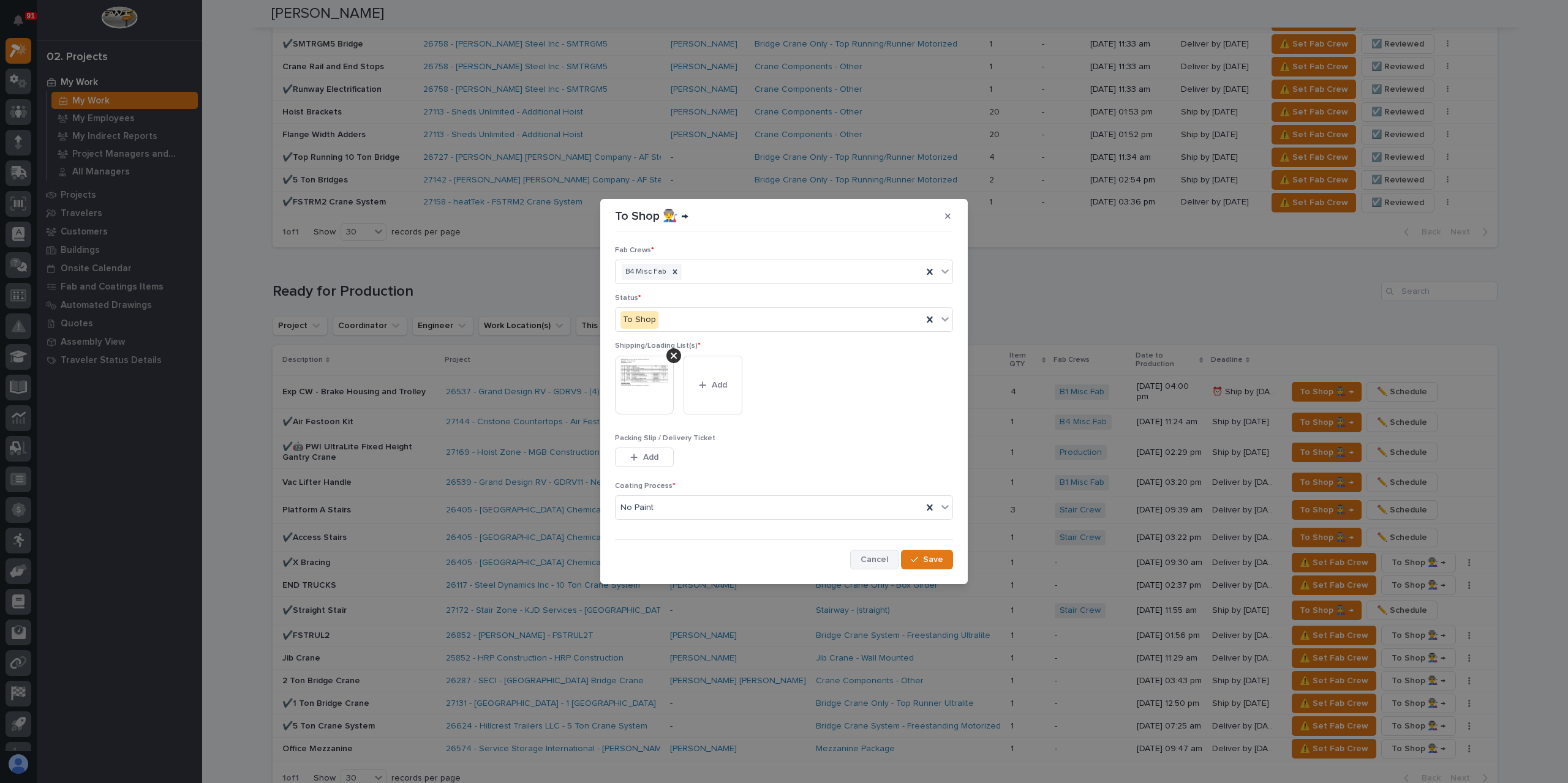
drag, startPoint x: 887, startPoint y: 559, endPoint x: 681, endPoint y: 522, distance: 209.3
click at [888, 559] on span "Cancel" at bounding box center [874, 559] width 27 height 11
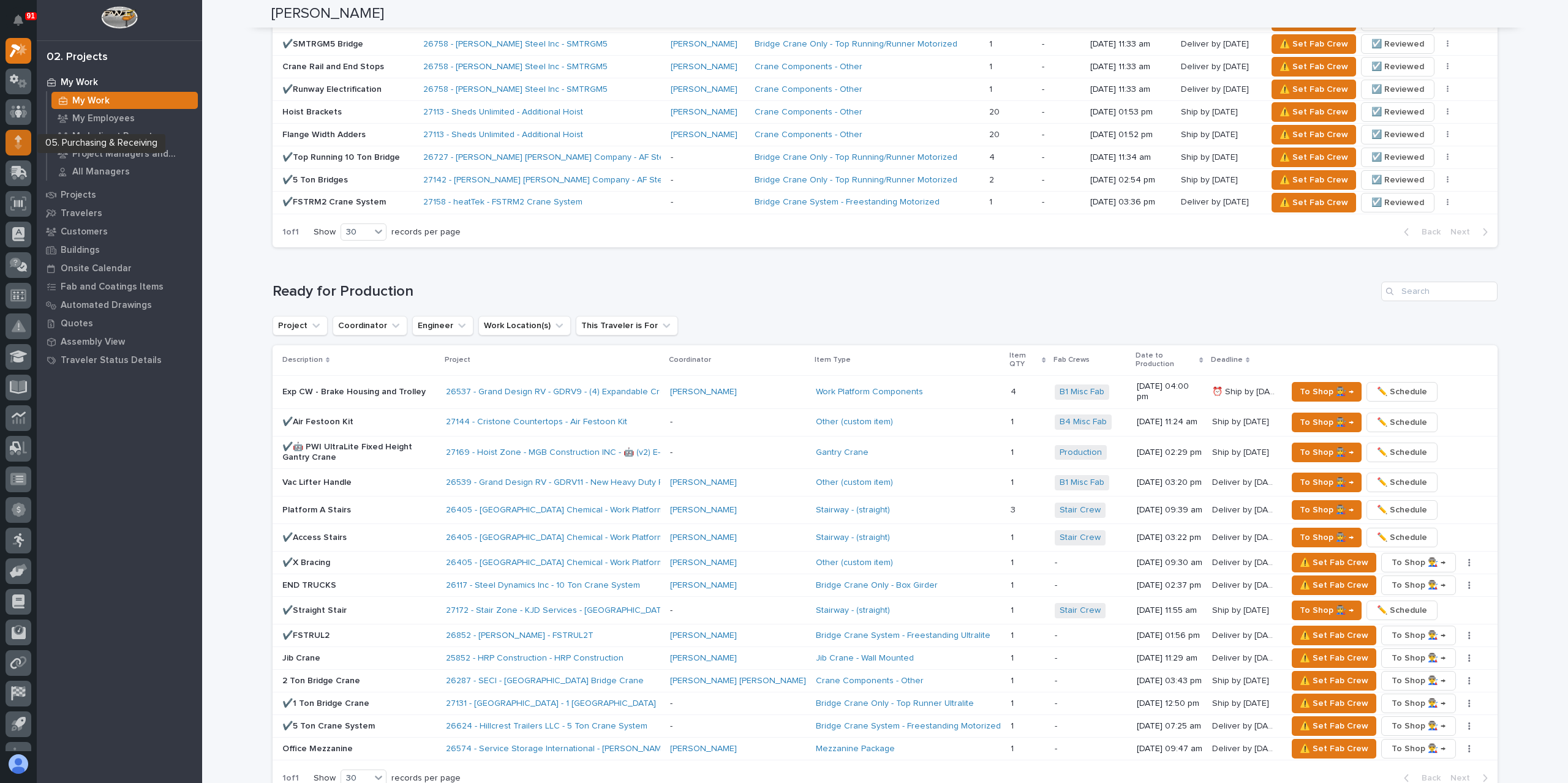
click at [8, 142] on div at bounding box center [19, 142] width 25 height 25
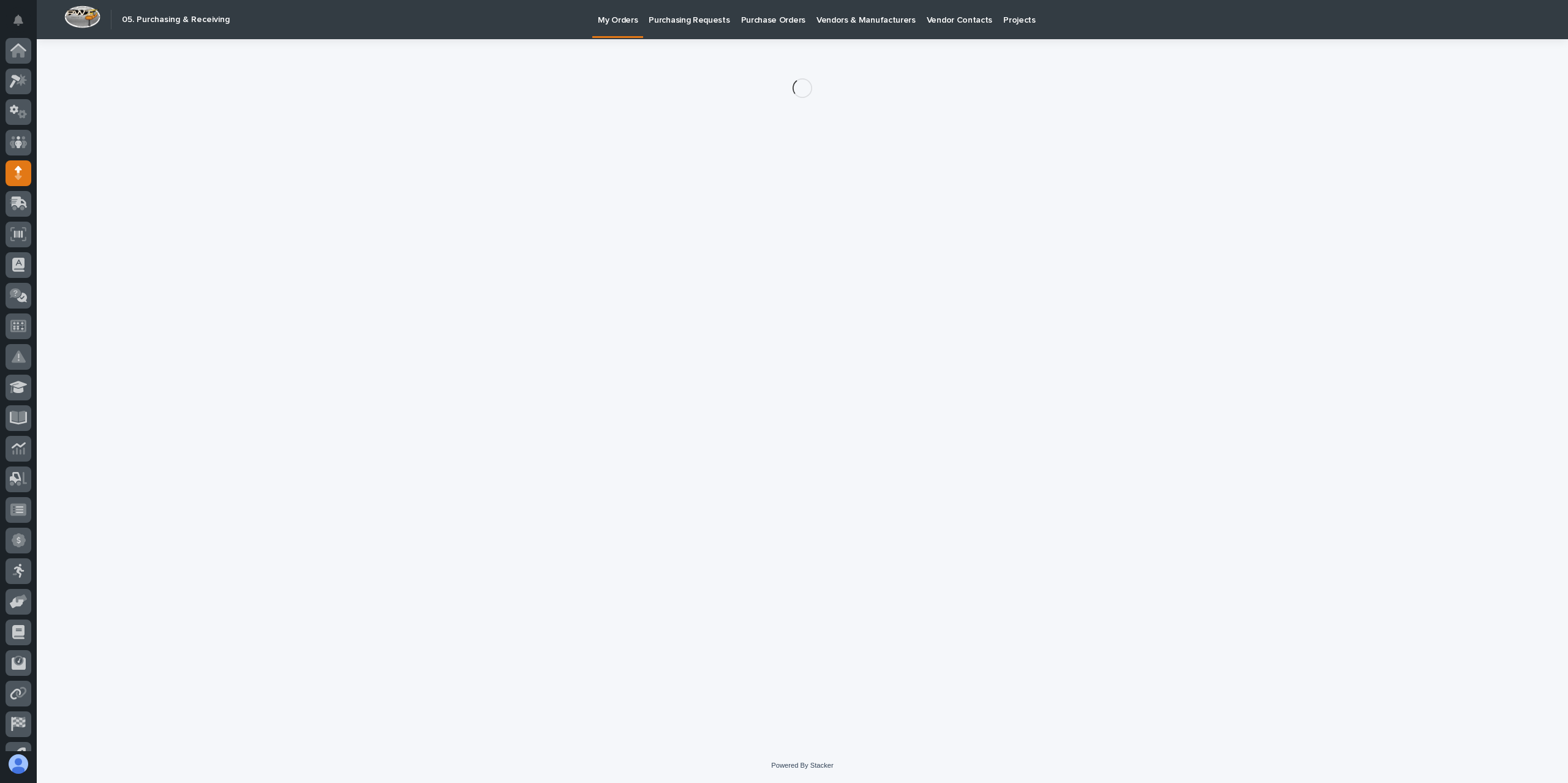
scroll to position [52, 0]
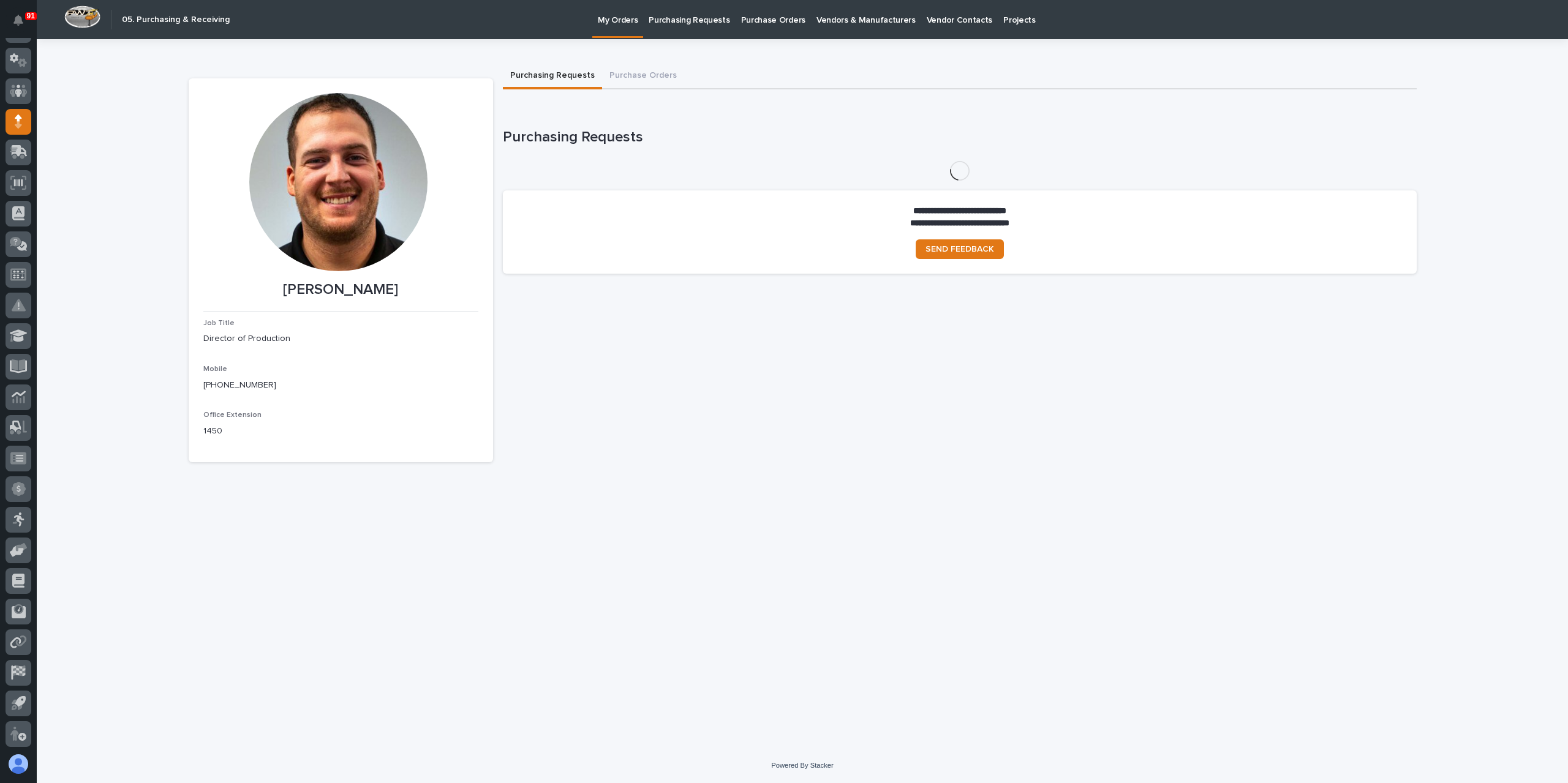
click at [685, 35] on link "Purchasing Requests" at bounding box center [689, 19] width 92 height 38
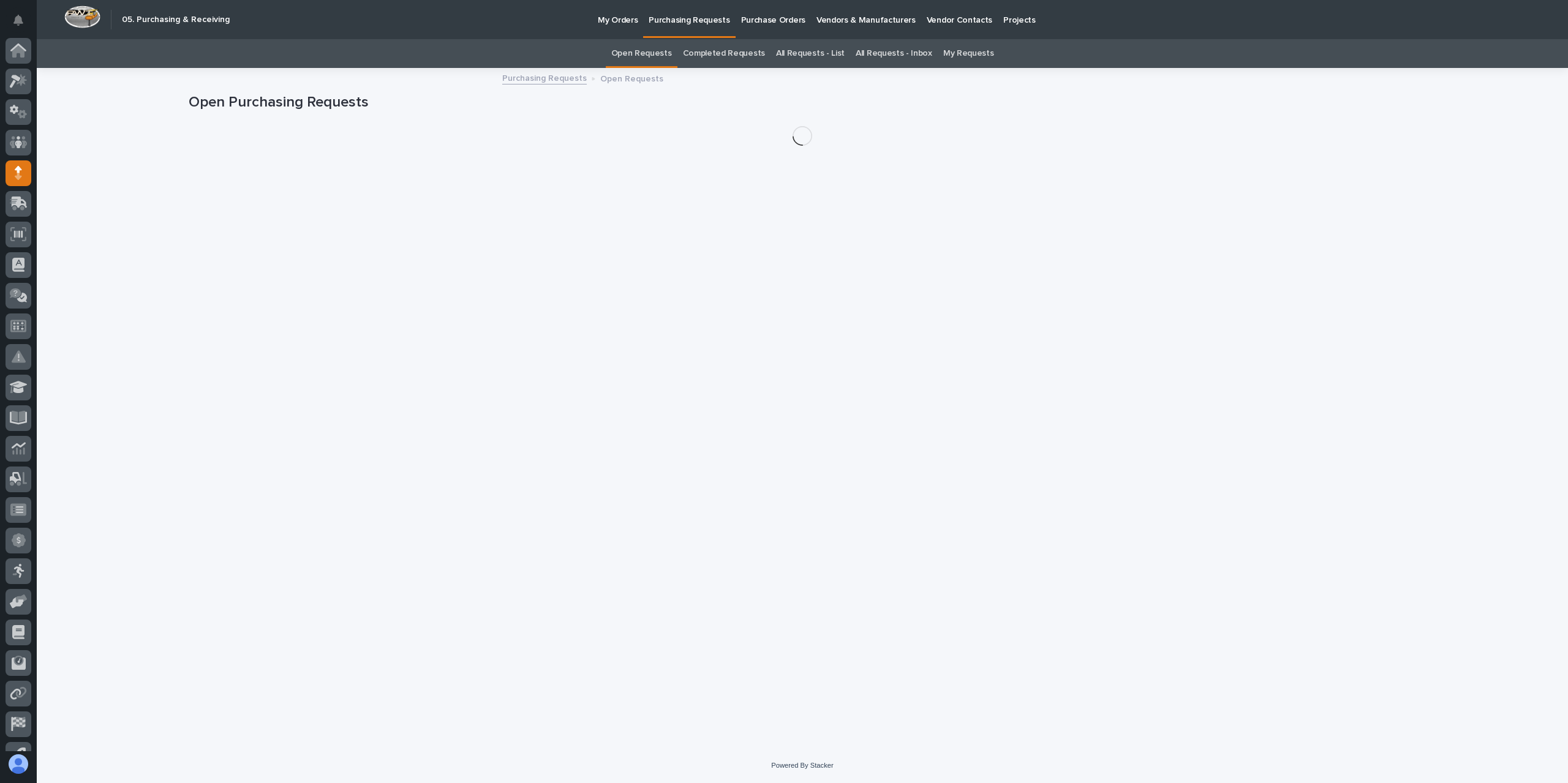
scroll to position [52, 0]
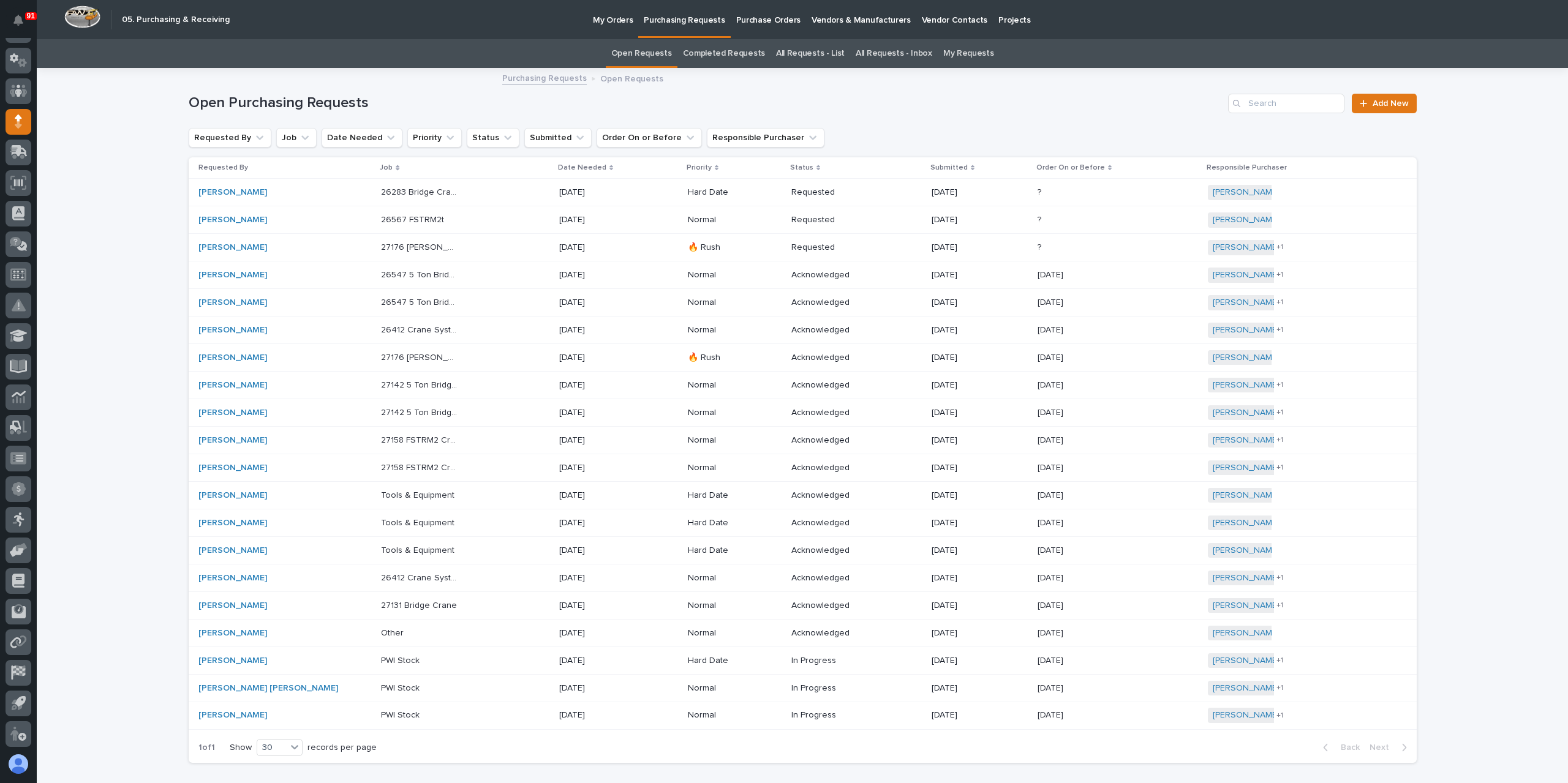
click at [799, 54] on link "All Requests - List" at bounding box center [810, 54] width 68 height 29
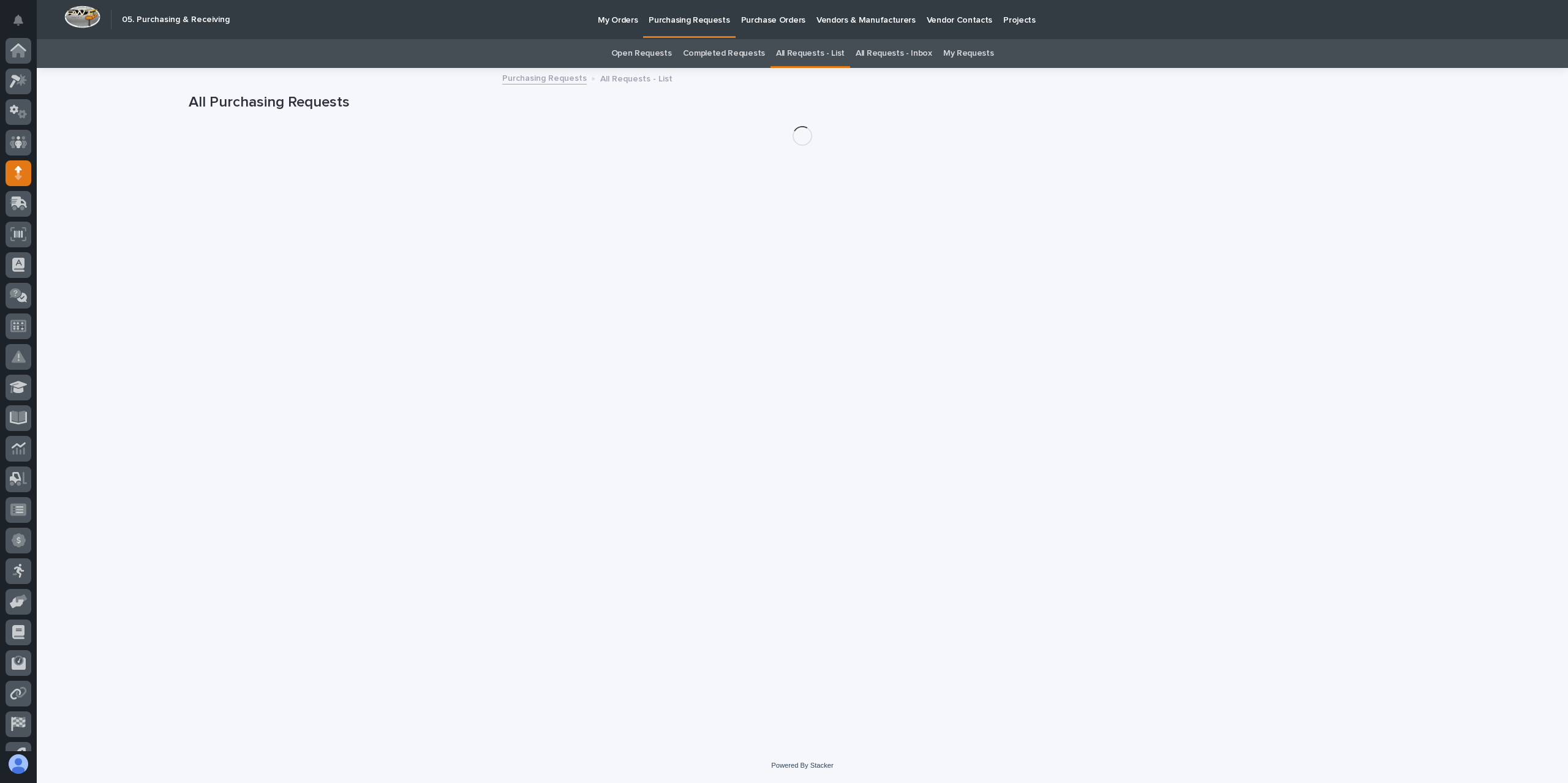
scroll to position [52, 0]
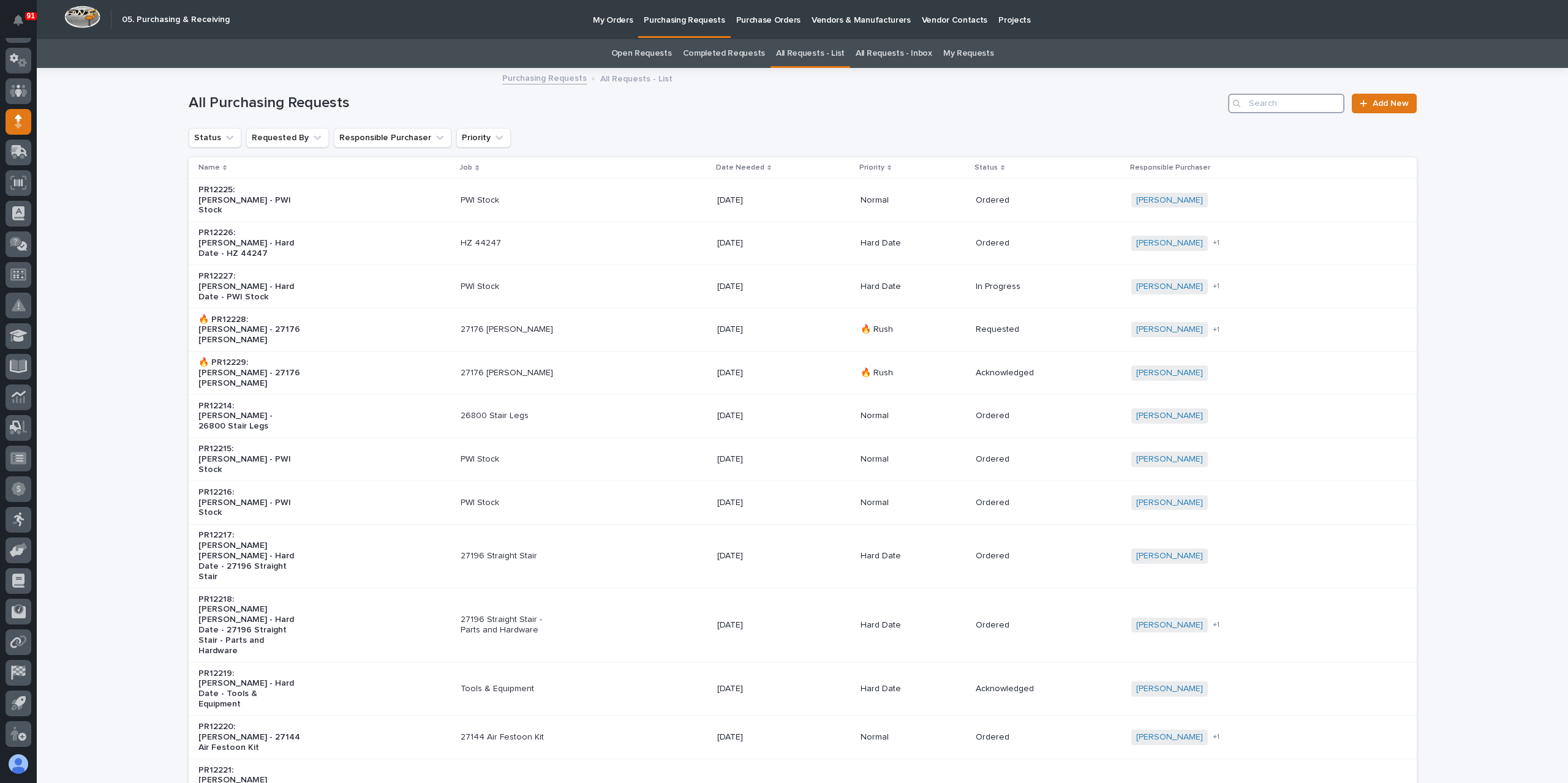
click at [1262, 101] on input "Search" at bounding box center [1285, 103] width 116 height 20
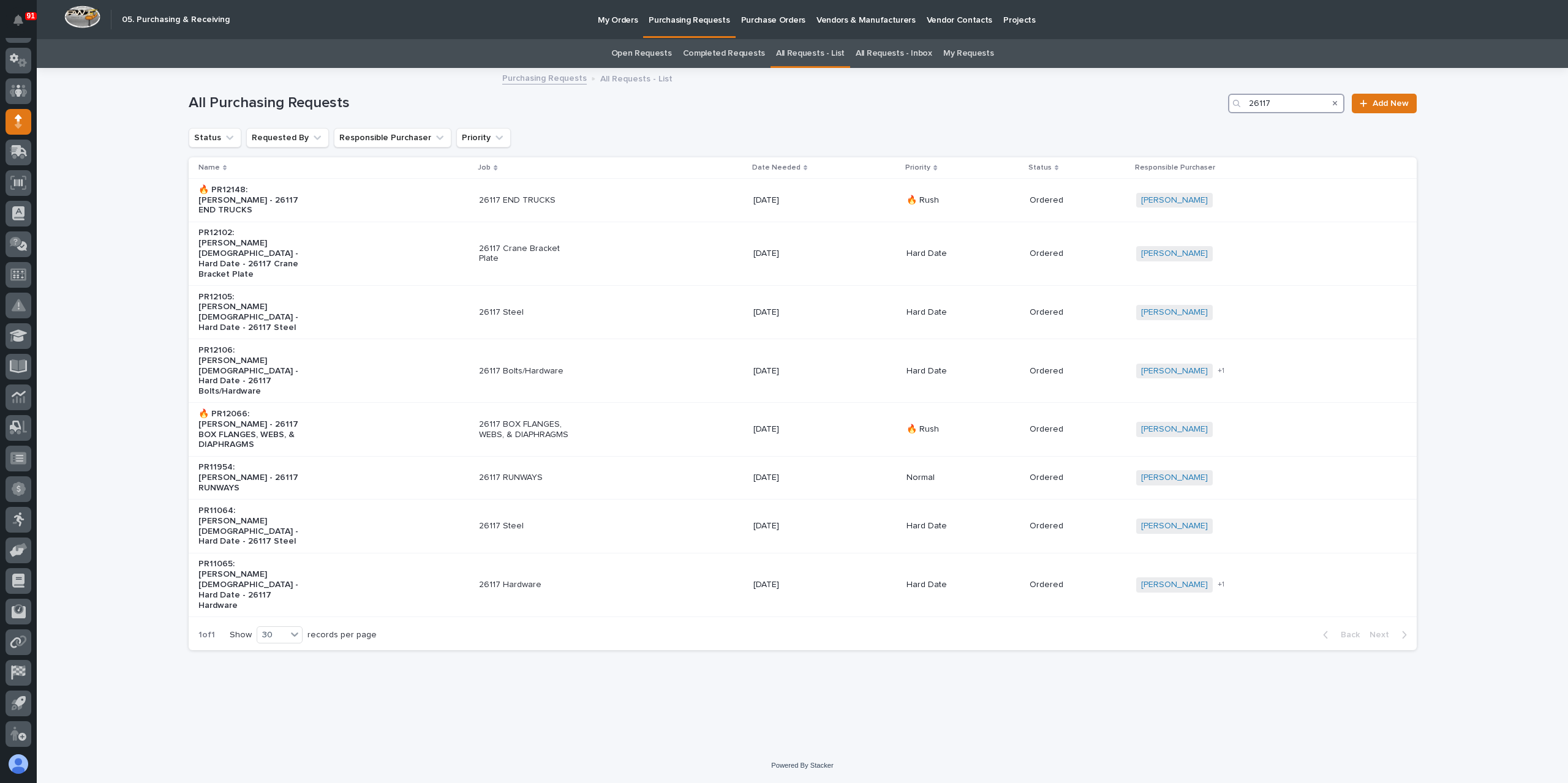
type input "26117"
click at [6, 80] on div at bounding box center [19, 81] width 25 height 25
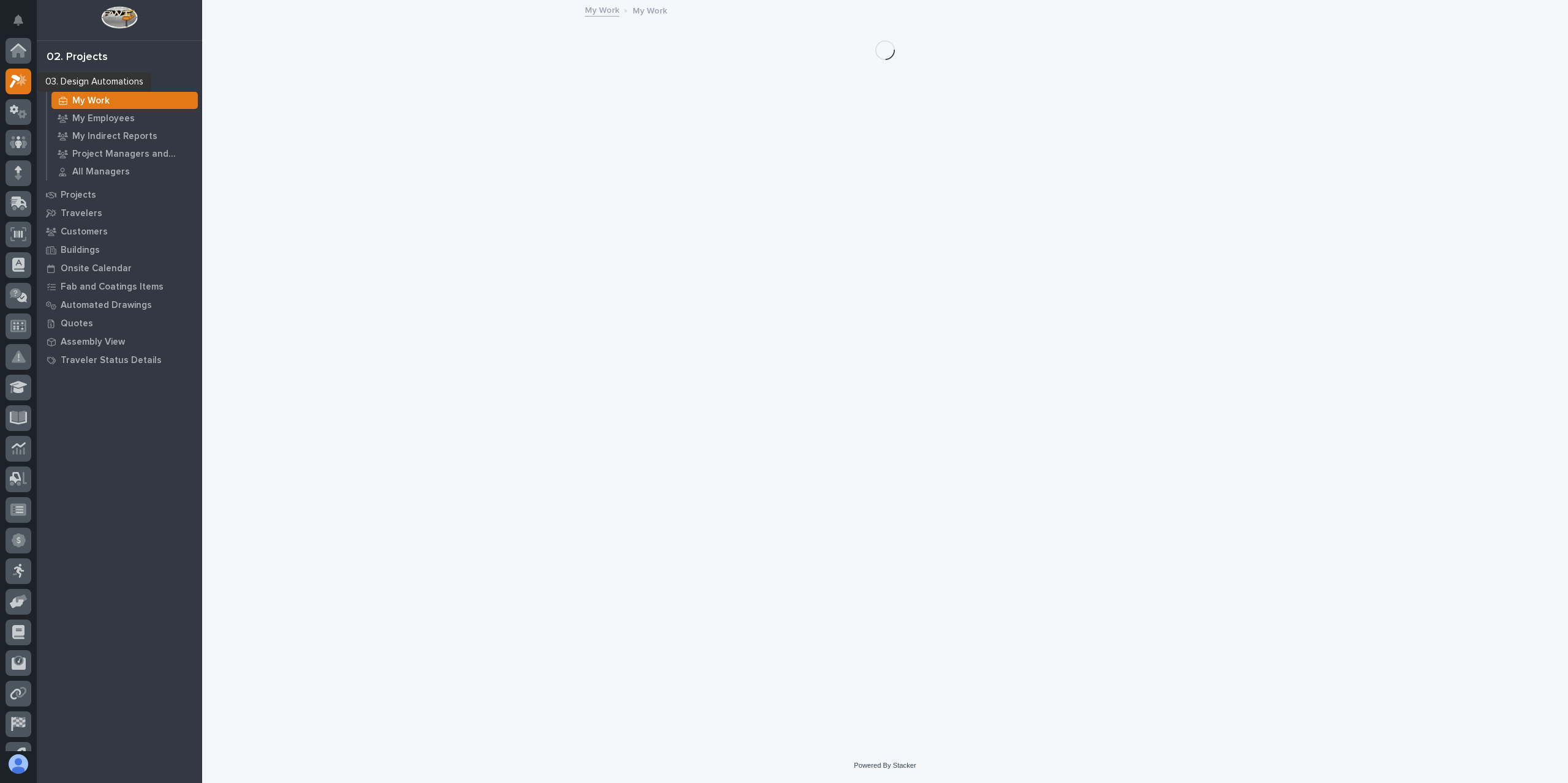
scroll to position [30, 0]
